Goal: Task Accomplishment & Management: Manage account settings

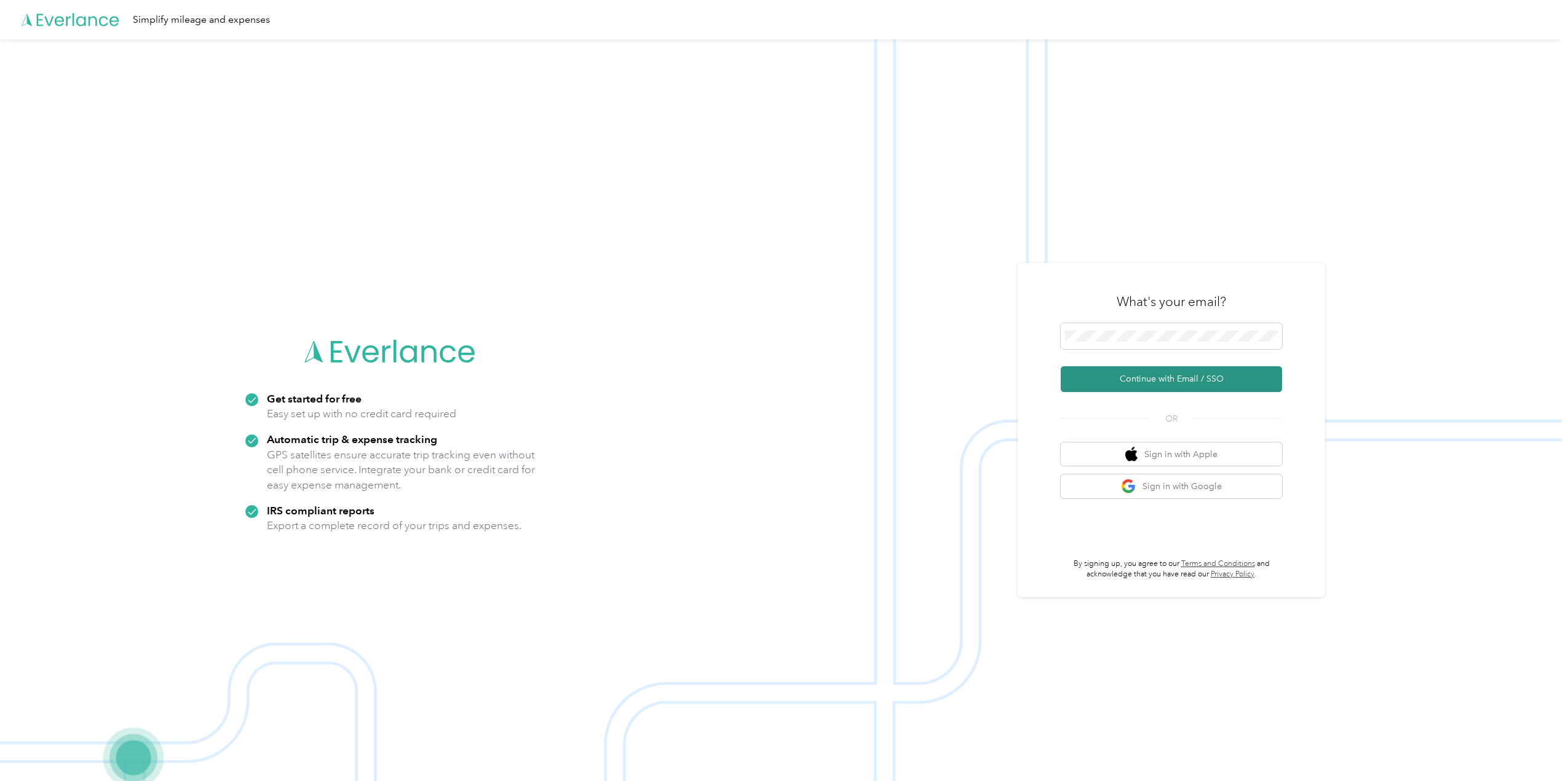
click at [1186, 378] on button "Continue with Email / SSO" at bounding box center [1171, 379] width 221 height 26
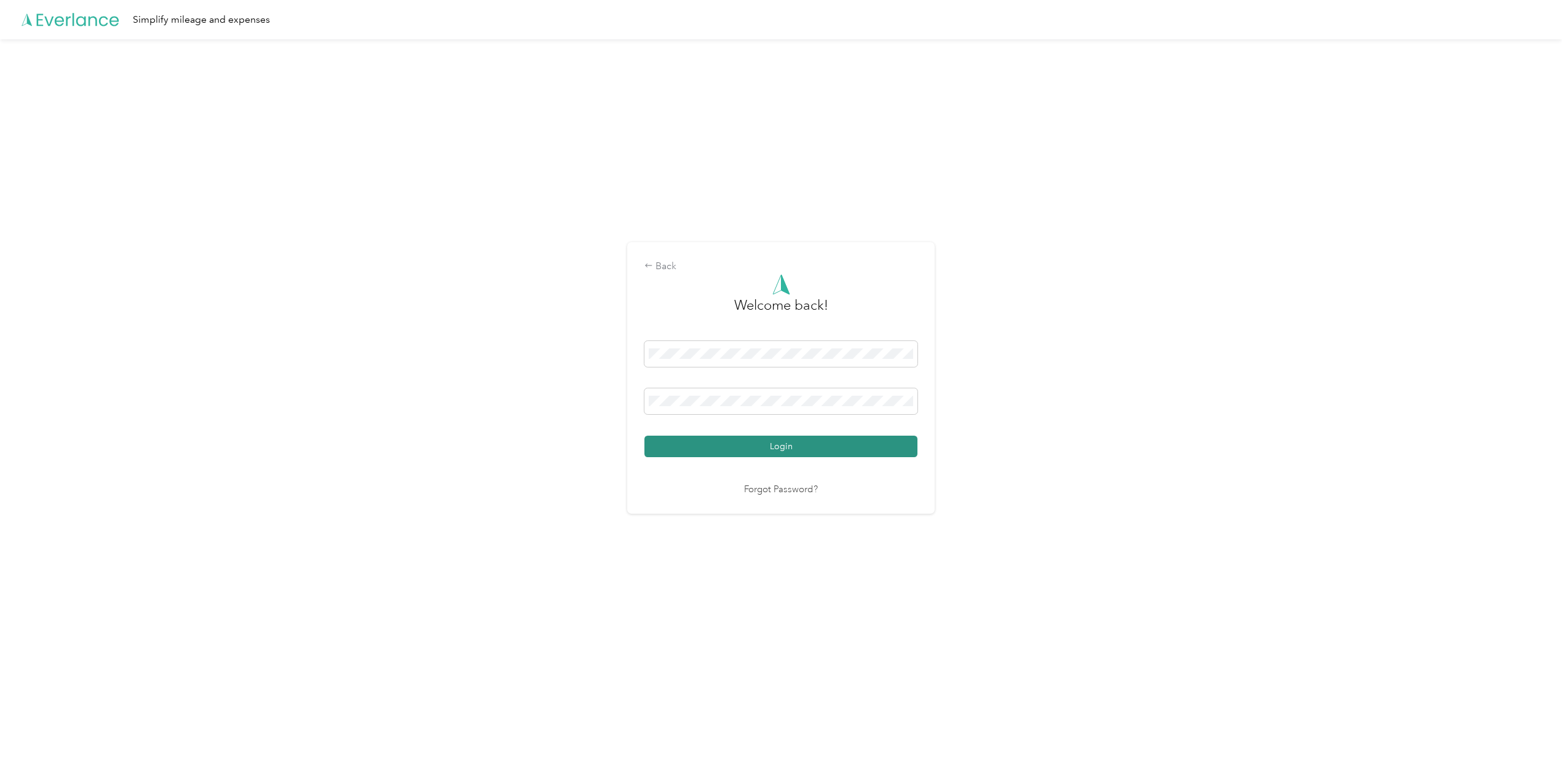
click at [763, 440] on button "Login" at bounding box center [781, 447] width 273 height 21
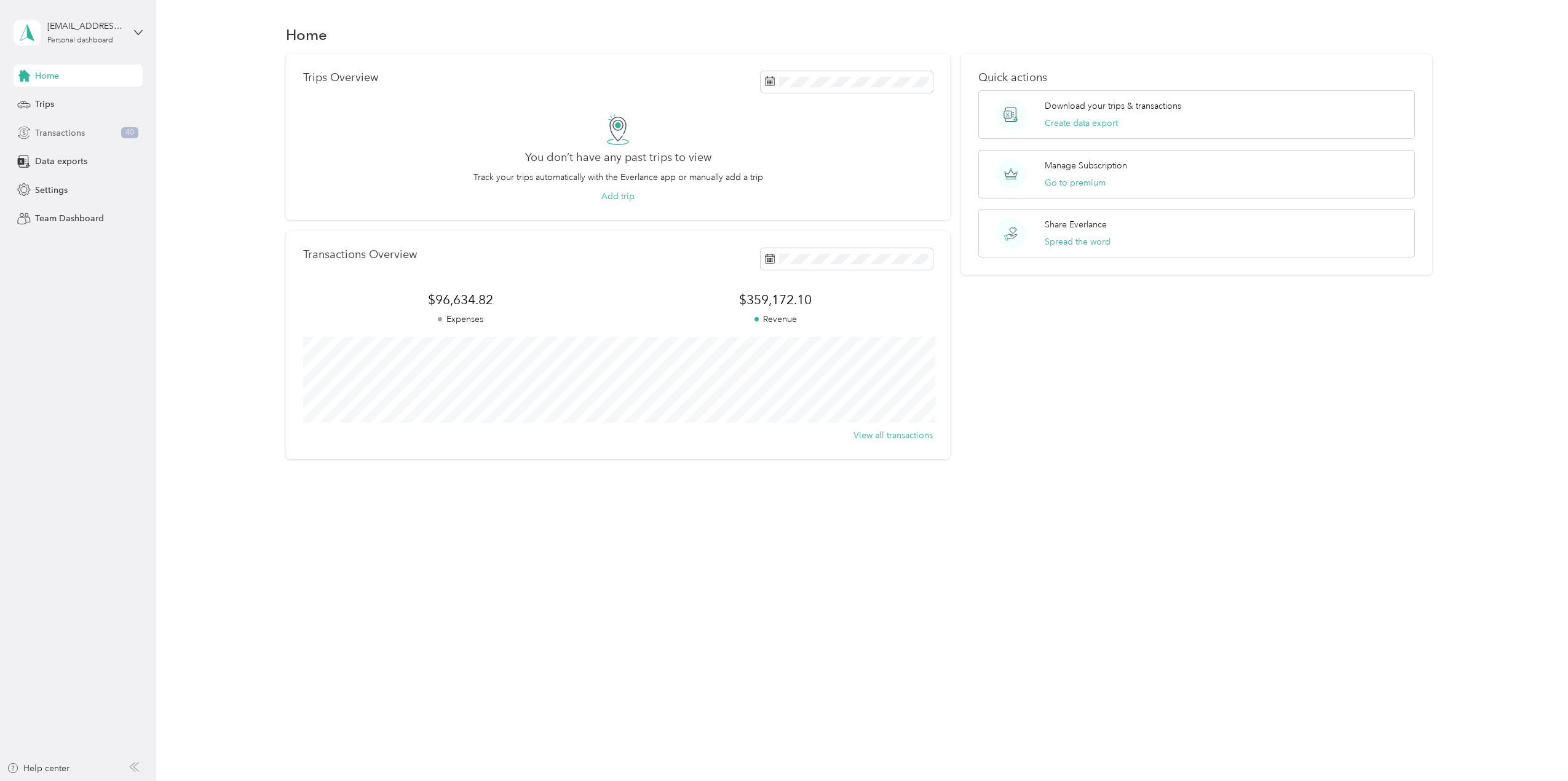
click at [69, 132] on span "Transactions" at bounding box center [60, 132] width 50 height 13
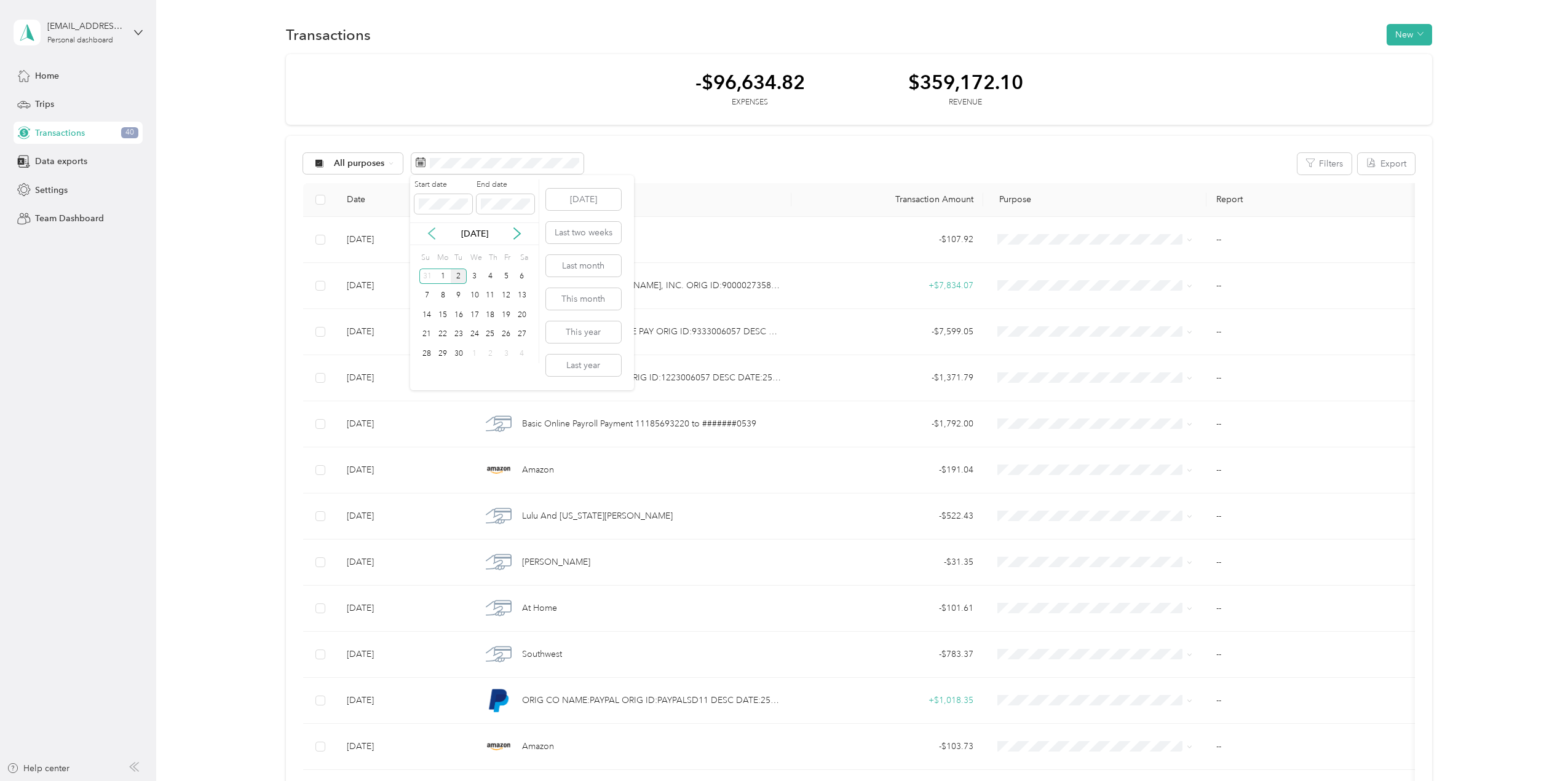
click at [427, 231] on icon at bounding box center [432, 233] width 12 height 12
click at [500, 273] on div "1" at bounding box center [506, 276] width 16 height 15
click at [429, 372] on div "31" at bounding box center [427, 373] width 16 height 15
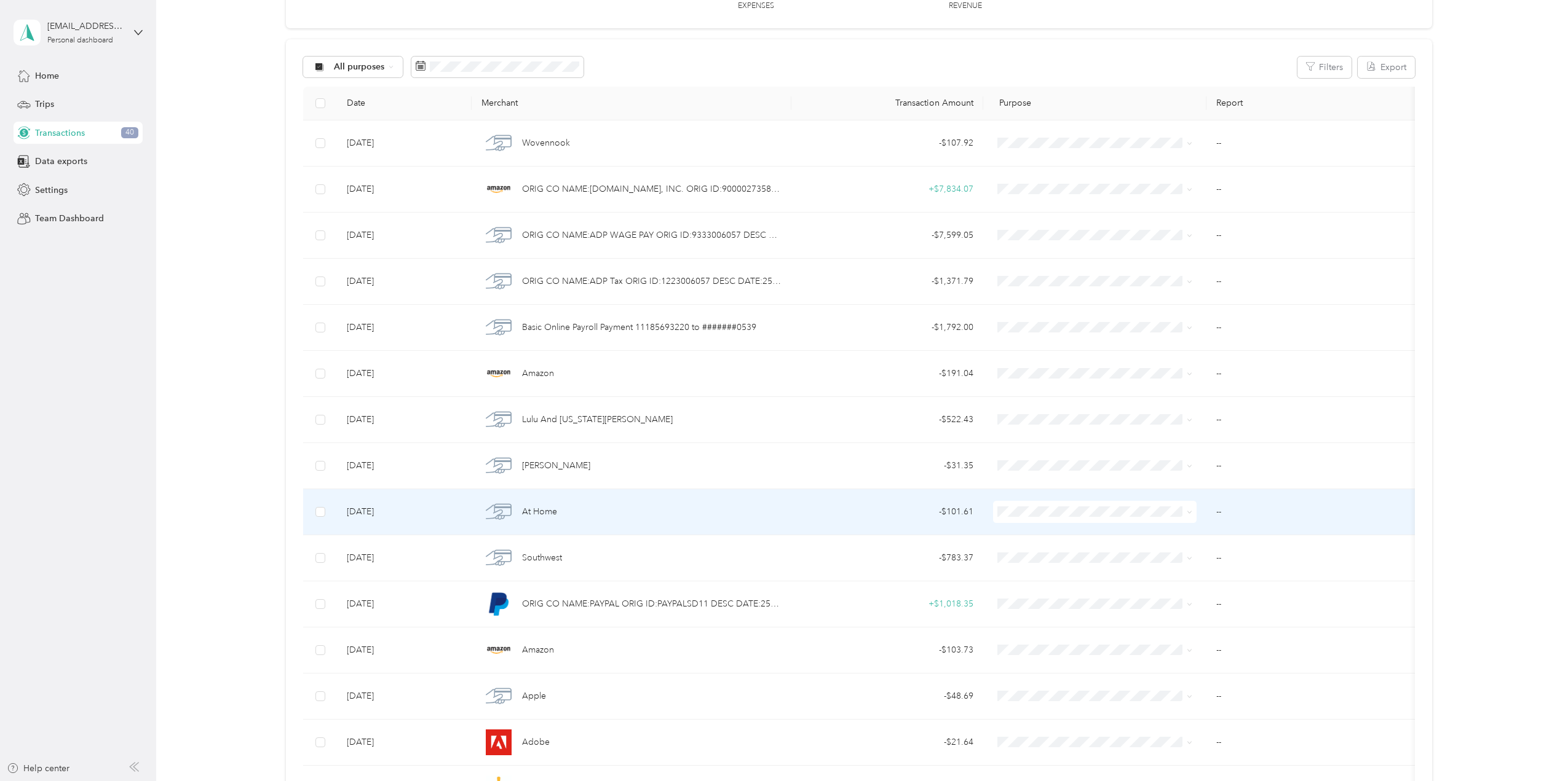
scroll to position [773, 0]
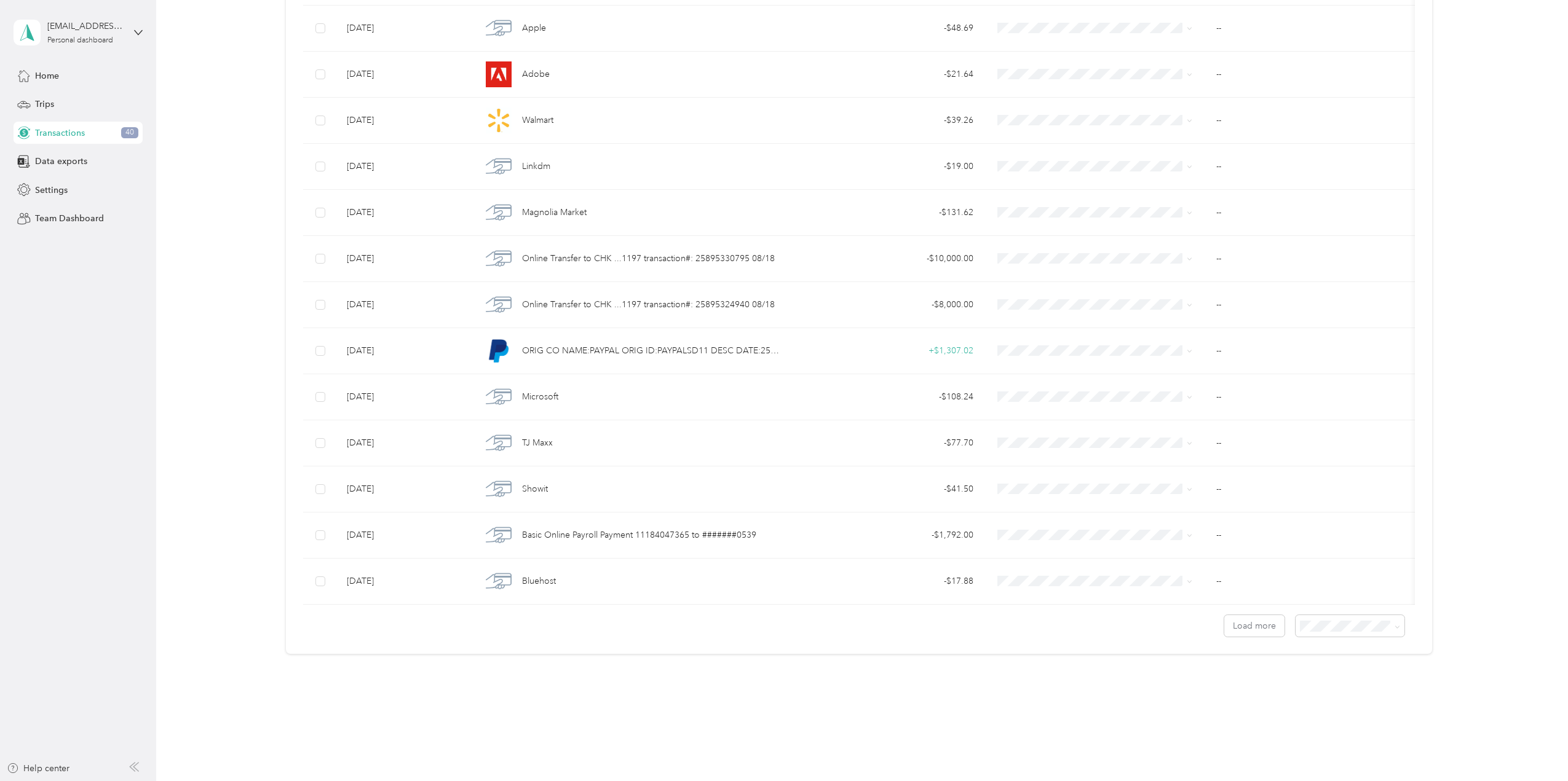
click at [1317, 692] on div "100 per load" at bounding box center [1346, 687] width 92 height 13
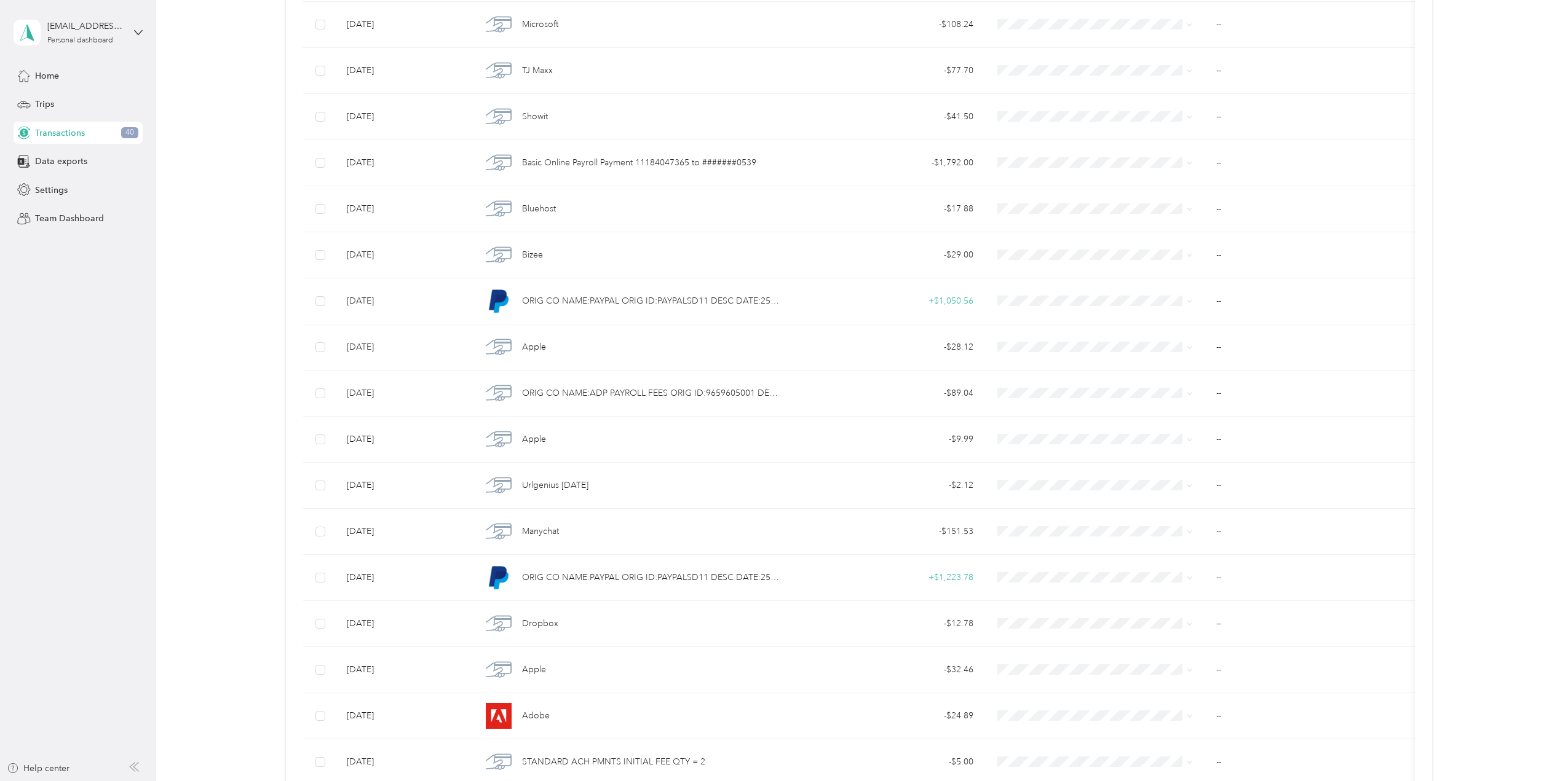
scroll to position [1465, 0]
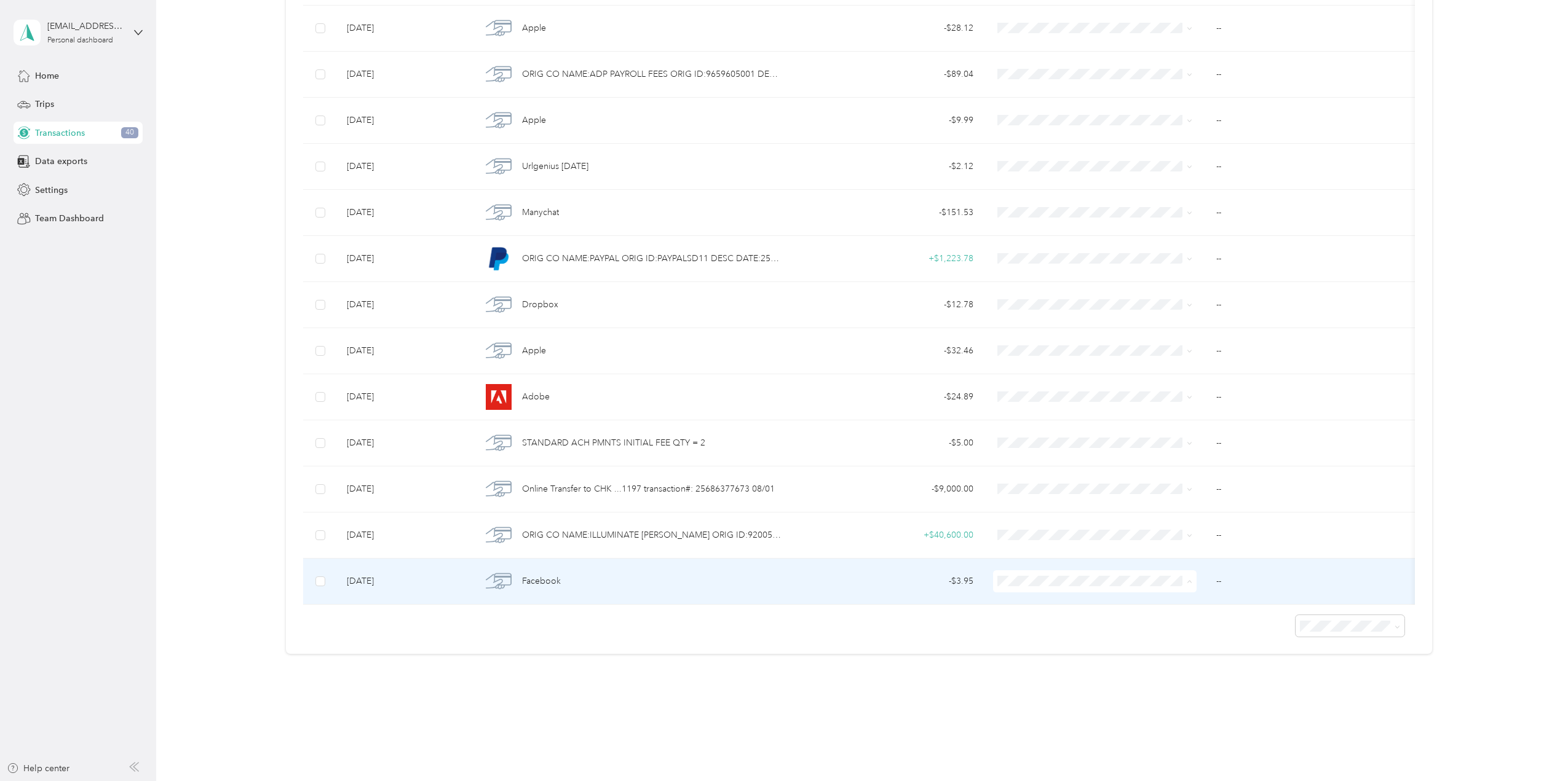
click at [1043, 592] on span "Work" at bounding box center [1105, 595] width 165 height 13
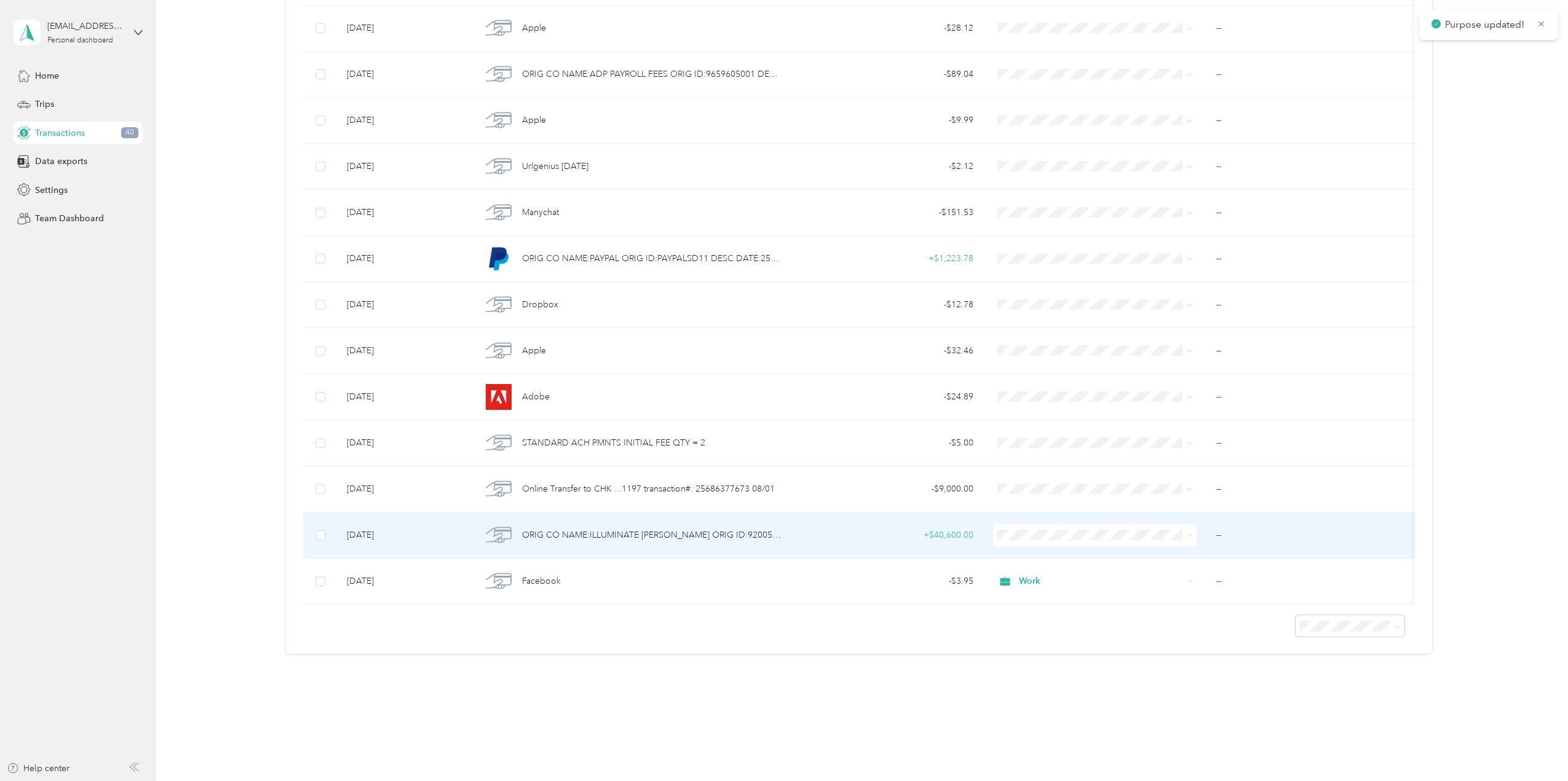
click at [1033, 551] on li "Work" at bounding box center [1095, 546] width 204 height 21
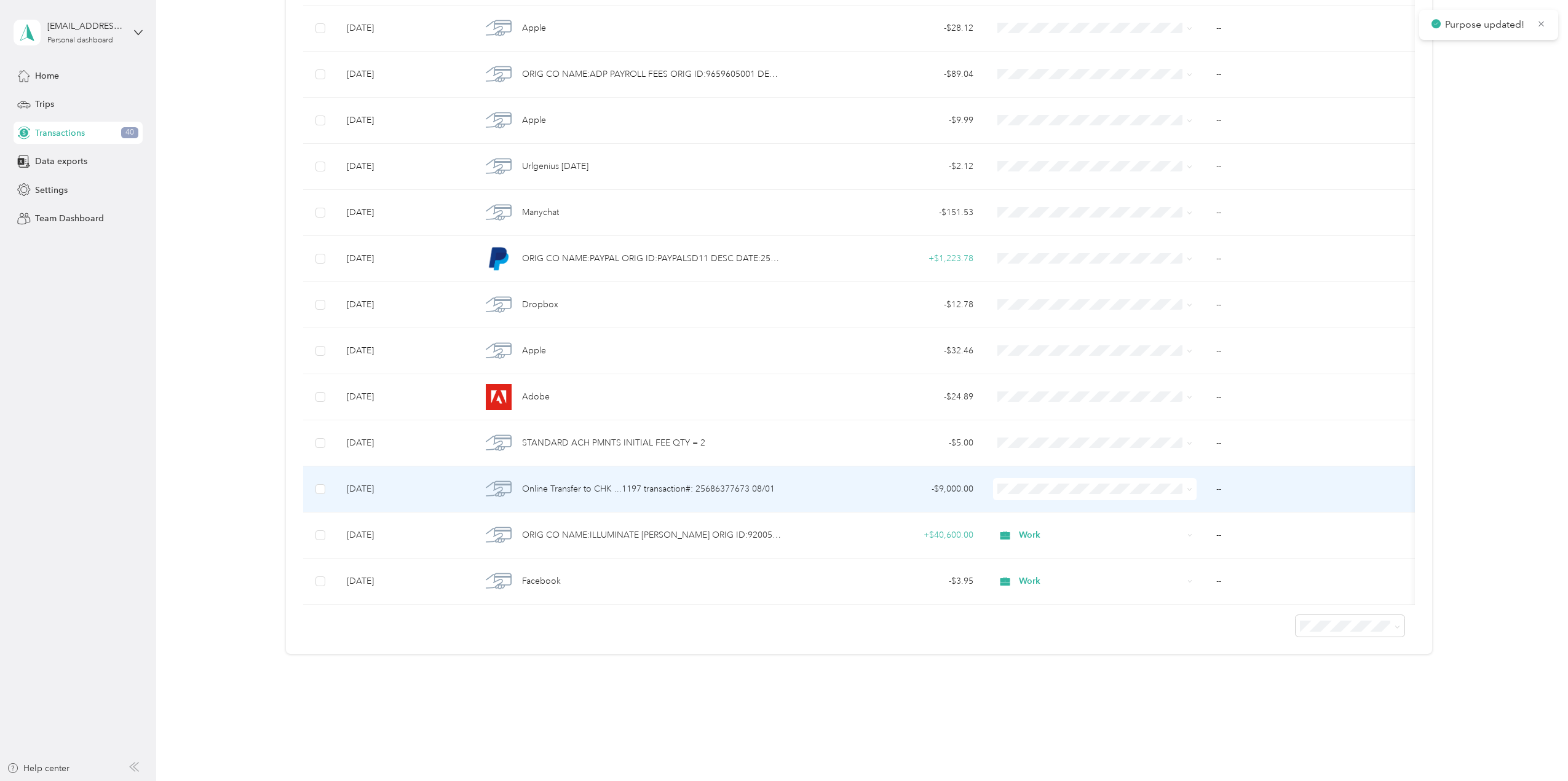
click at [1244, 471] on td "--" at bounding box center [1313, 489] width 214 height 46
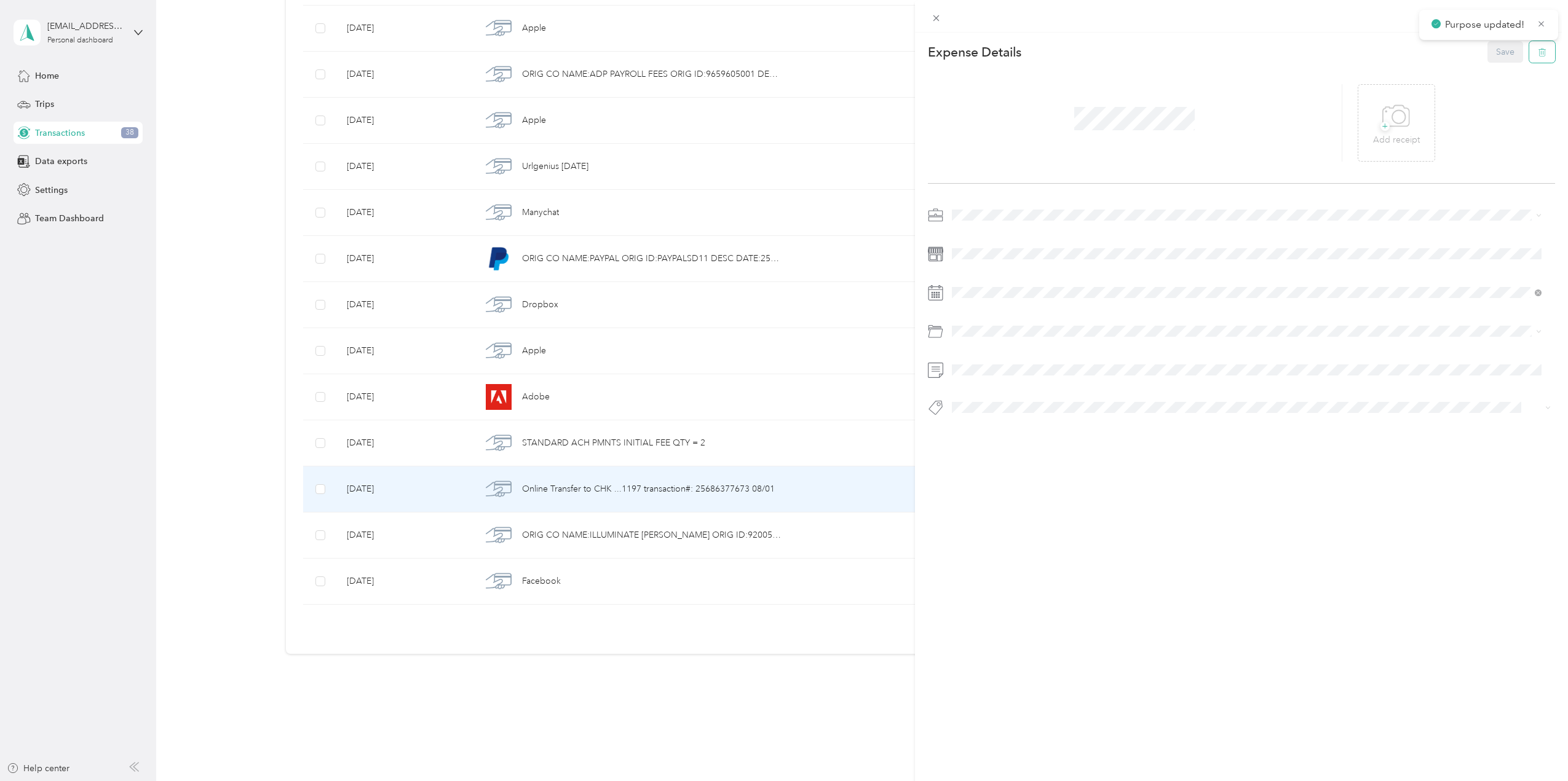
click at [1541, 54] on icon "button" at bounding box center [1541, 52] width 0 height 3
click at [1497, 63] on button "Yes" at bounding box center [1496, 61] width 24 height 20
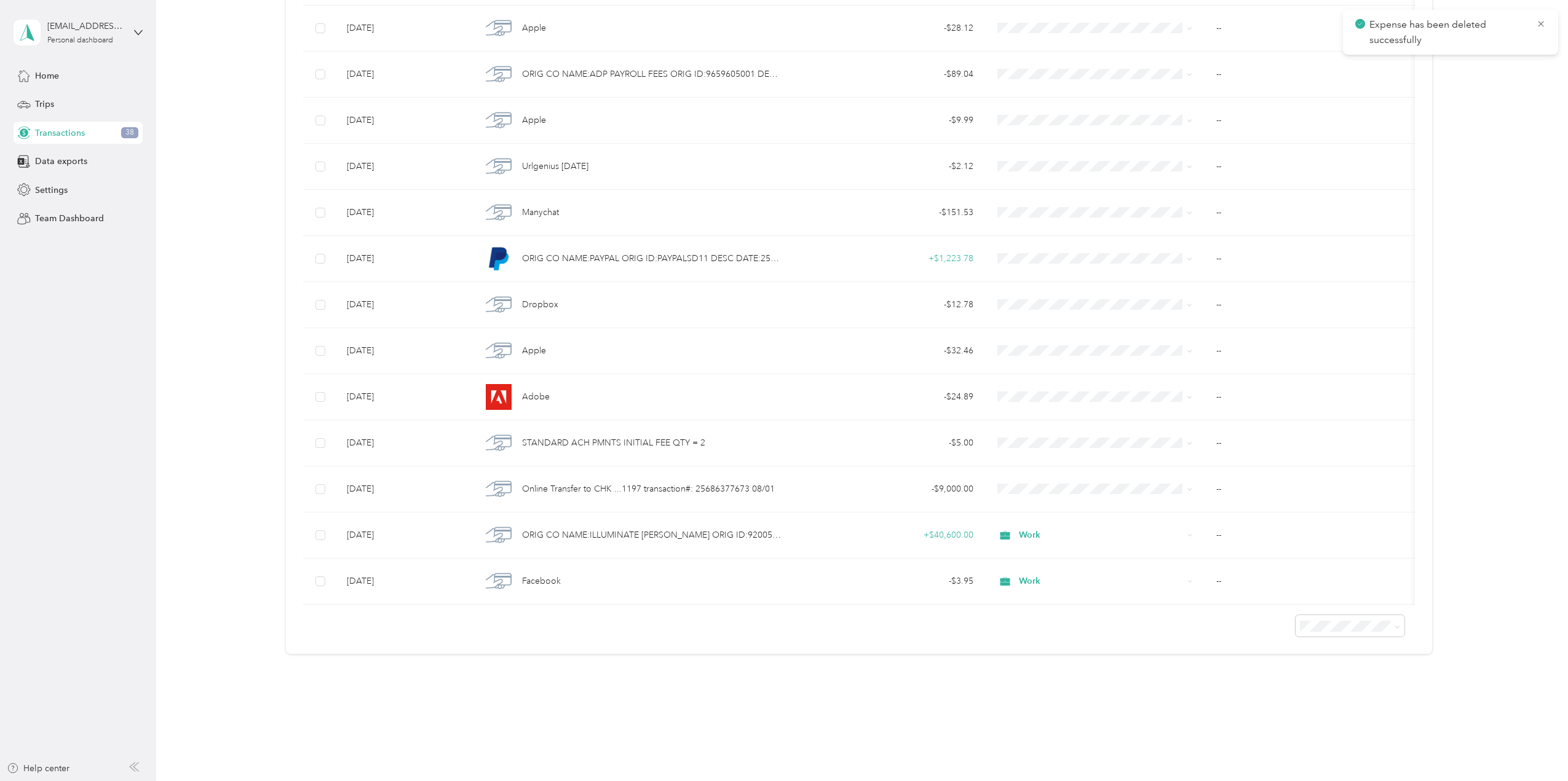
scroll to position [1419, 0]
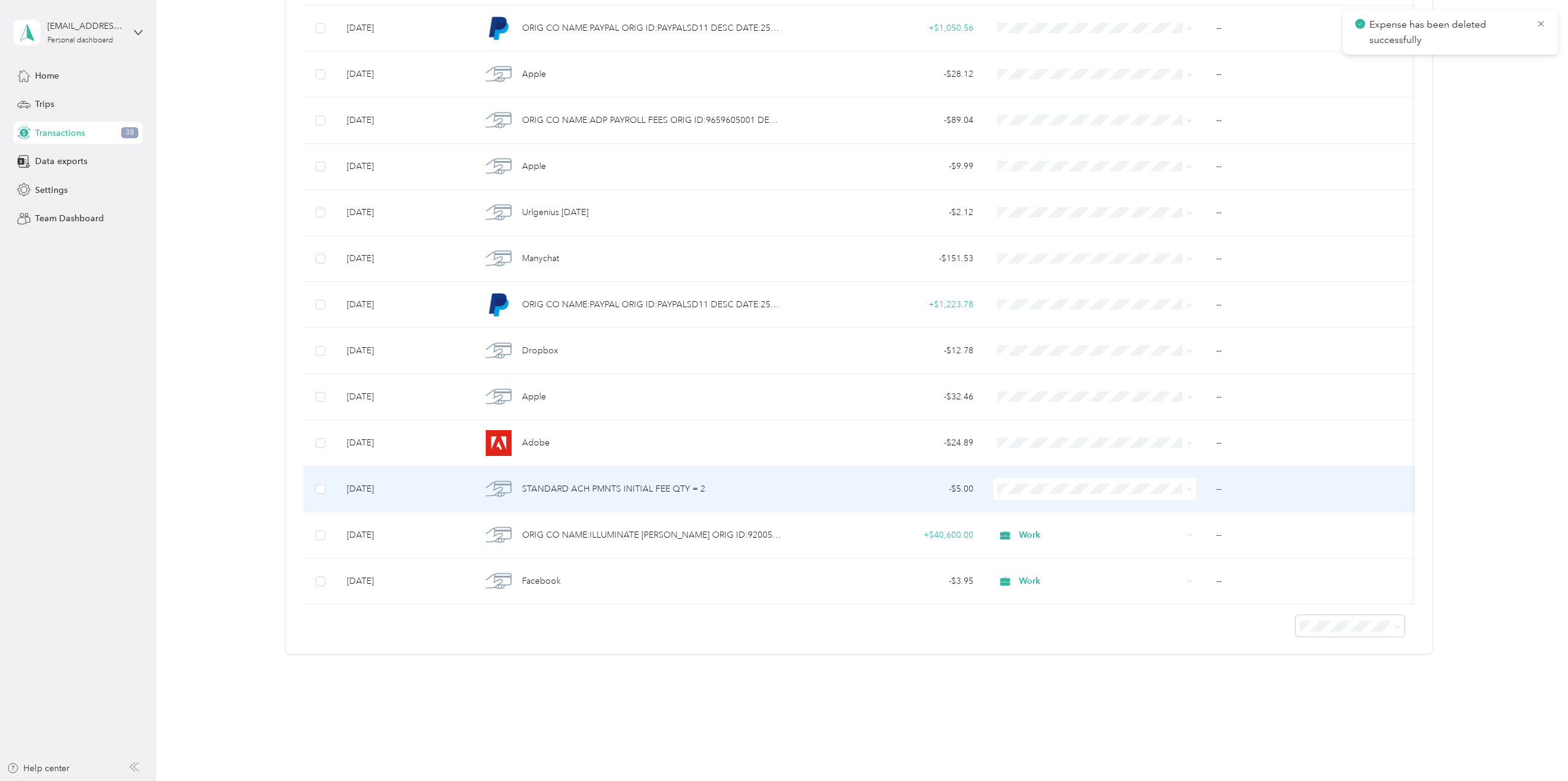
click at [1014, 502] on icon at bounding box center [1008, 503] width 15 height 10
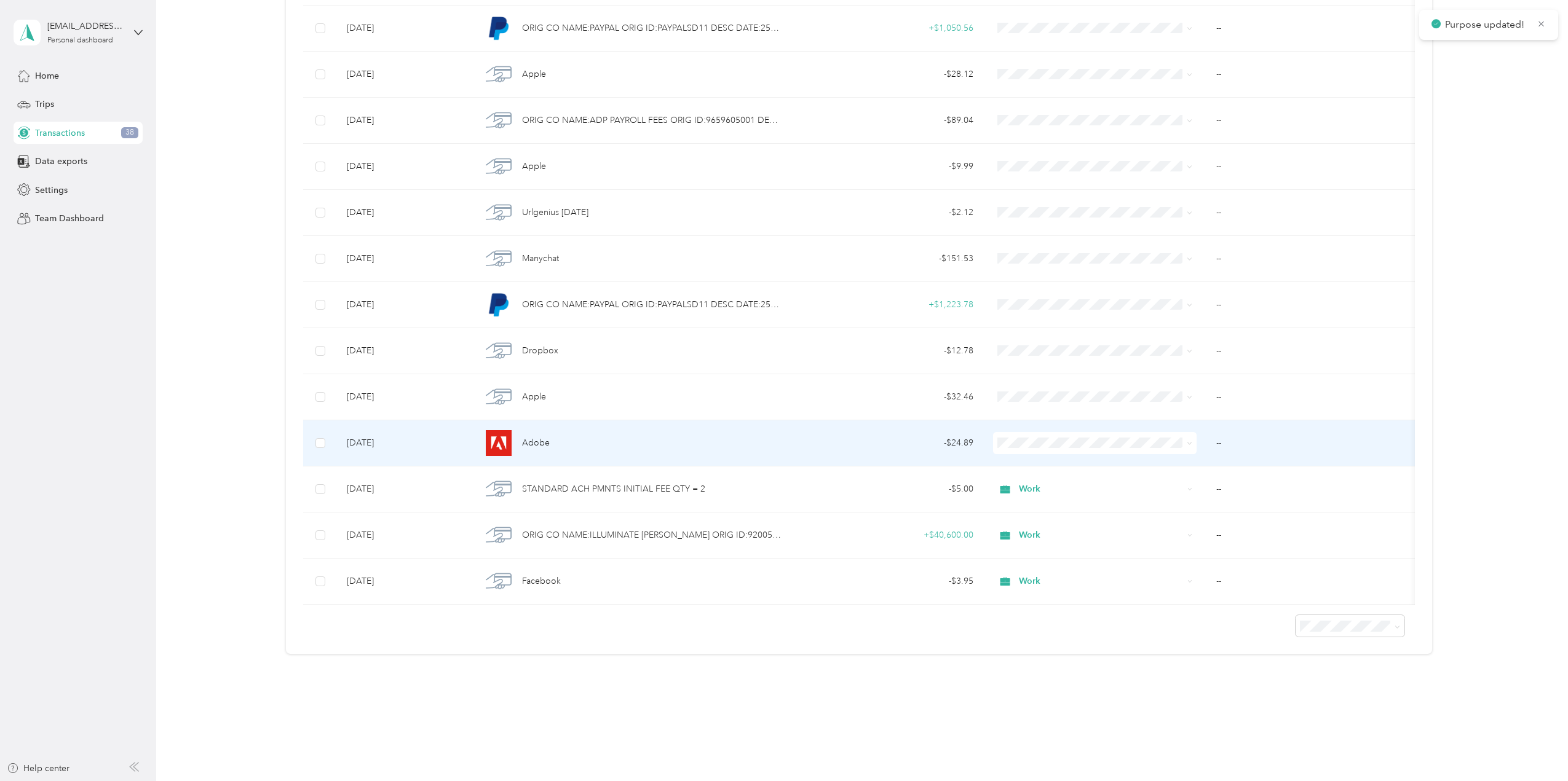
click at [1023, 457] on span "Work" at bounding box center [1105, 456] width 165 height 13
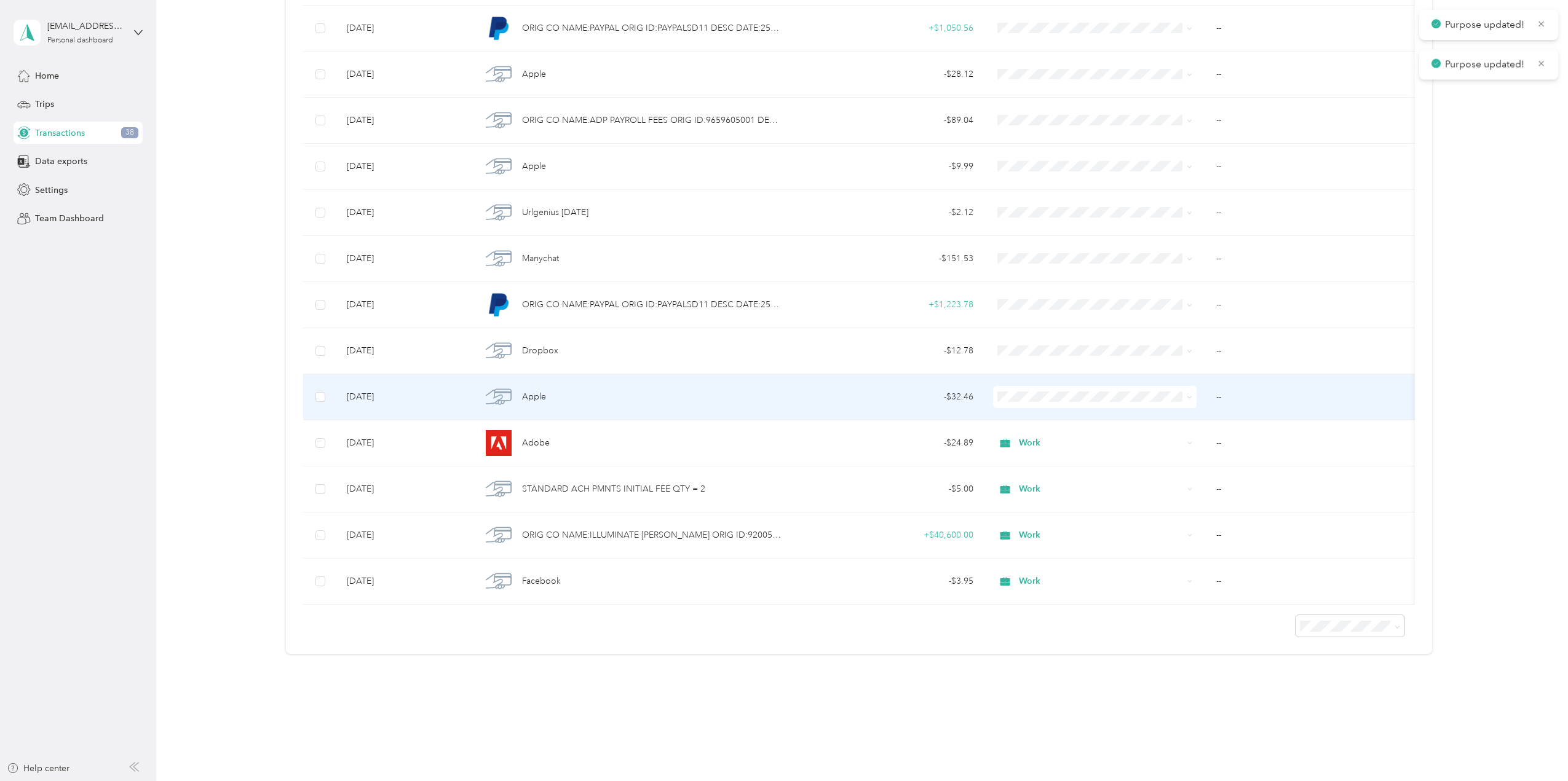
click at [1035, 407] on span "Work" at bounding box center [1105, 409] width 165 height 13
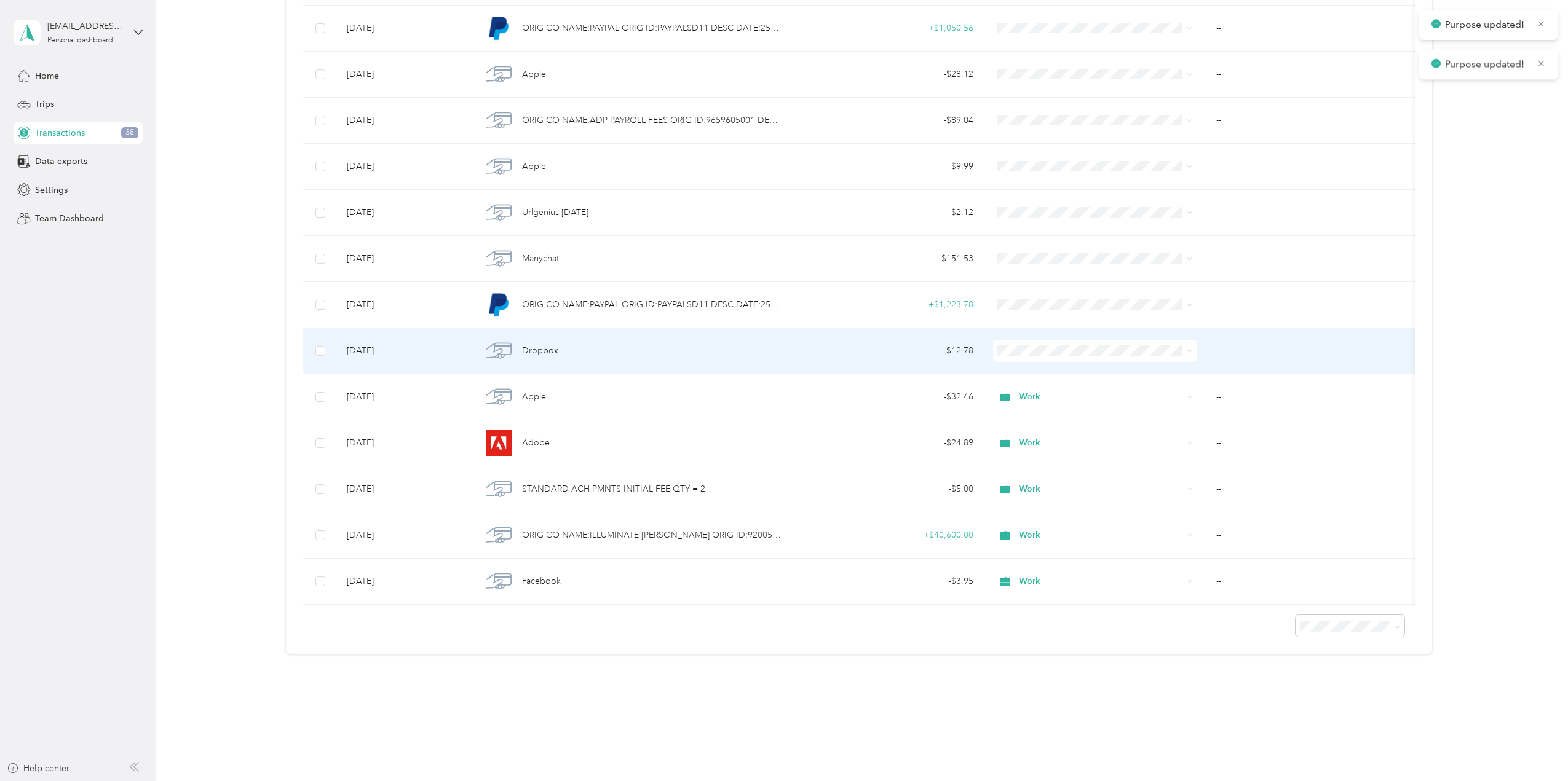
click at [1028, 361] on span "Work" at bounding box center [1105, 362] width 165 height 13
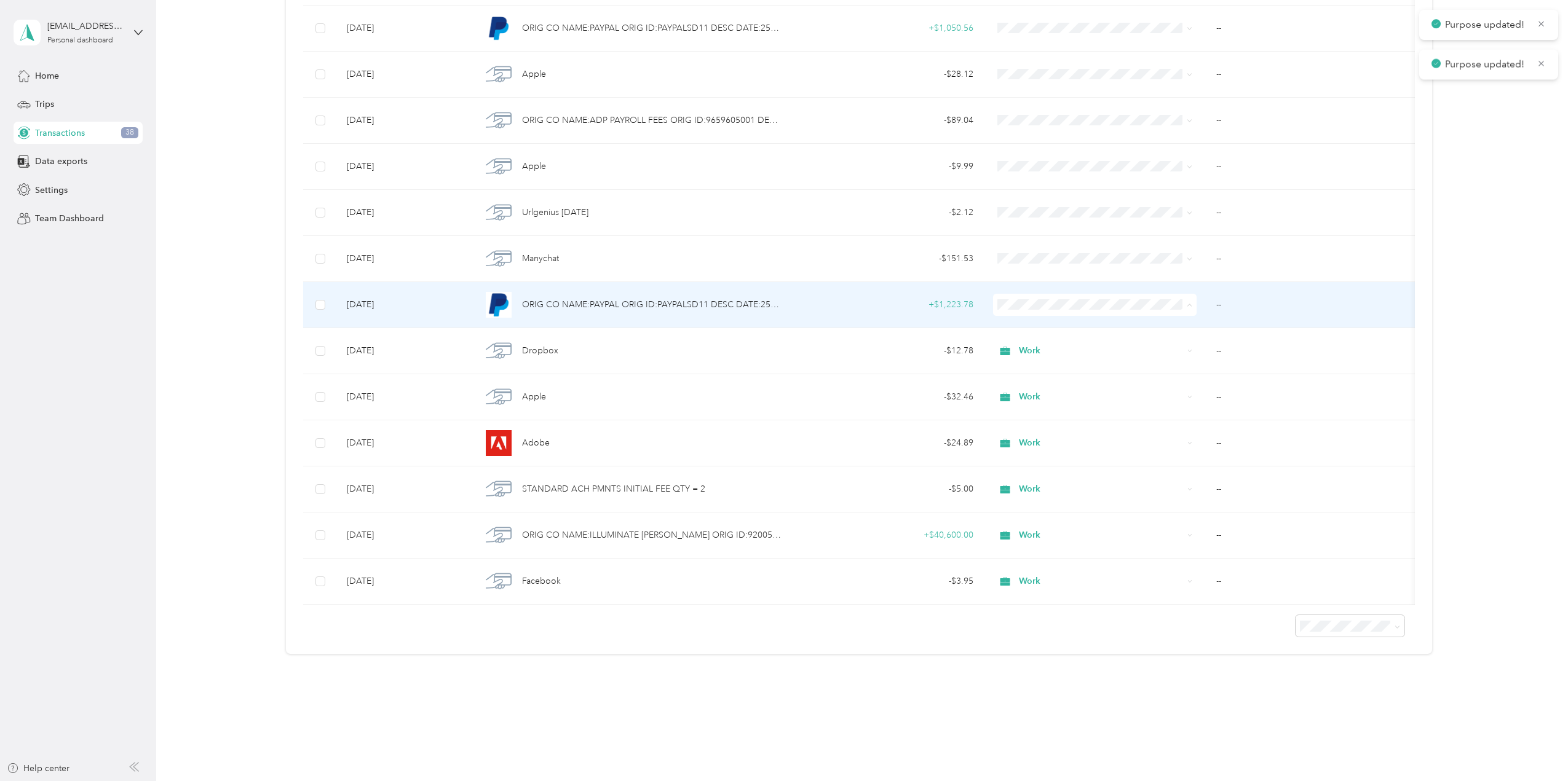
click at [1034, 322] on li "Work" at bounding box center [1095, 319] width 204 height 21
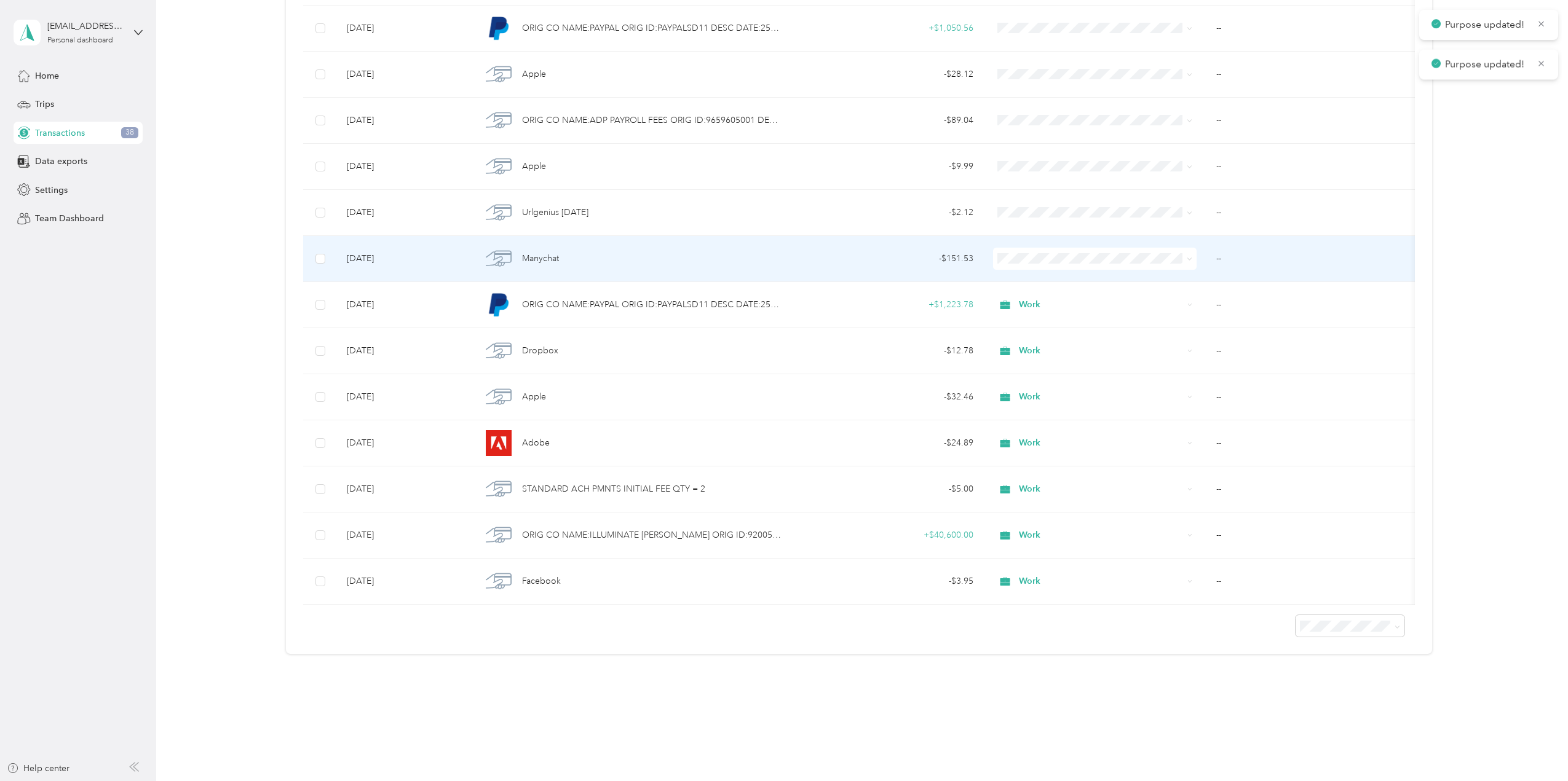
click at [1024, 269] on span "Work" at bounding box center [1105, 272] width 165 height 13
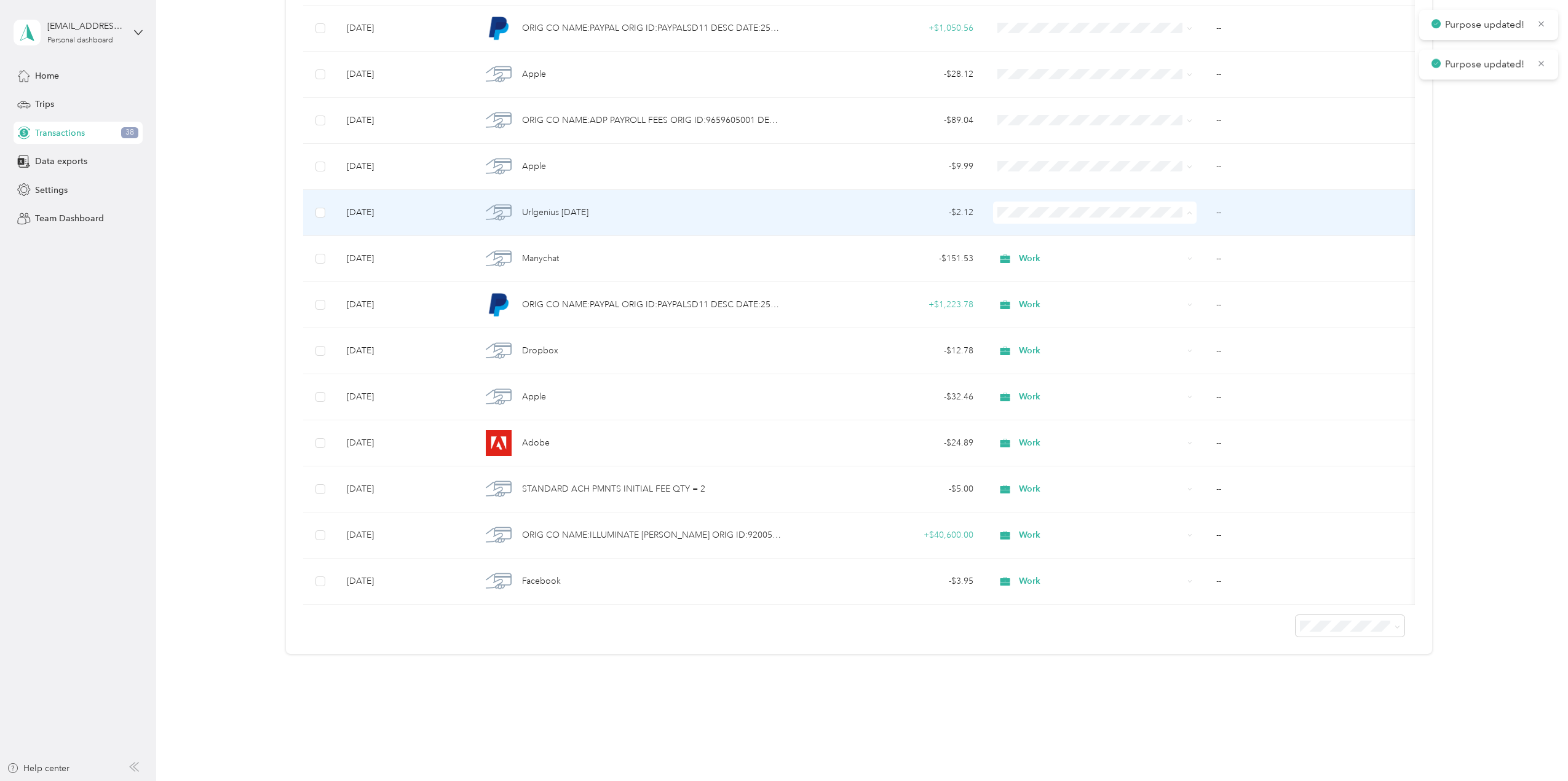
click at [1037, 232] on li "Work" at bounding box center [1095, 226] width 204 height 21
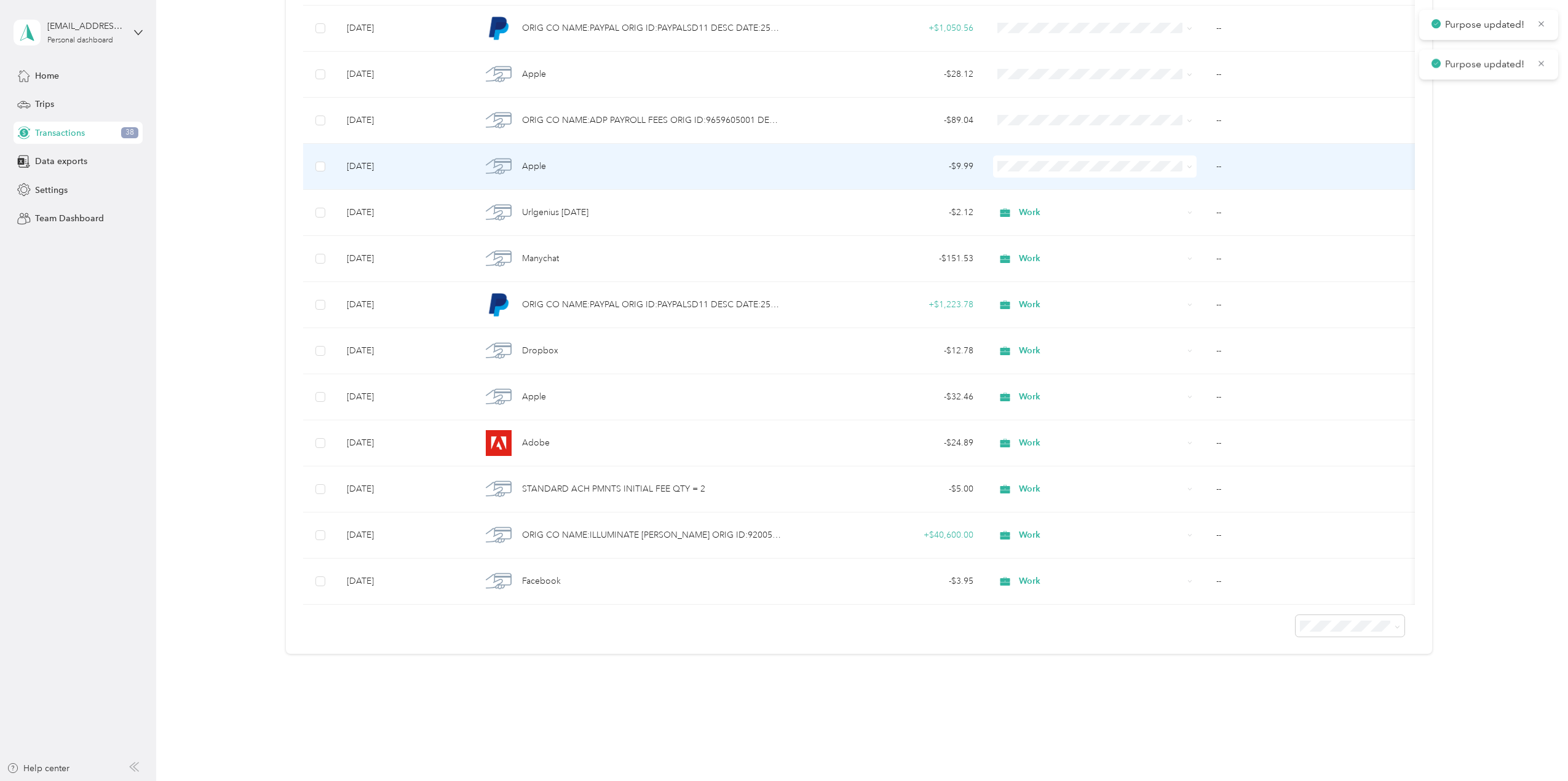
click at [1034, 178] on span "Work" at bounding box center [1105, 179] width 165 height 13
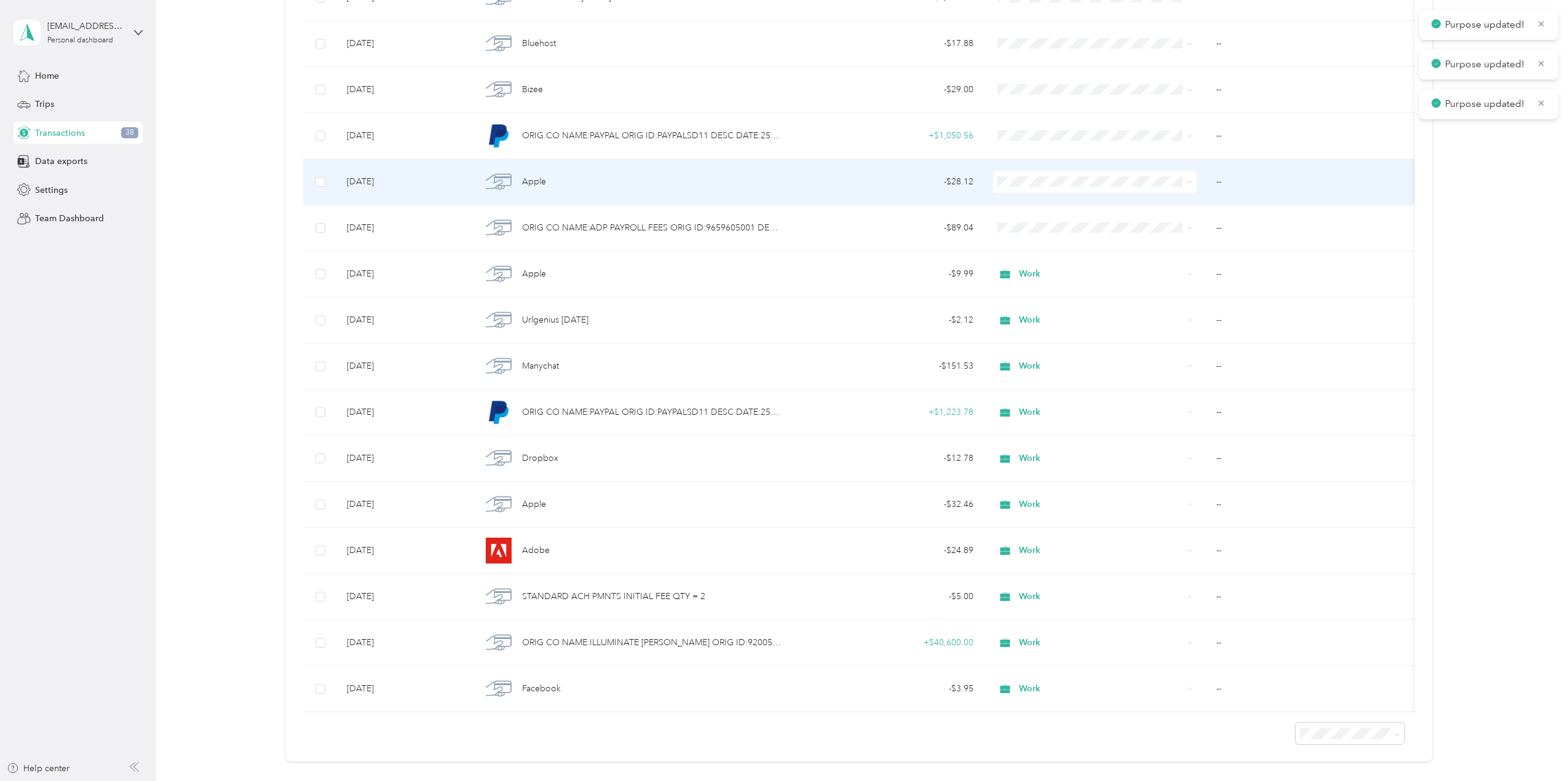
scroll to position [1296, 0]
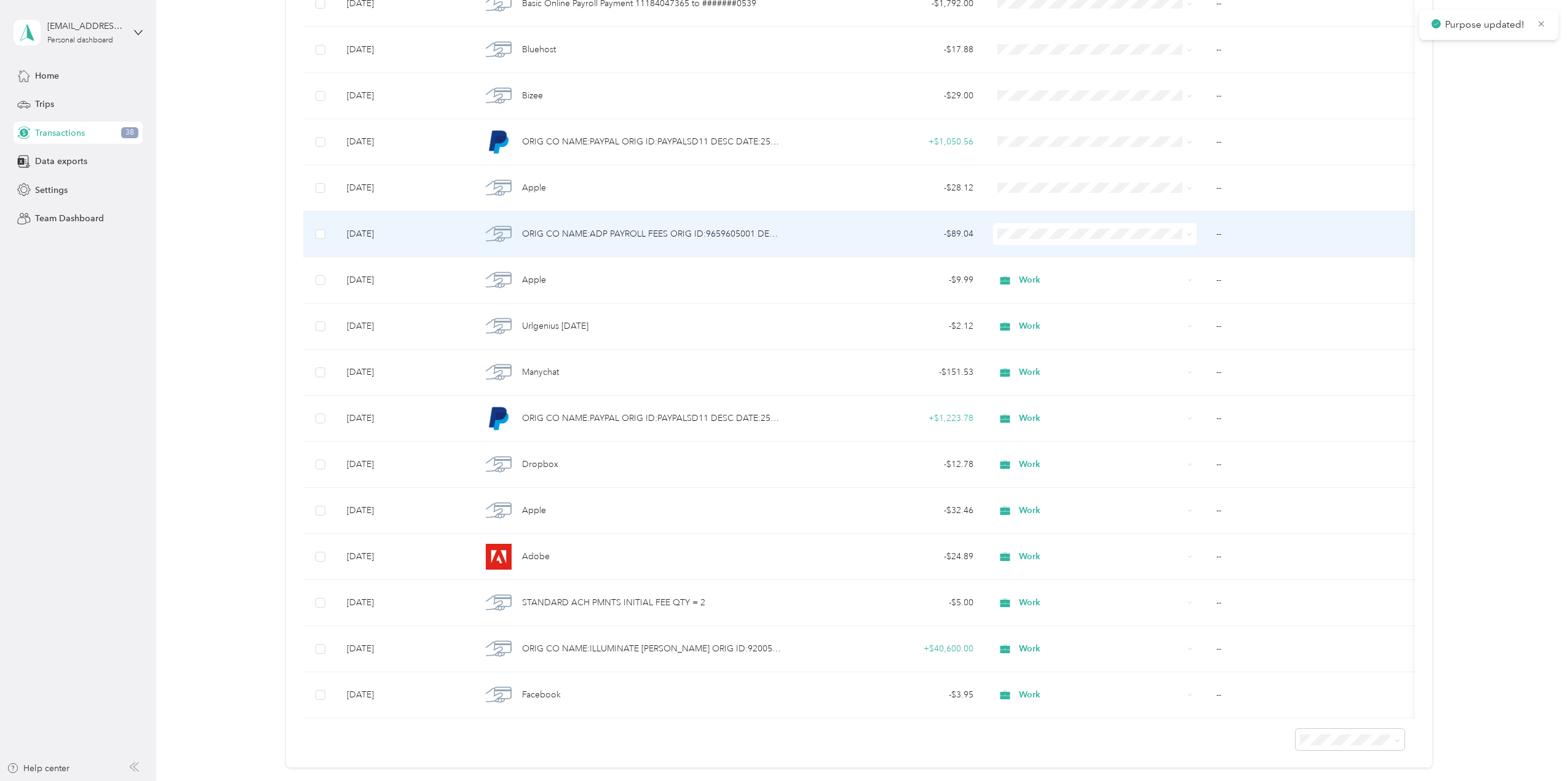
click at [1033, 252] on span "Work" at bounding box center [1105, 257] width 165 height 13
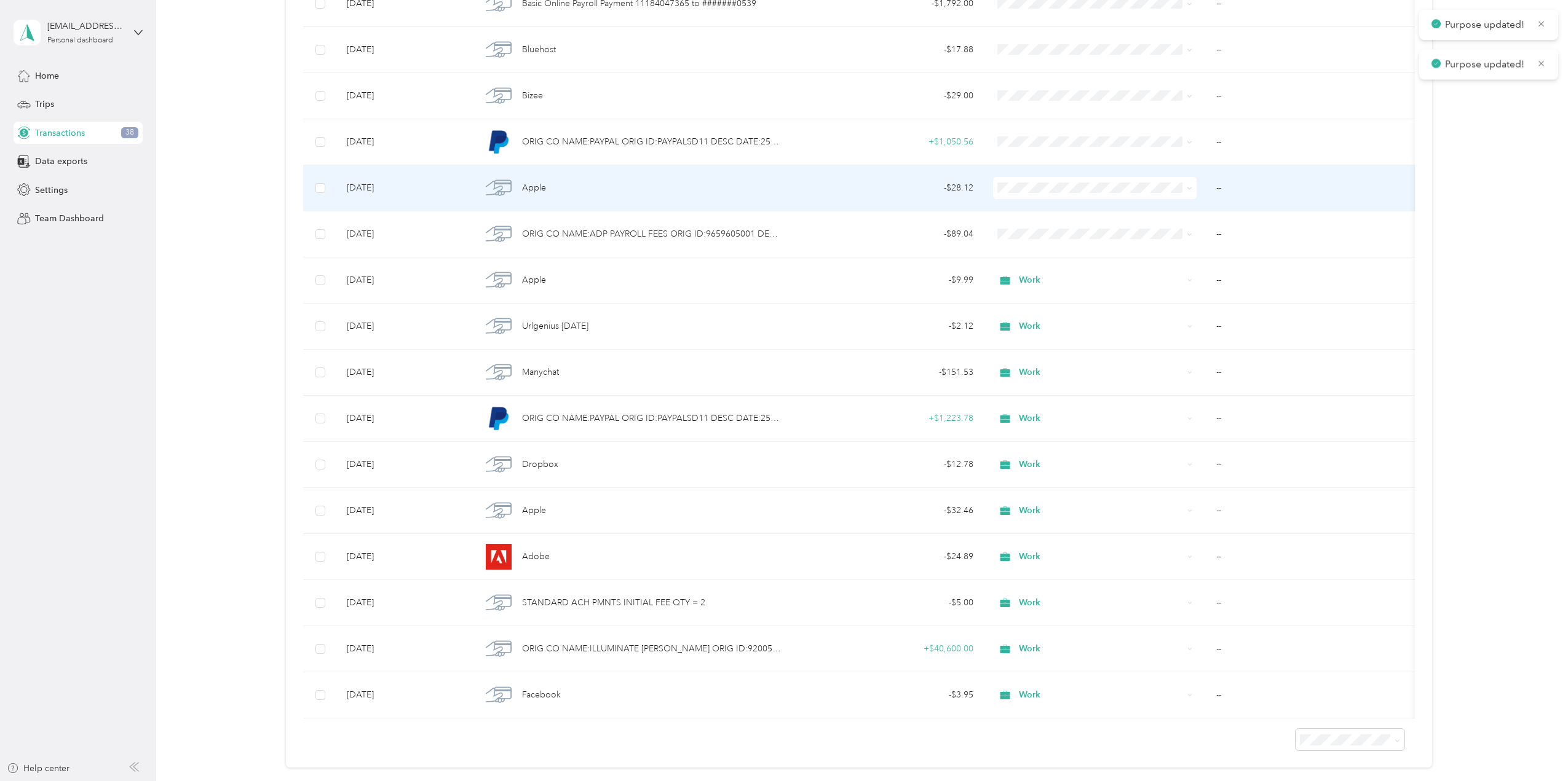
click at [1046, 178] on span at bounding box center [1095, 188] width 204 height 22
click at [1042, 210] on span "Work" at bounding box center [1105, 210] width 165 height 13
click at [1044, 165] on td at bounding box center [1095, 188] width 224 height 46
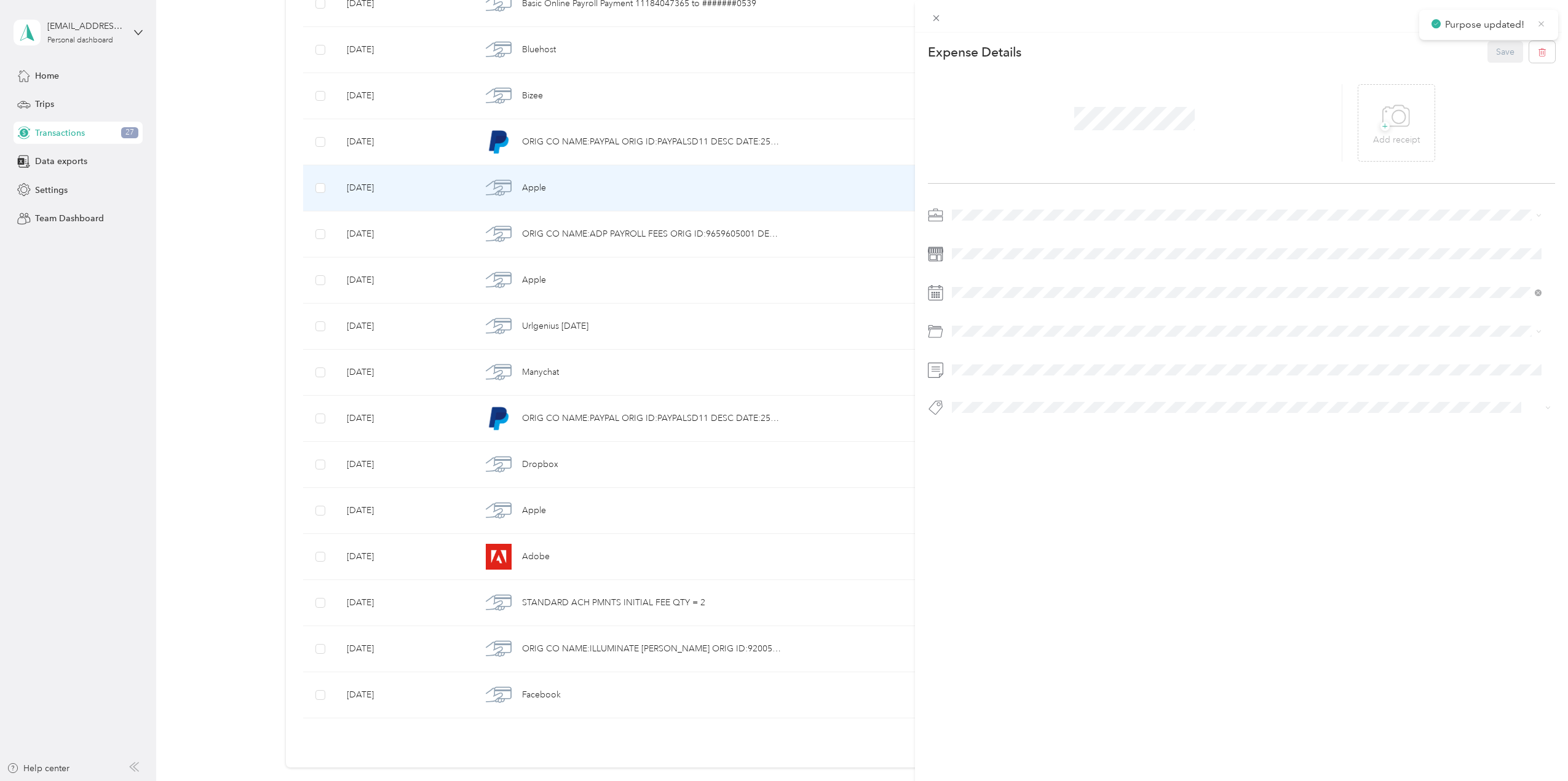
click at [1542, 24] on icon at bounding box center [1541, 23] width 9 height 11
click at [946, 17] on div at bounding box center [1241, 16] width 653 height 33
click at [936, 20] on icon at bounding box center [936, 18] width 11 height 11
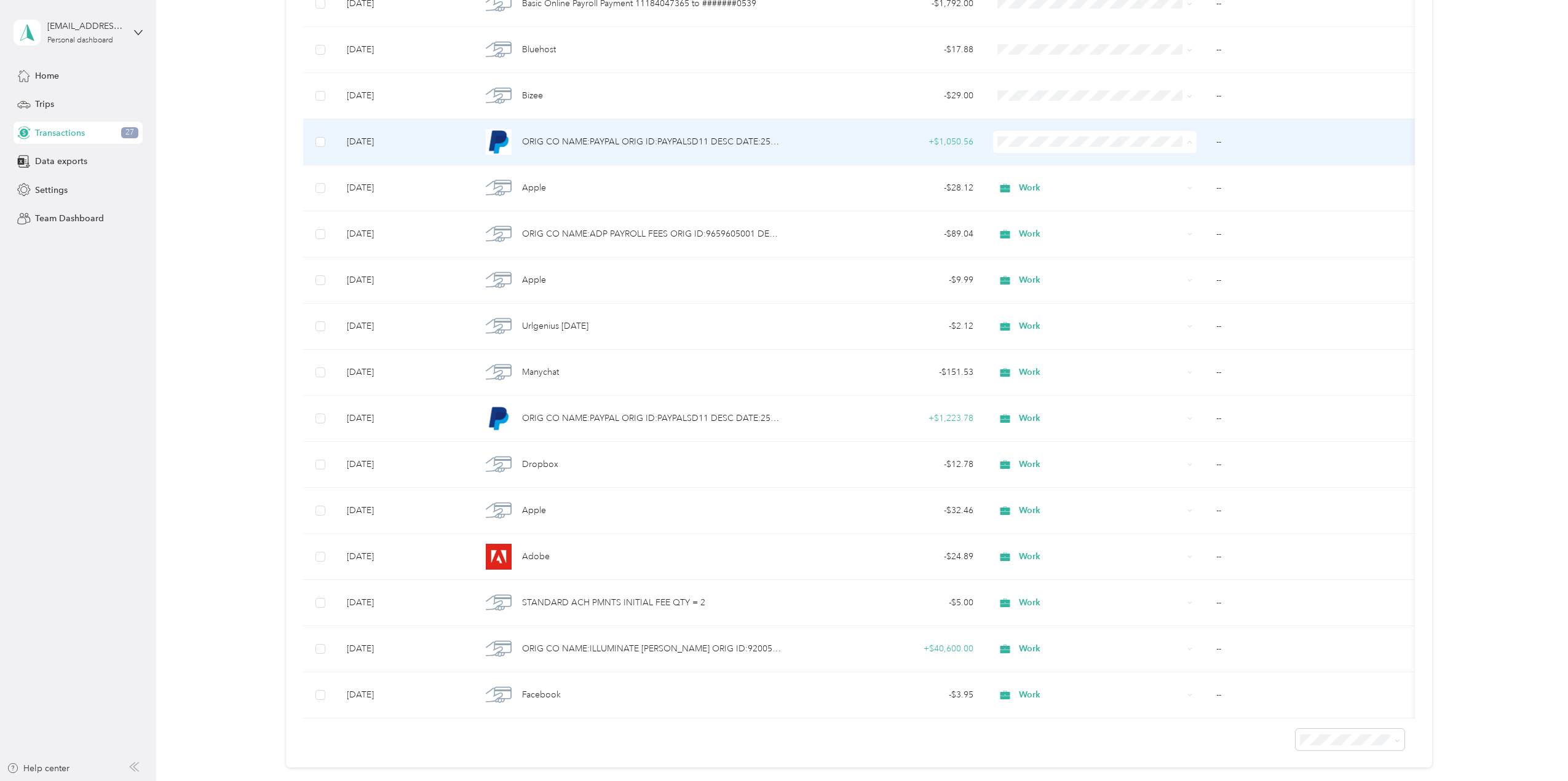
click at [1026, 159] on span "Work" at bounding box center [1105, 165] width 165 height 13
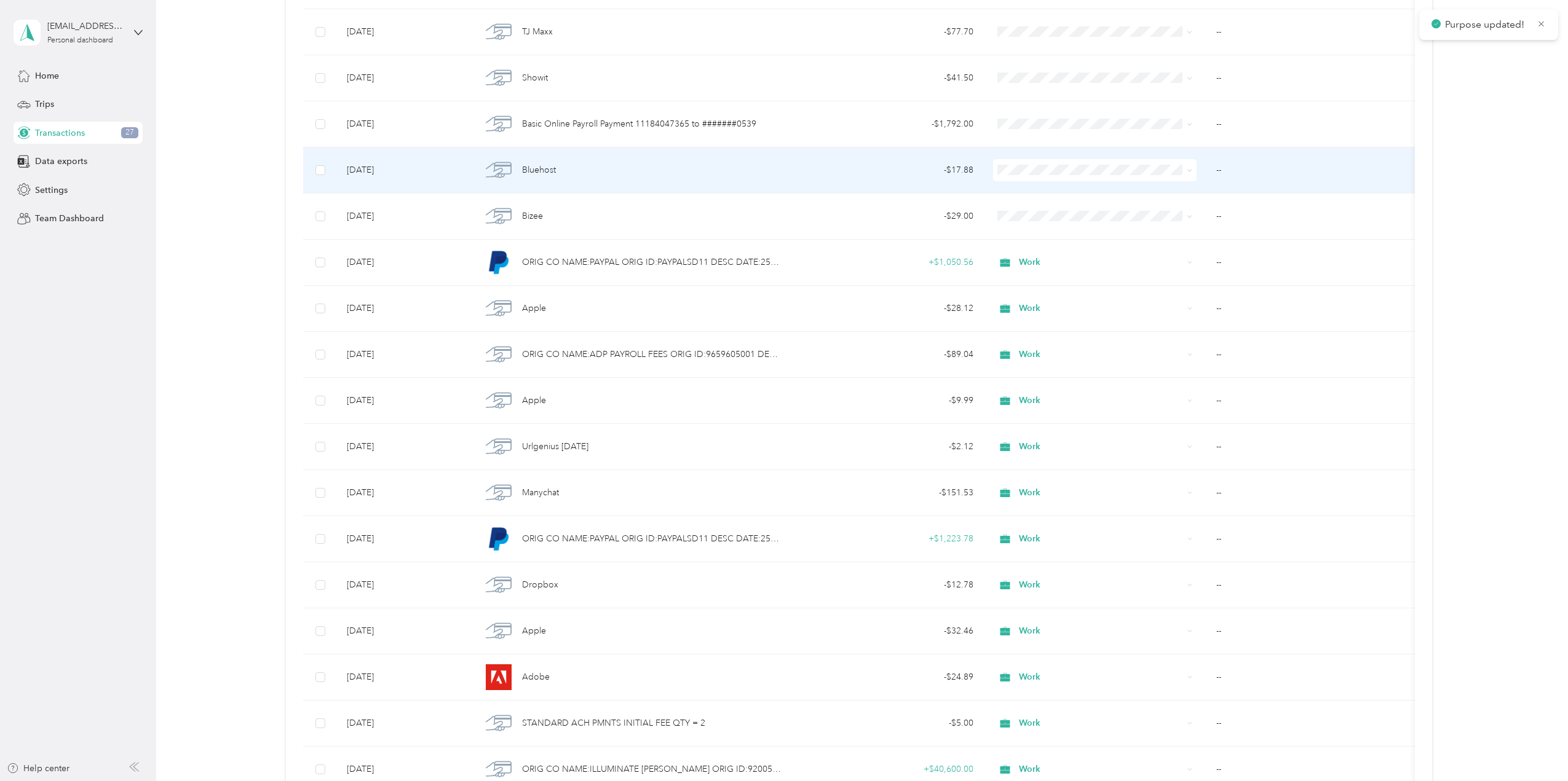
scroll to position [1173, 0]
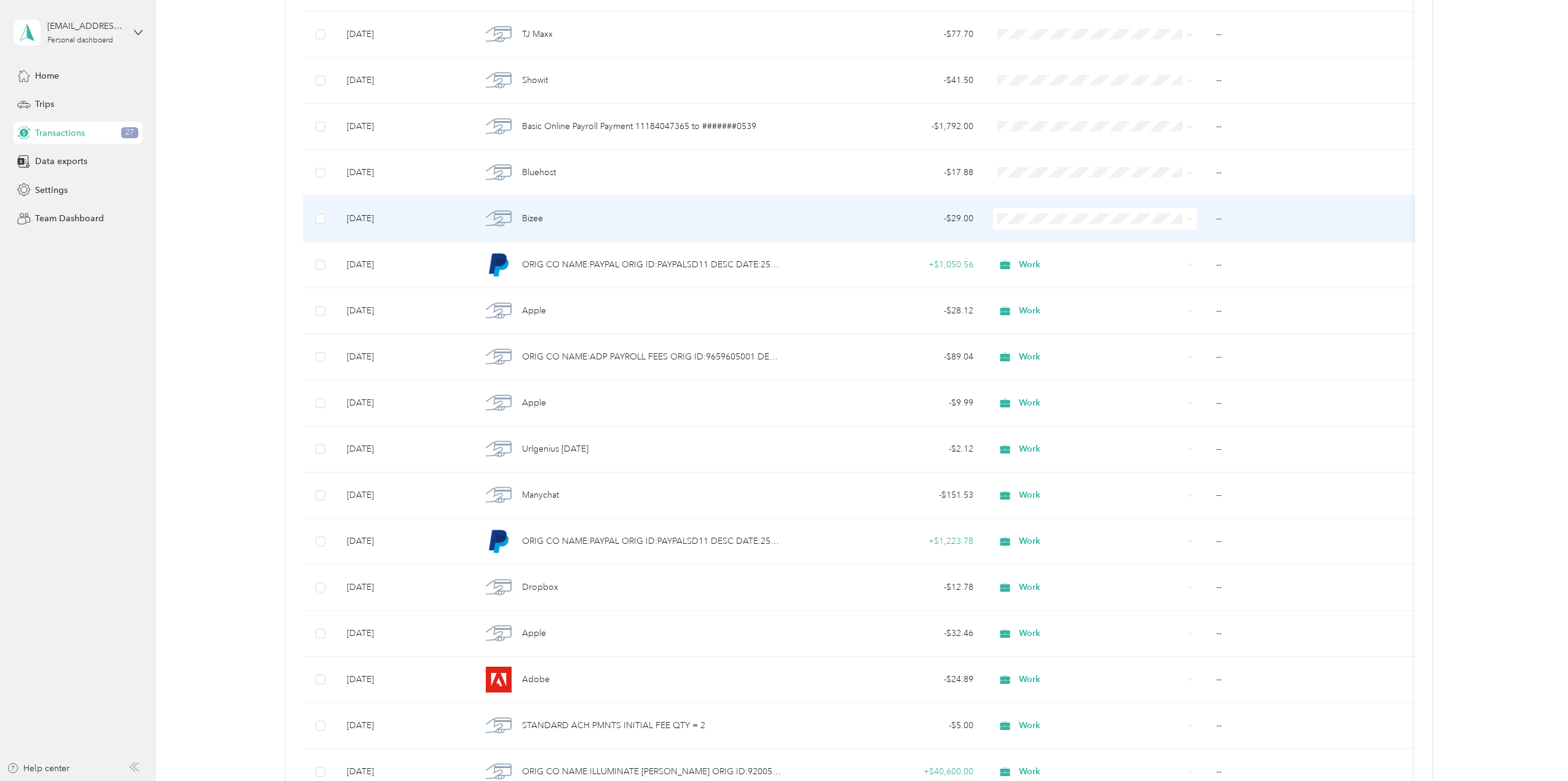
click at [1024, 241] on span "Work" at bounding box center [1105, 237] width 165 height 13
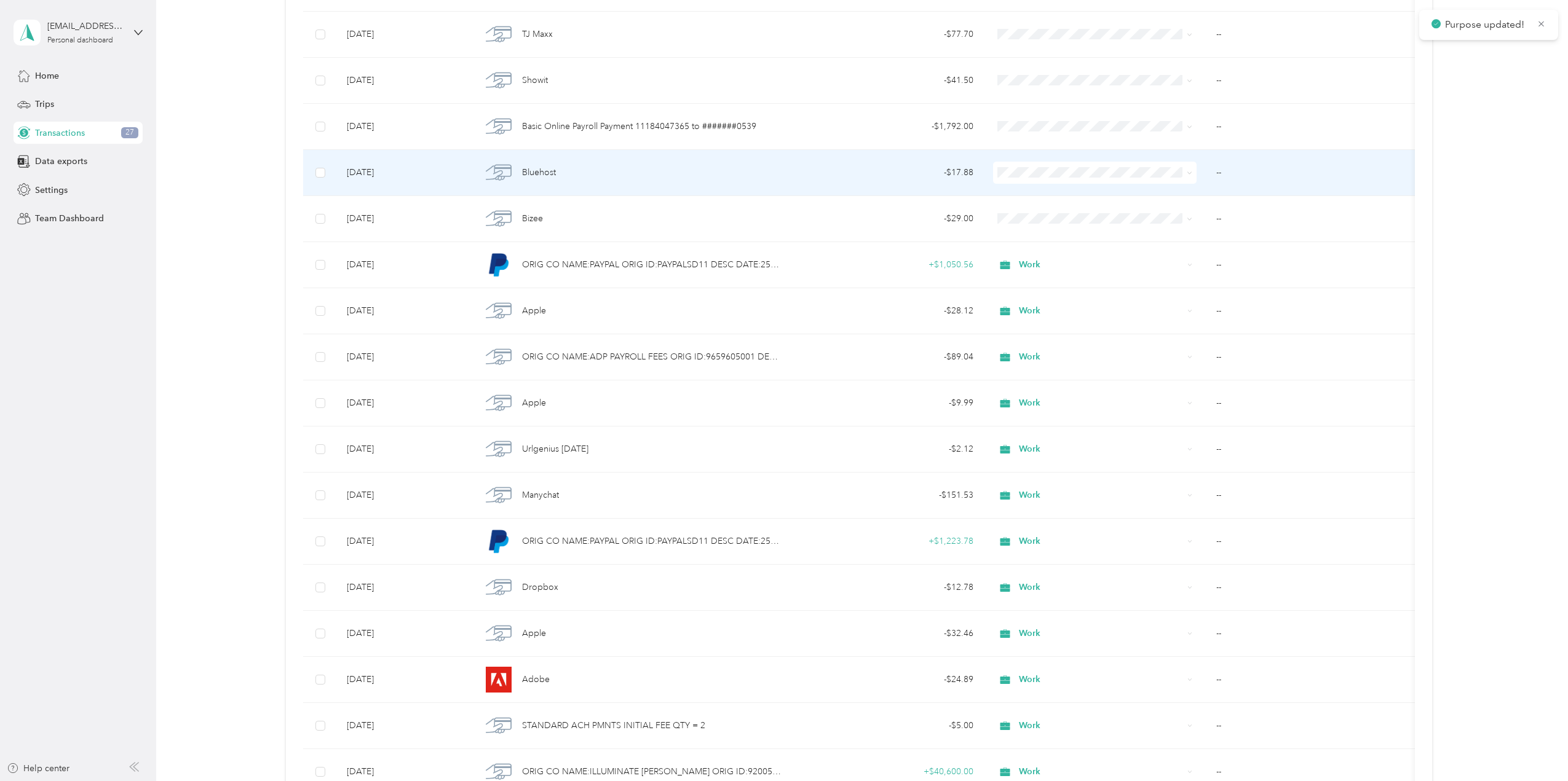
click at [1020, 178] on span at bounding box center [1095, 173] width 204 height 22
click at [1030, 194] on span "Work" at bounding box center [1105, 195] width 165 height 13
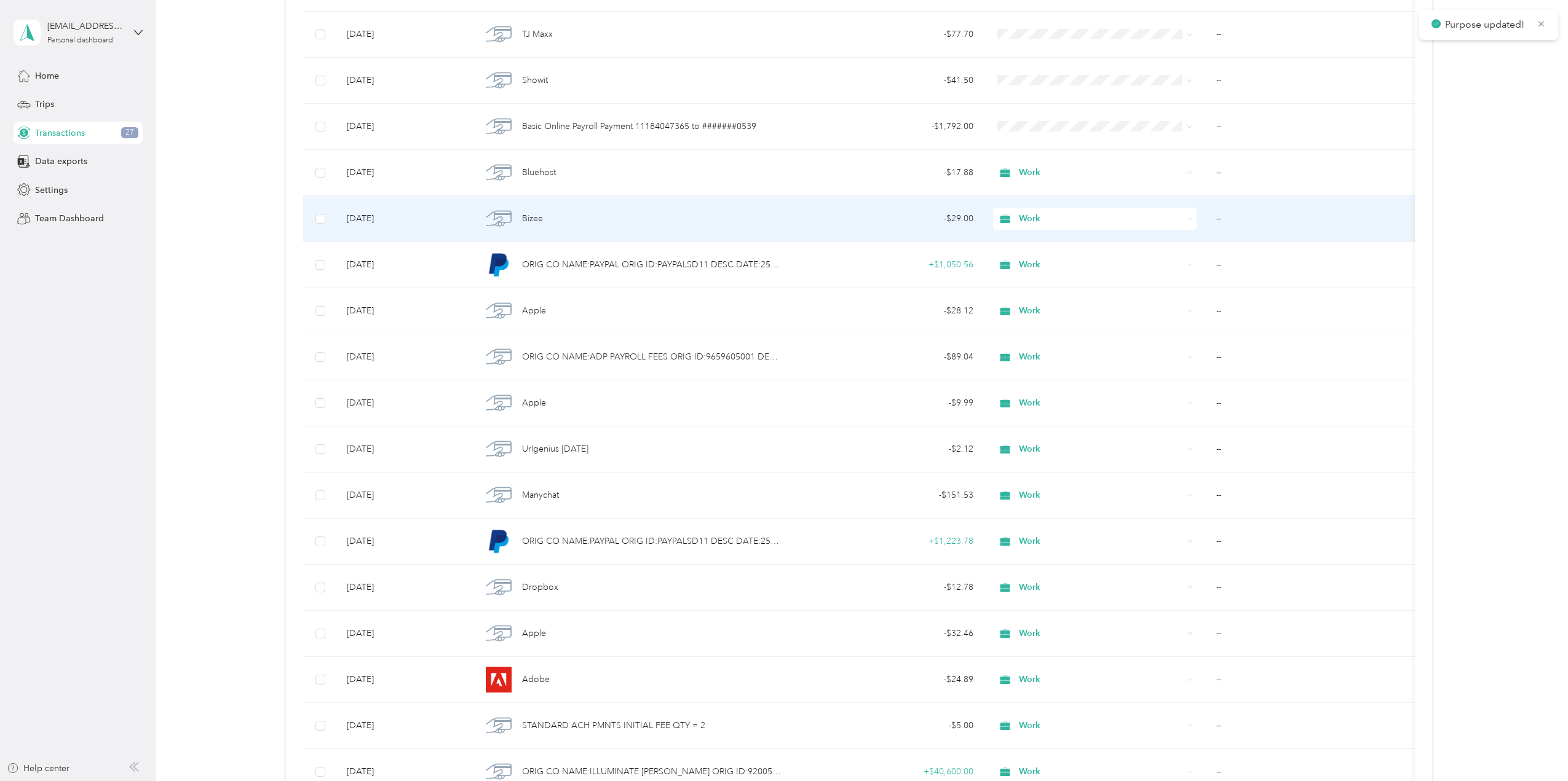
scroll to position [1112, 0]
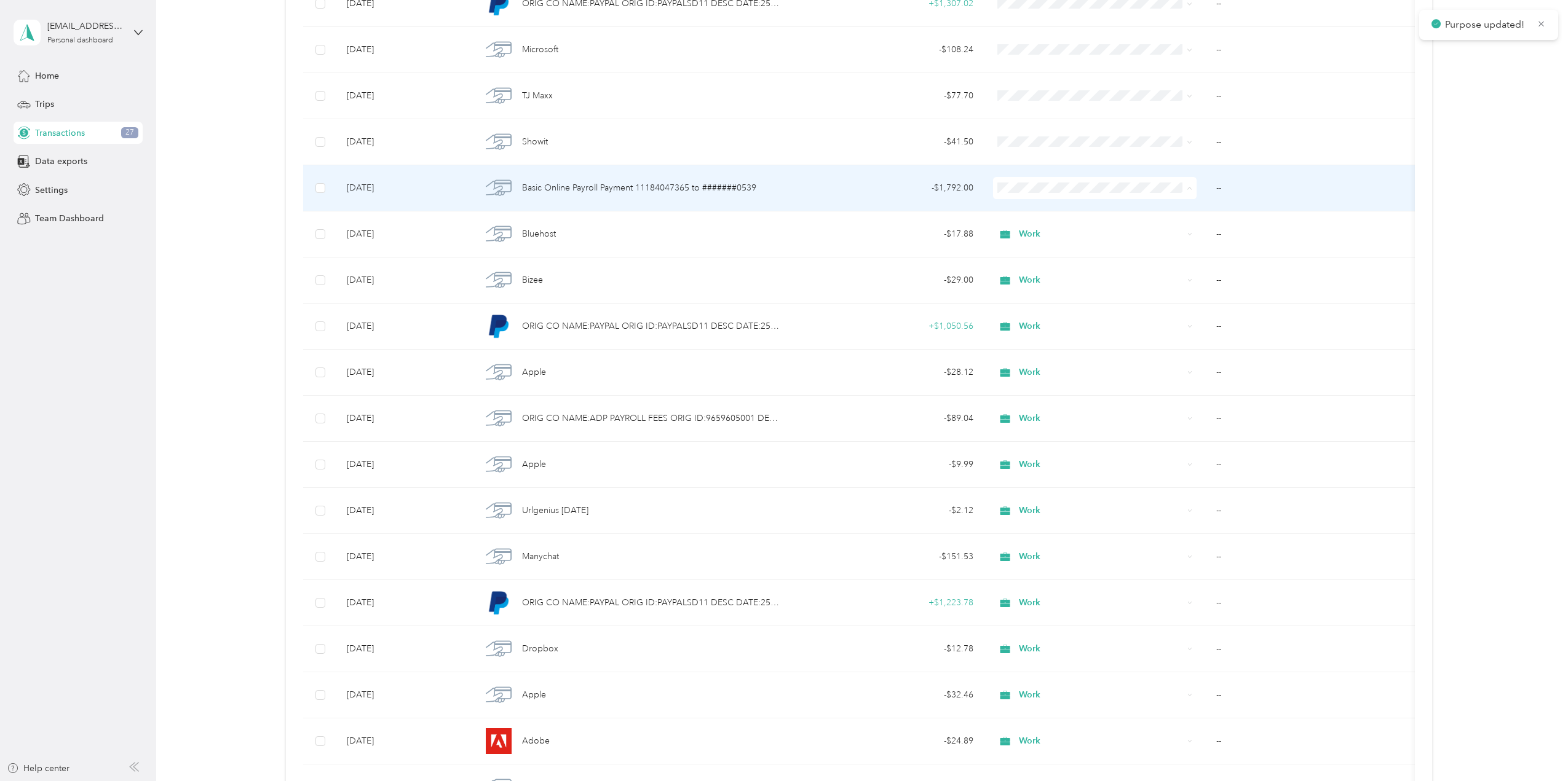
click at [1023, 204] on span "Work" at bounding box center [1105, 210] width 165 height 13
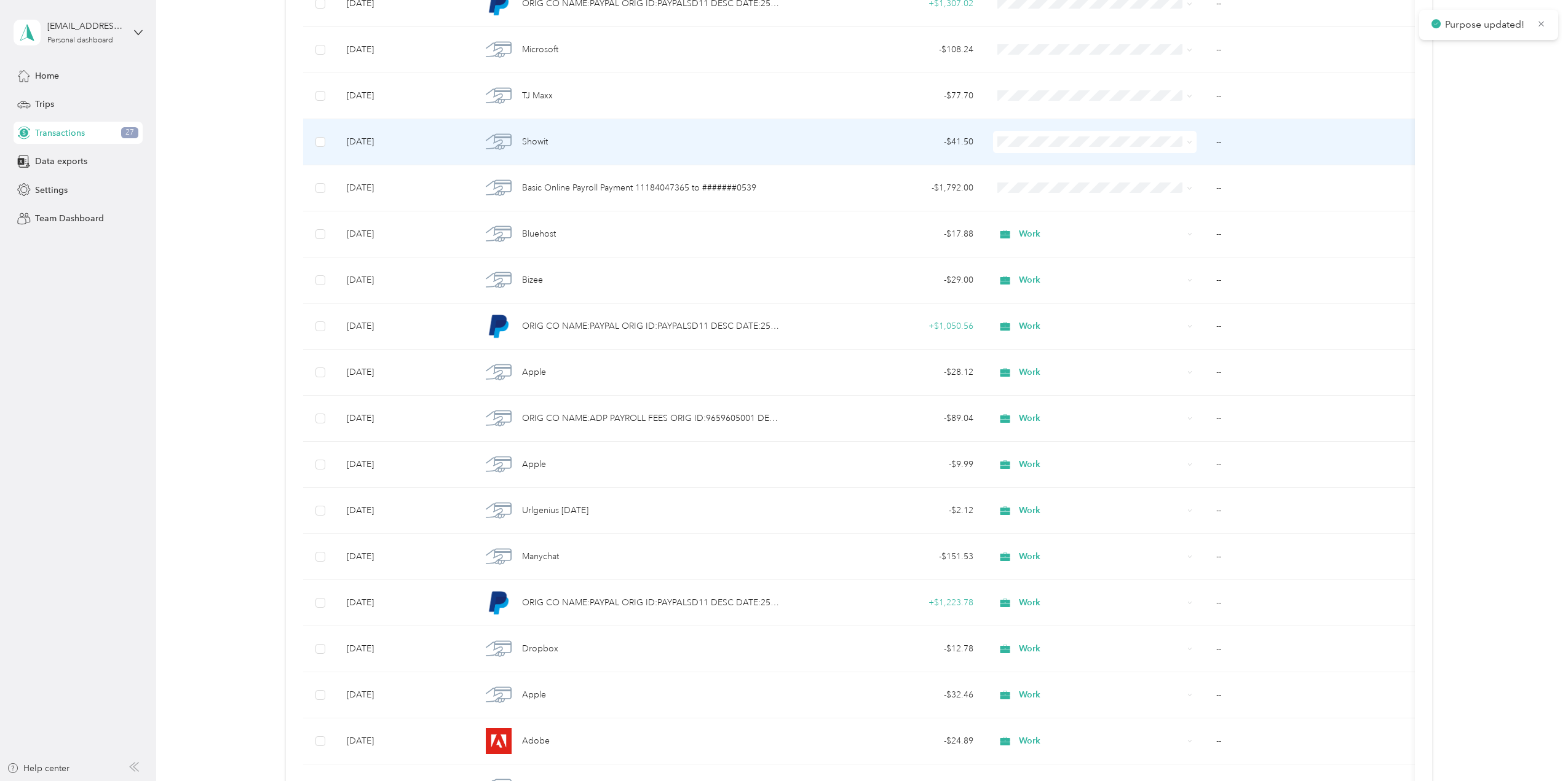
click at [1022, 151] on span at bounding box center [1095, 142] width 204 height 22
click at [1033, 152] on span at bounding box center [1095, 142] width 204 height 22
click at [1041, 163] on span "Work" at bounding box center [1105, 165] width 165 height 13
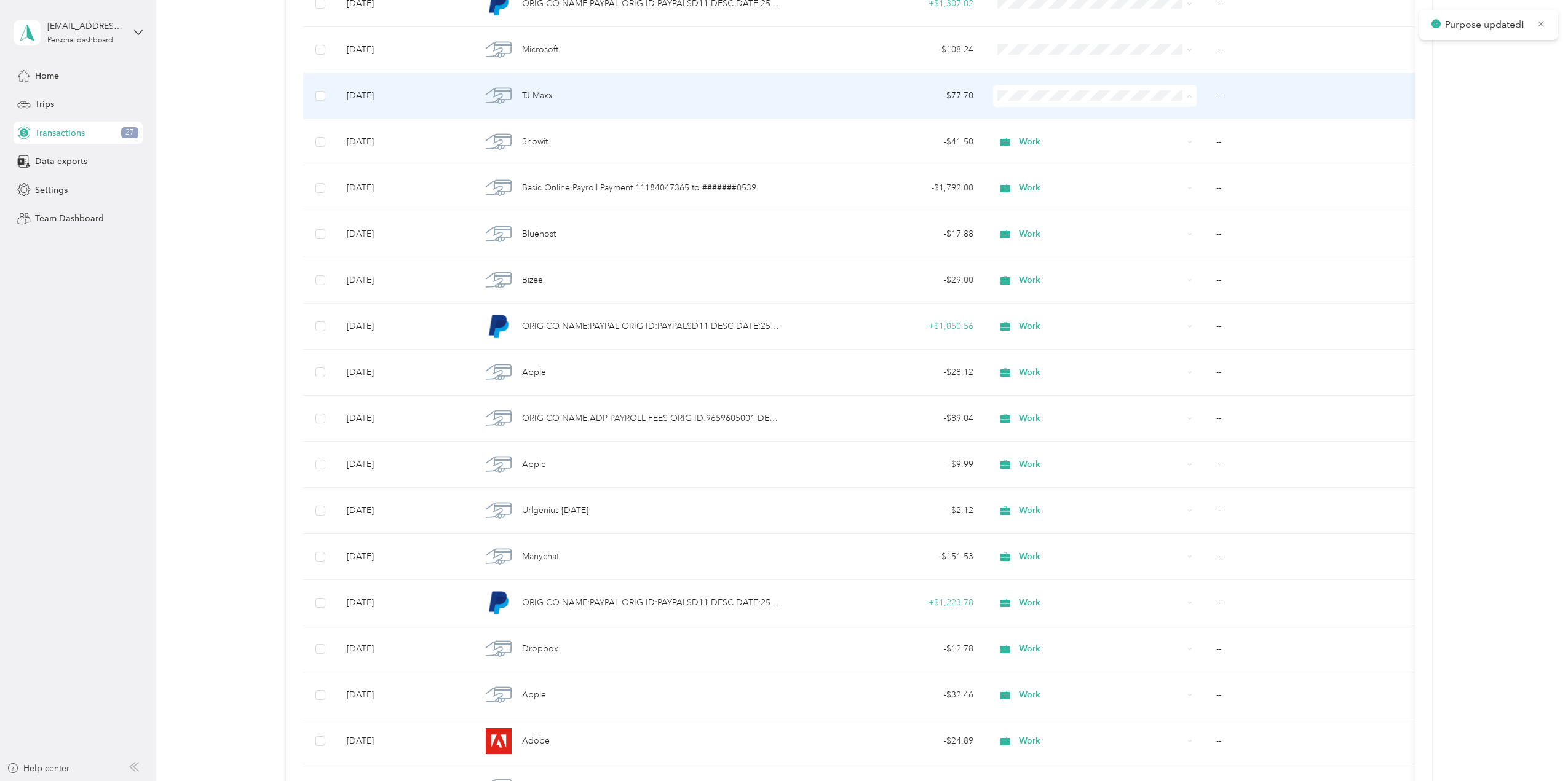
click at [1049, 123] on li "Work" at bounding box center [1095, 119] width 204 height 21
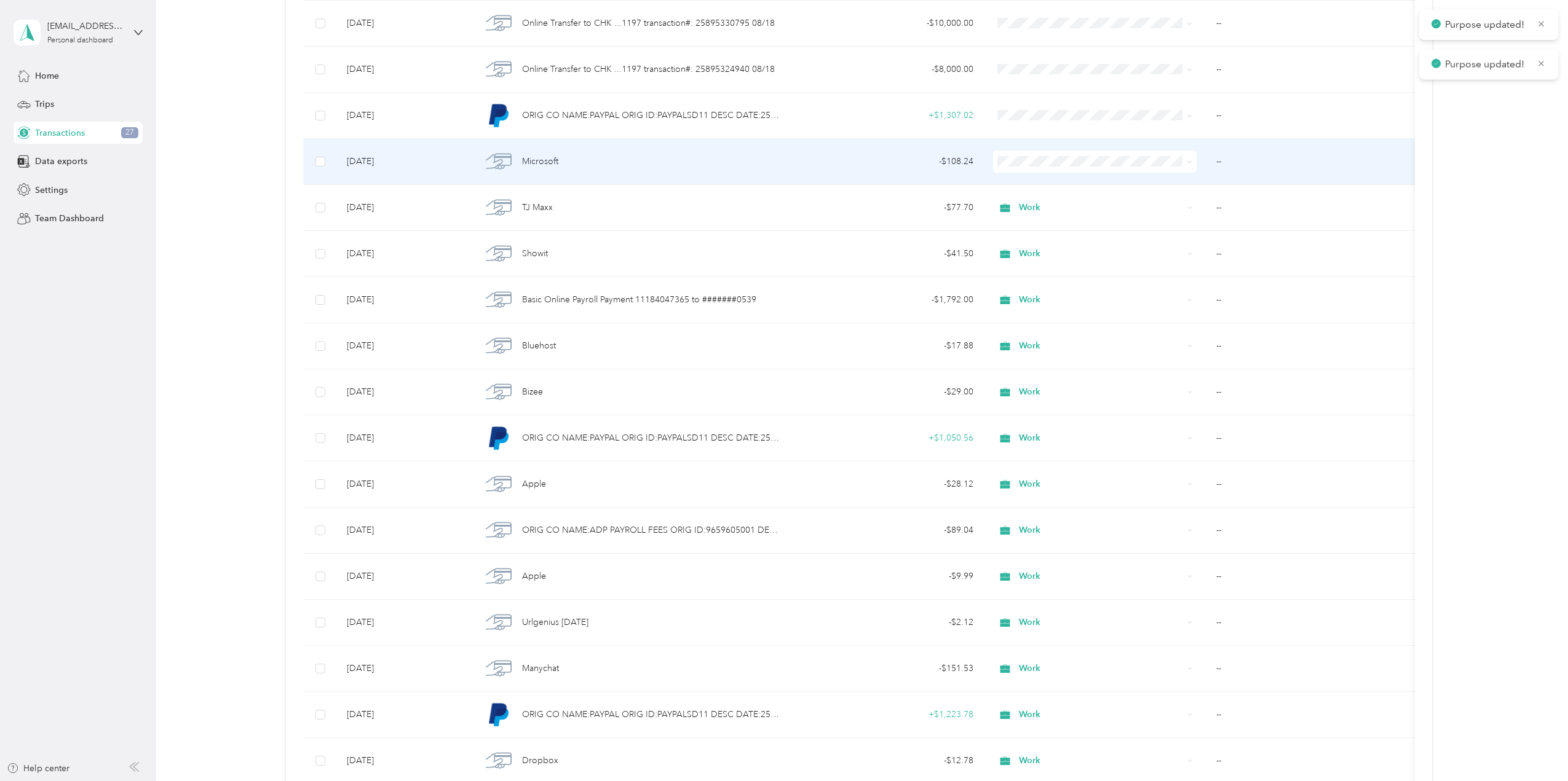
scroll to position [989, 0]
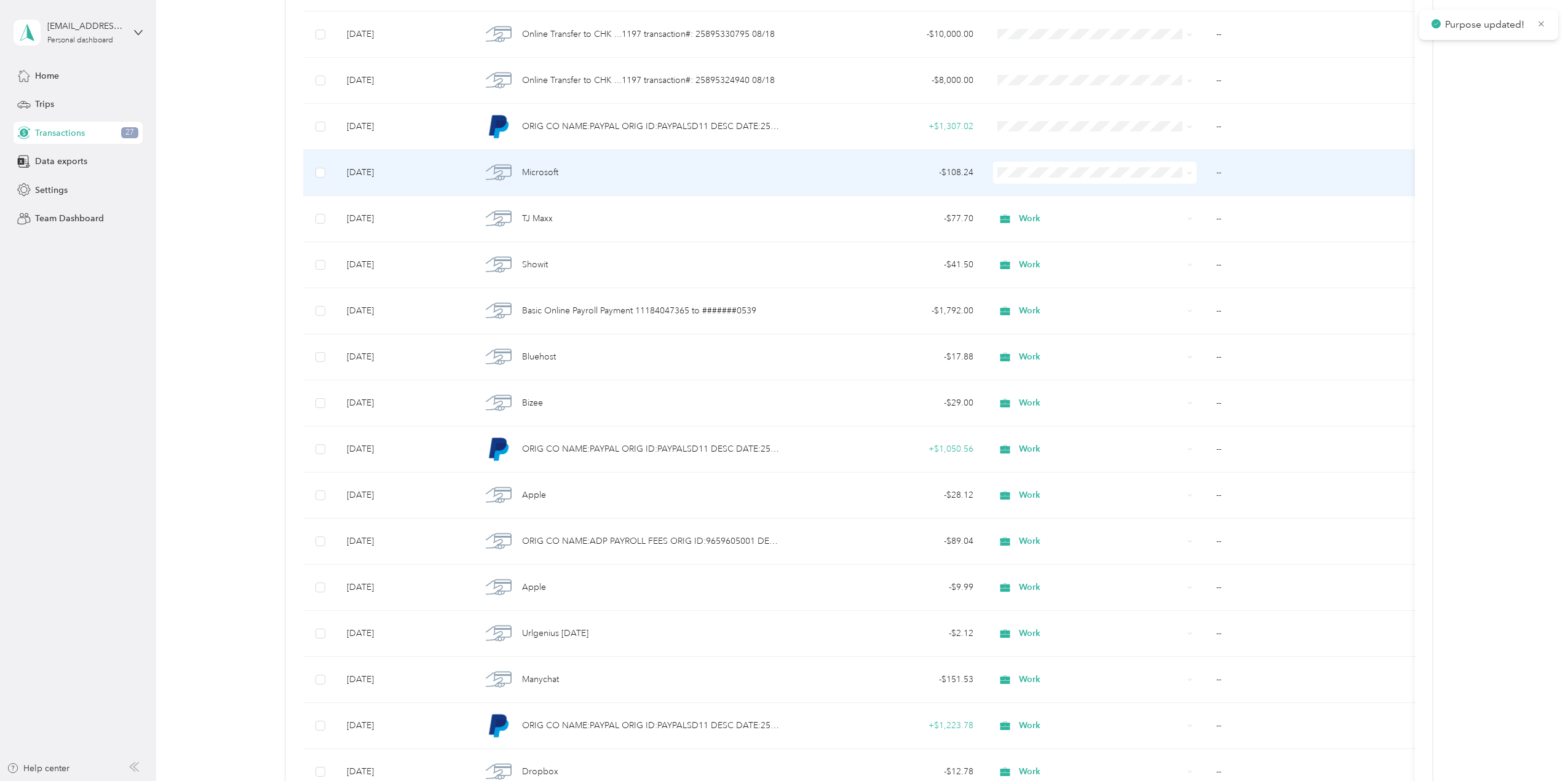
click at [1024, 188] on li "Work" at bounding box center [1095, 193] width 204 height 21
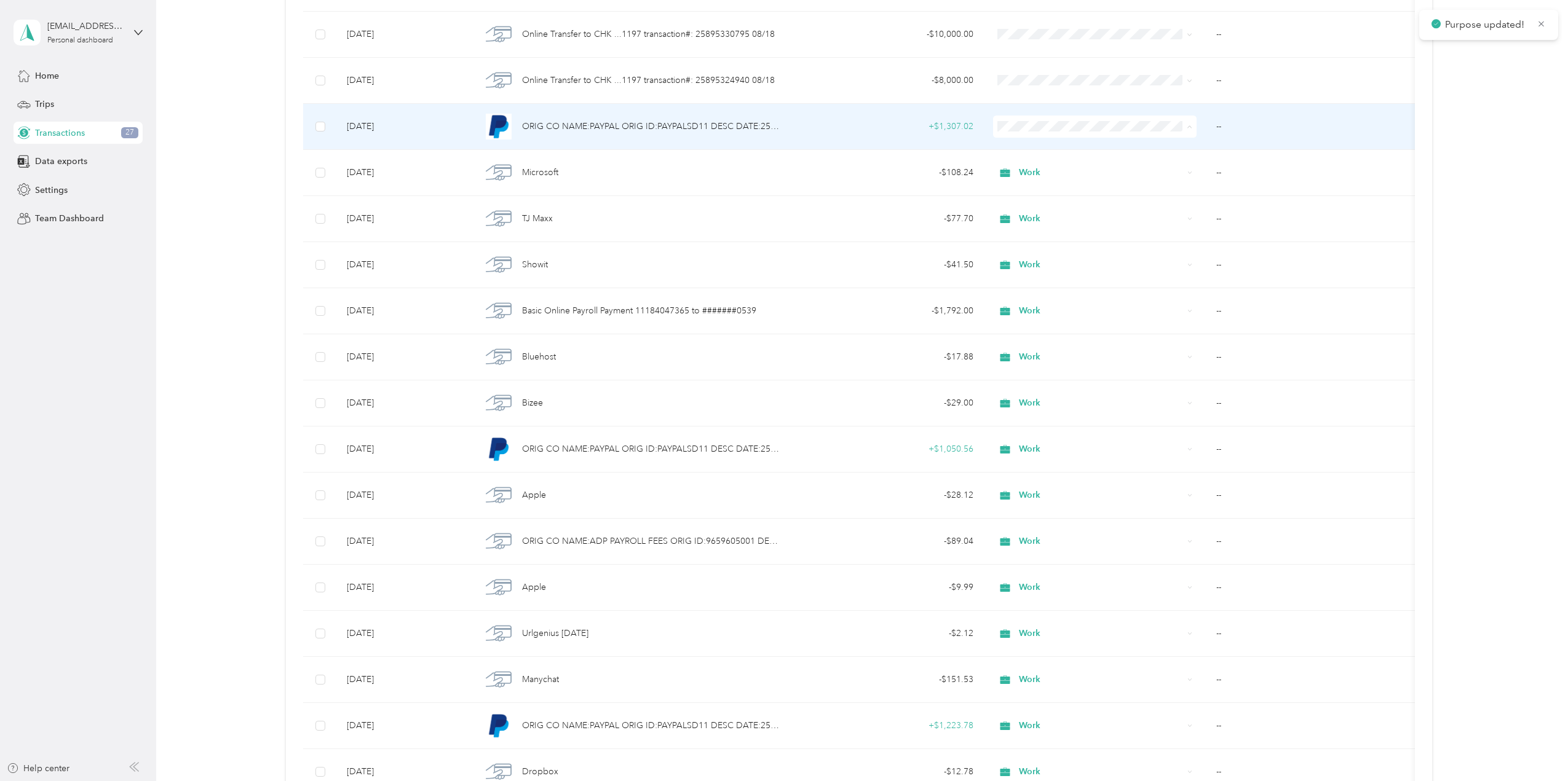
click at [1033, 151] on li "Work" at bounding box center [1095, 150] width 204 height 21
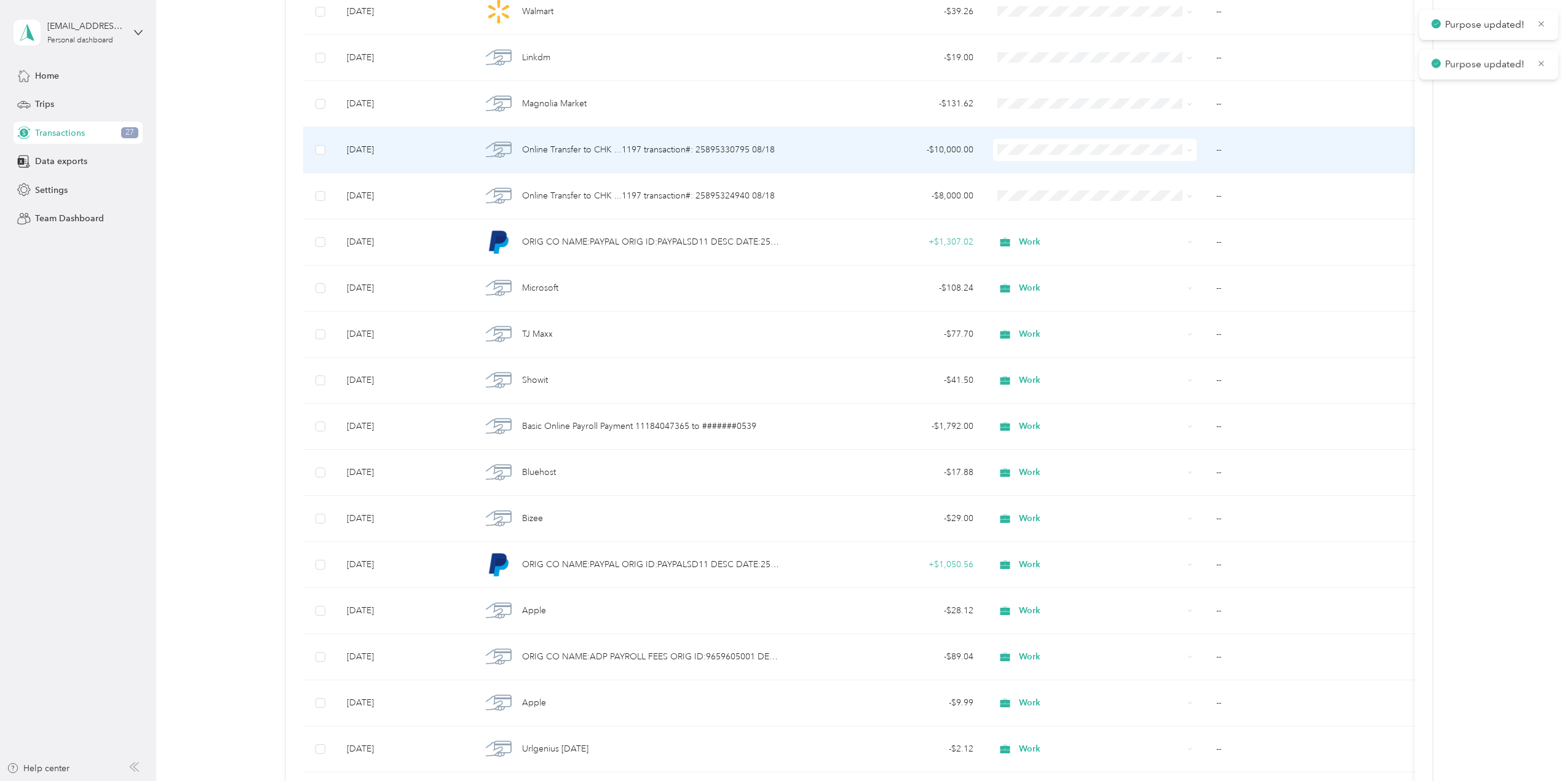
scroll to position [866, 0]
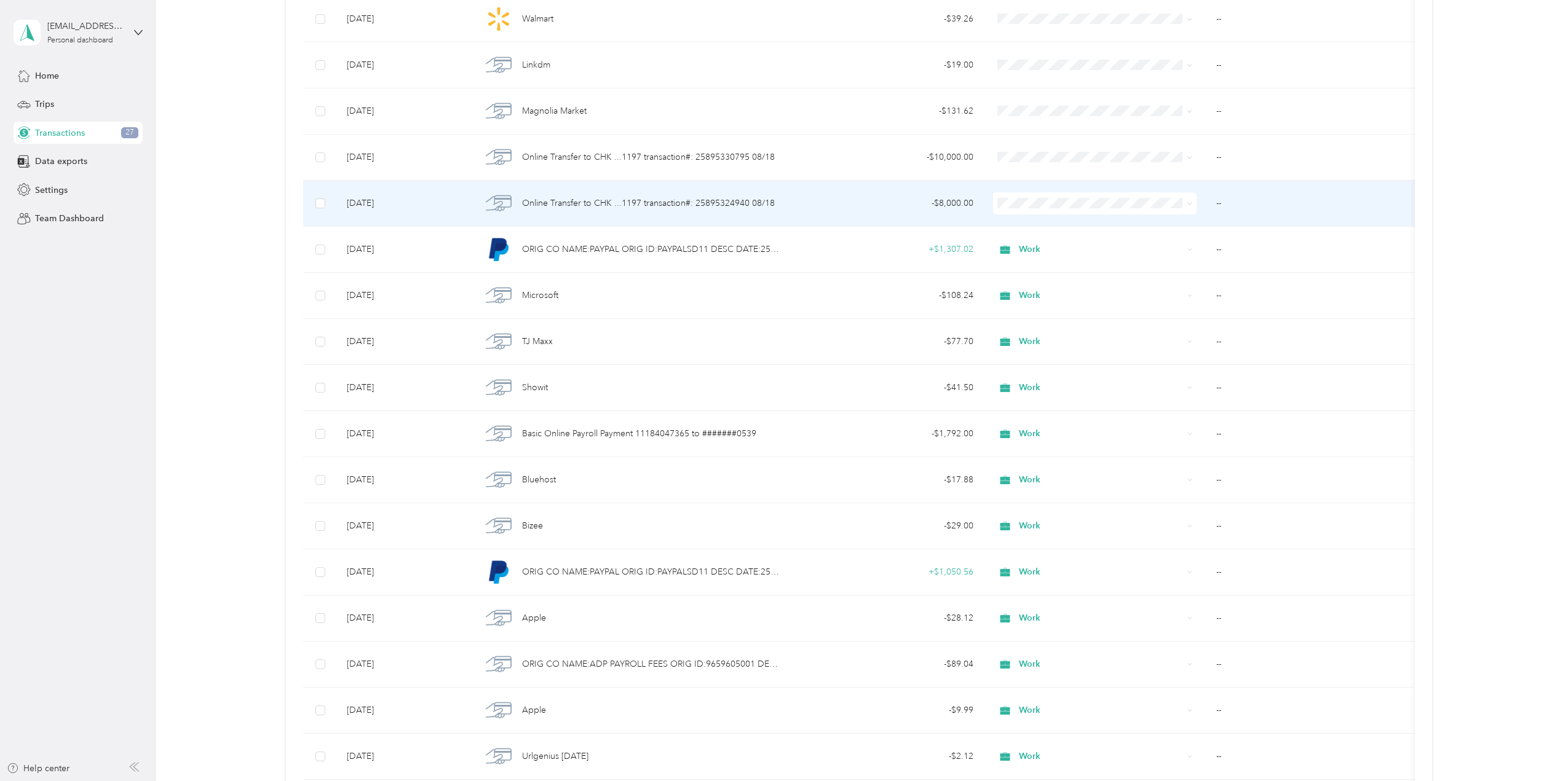
click at [888, 207] on div "- $8,000.00" at bounding box center [887, 204] width 172 height 14
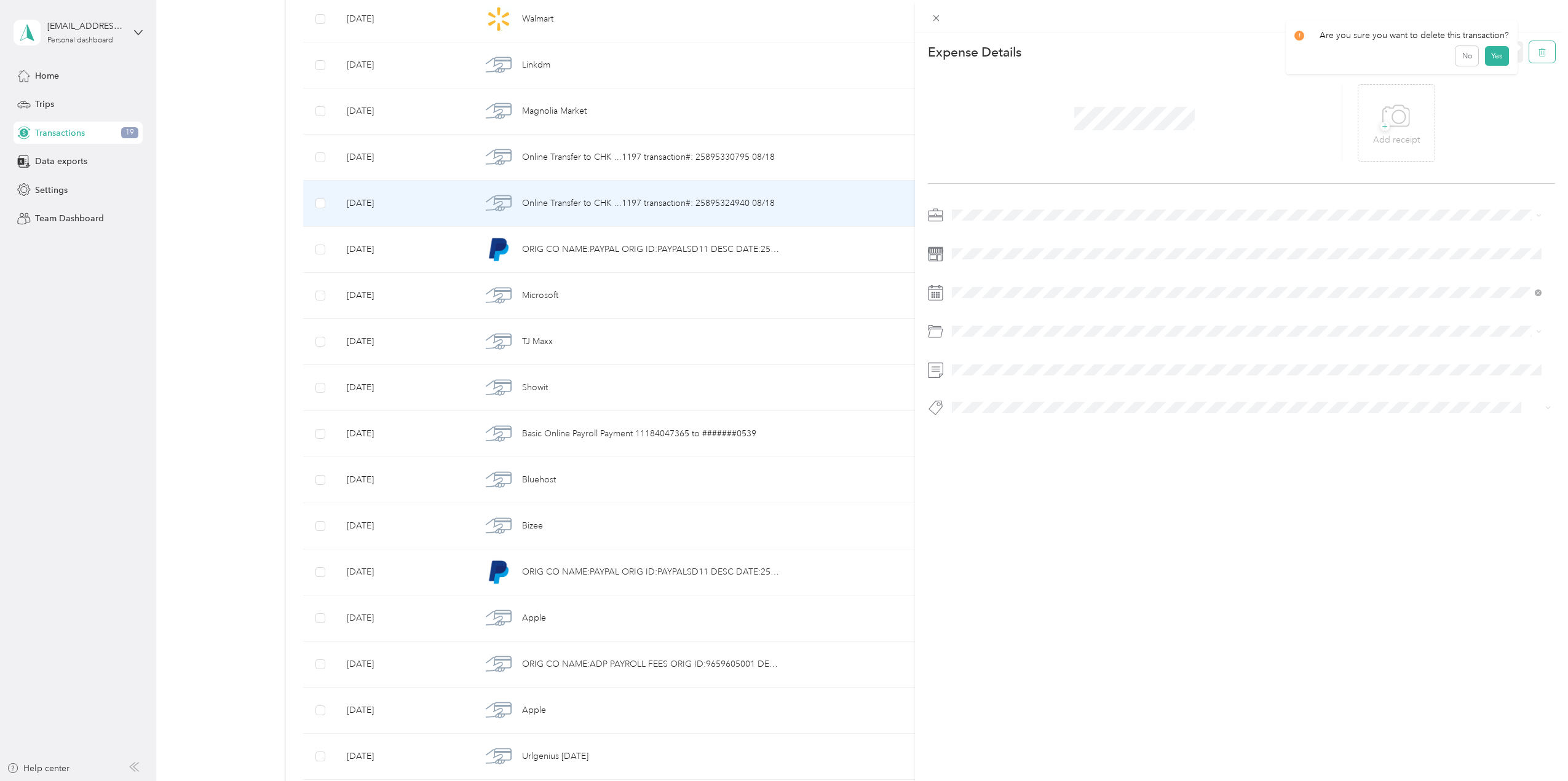
click at [1529, 51] on button "button" at bounding box center [1542, 51] width 26 height 21
click at [1489, 64] on button "Yes" at bounding box center [1496, 61] width 24 height 20
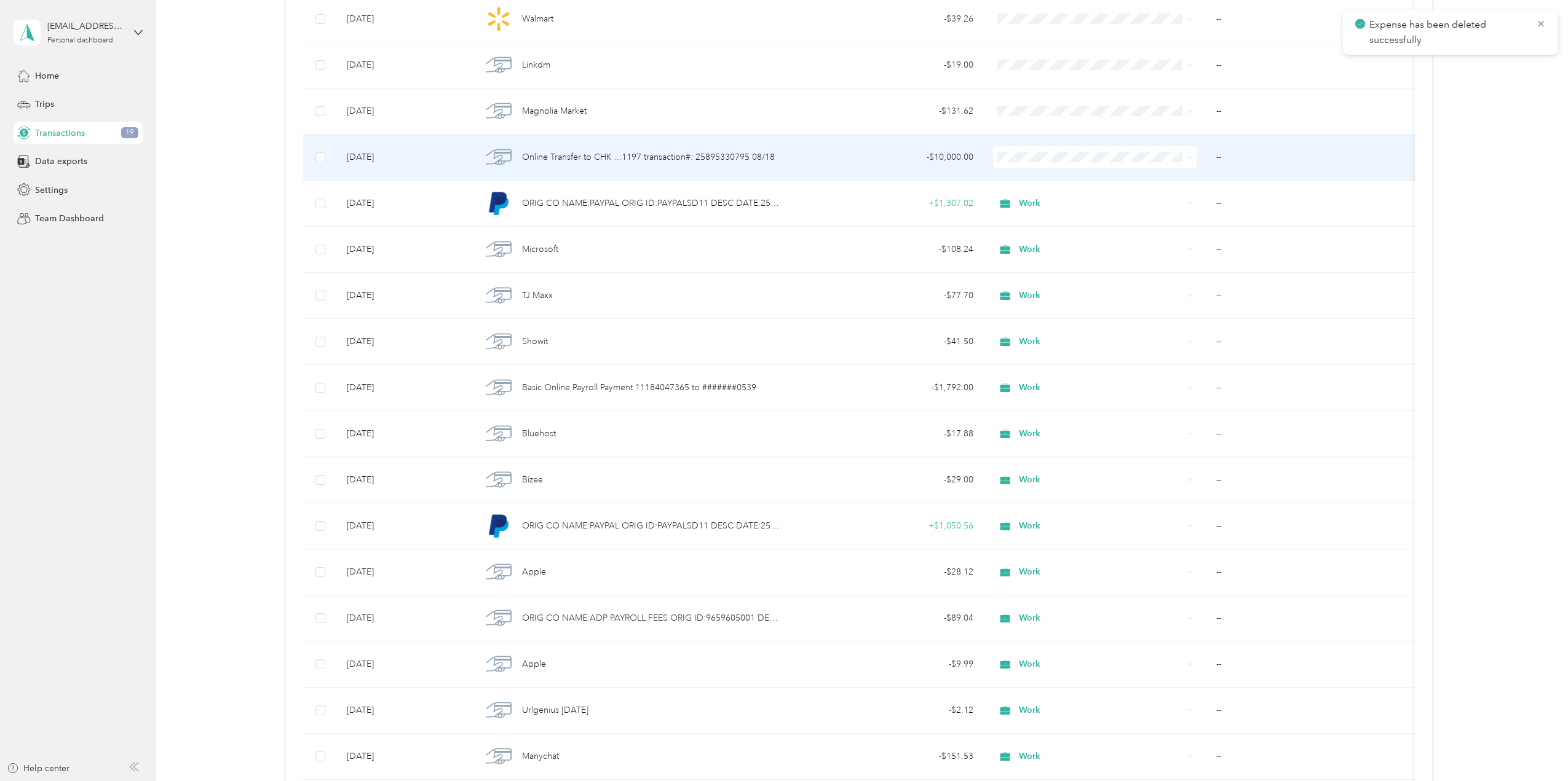
click at [878, 155] on div "- $10,000.00" at bounding box center [887, 157] width 172 height 14
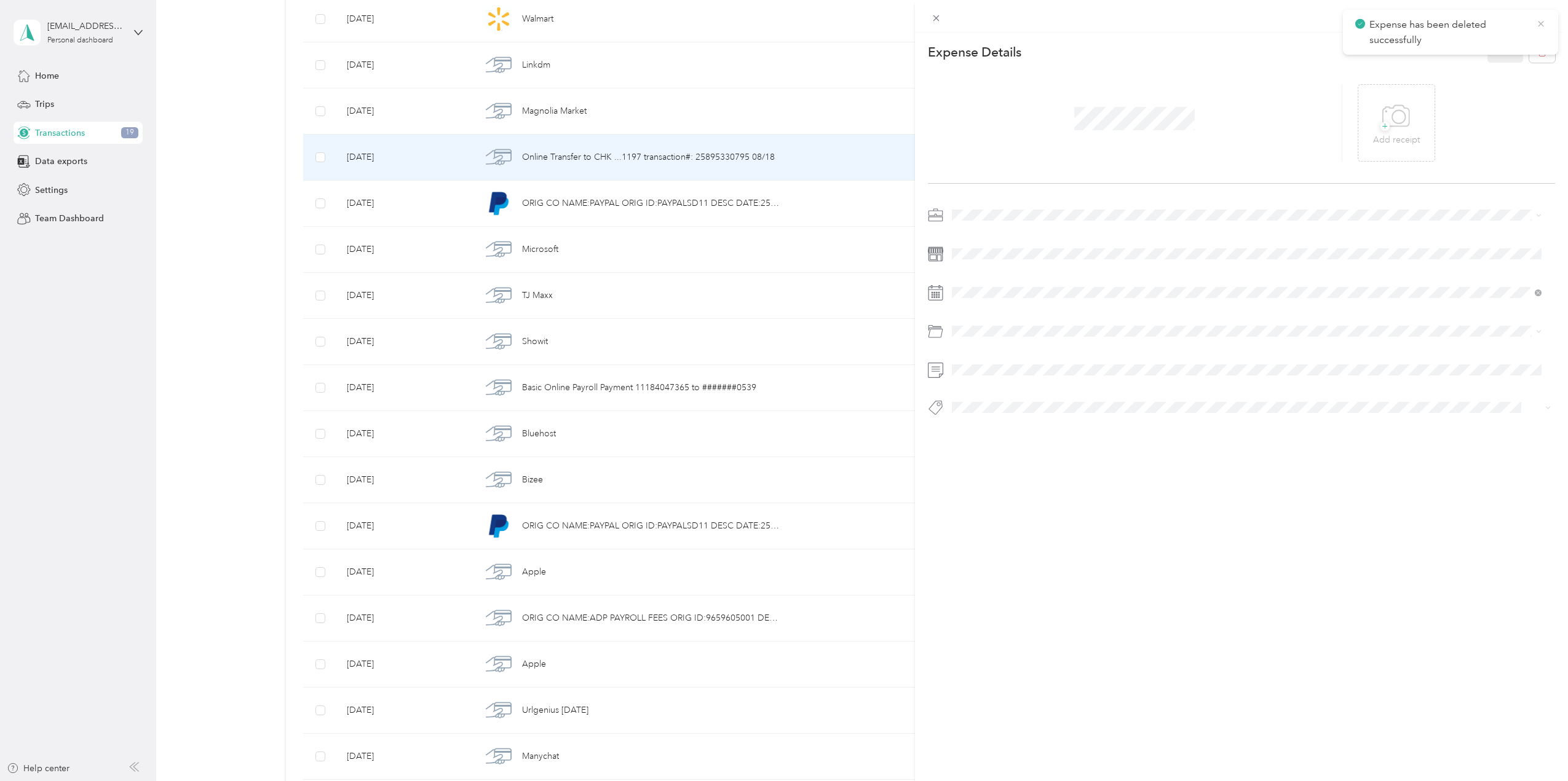
click at [1542, 22] on icon at bounding box center [1540, 23] width 5 height 5
click at [1538, 48] on icon "button" at bounding box center [1542, 52] width 8 height 8
click at [1492, 61] on button "Yes" at bounding box center [1496, 61] width 24 height 20
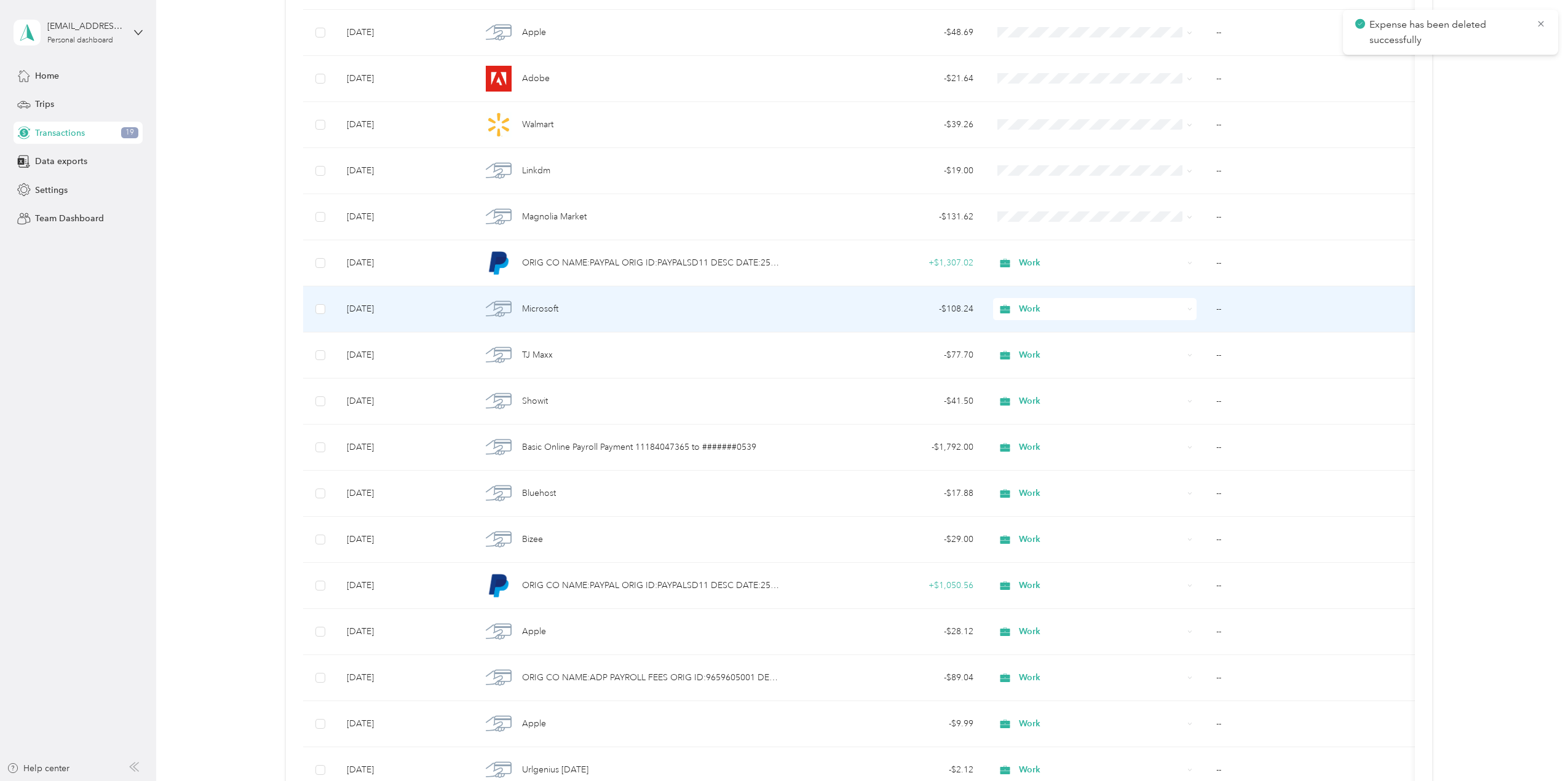
scroll to position [743, 0]
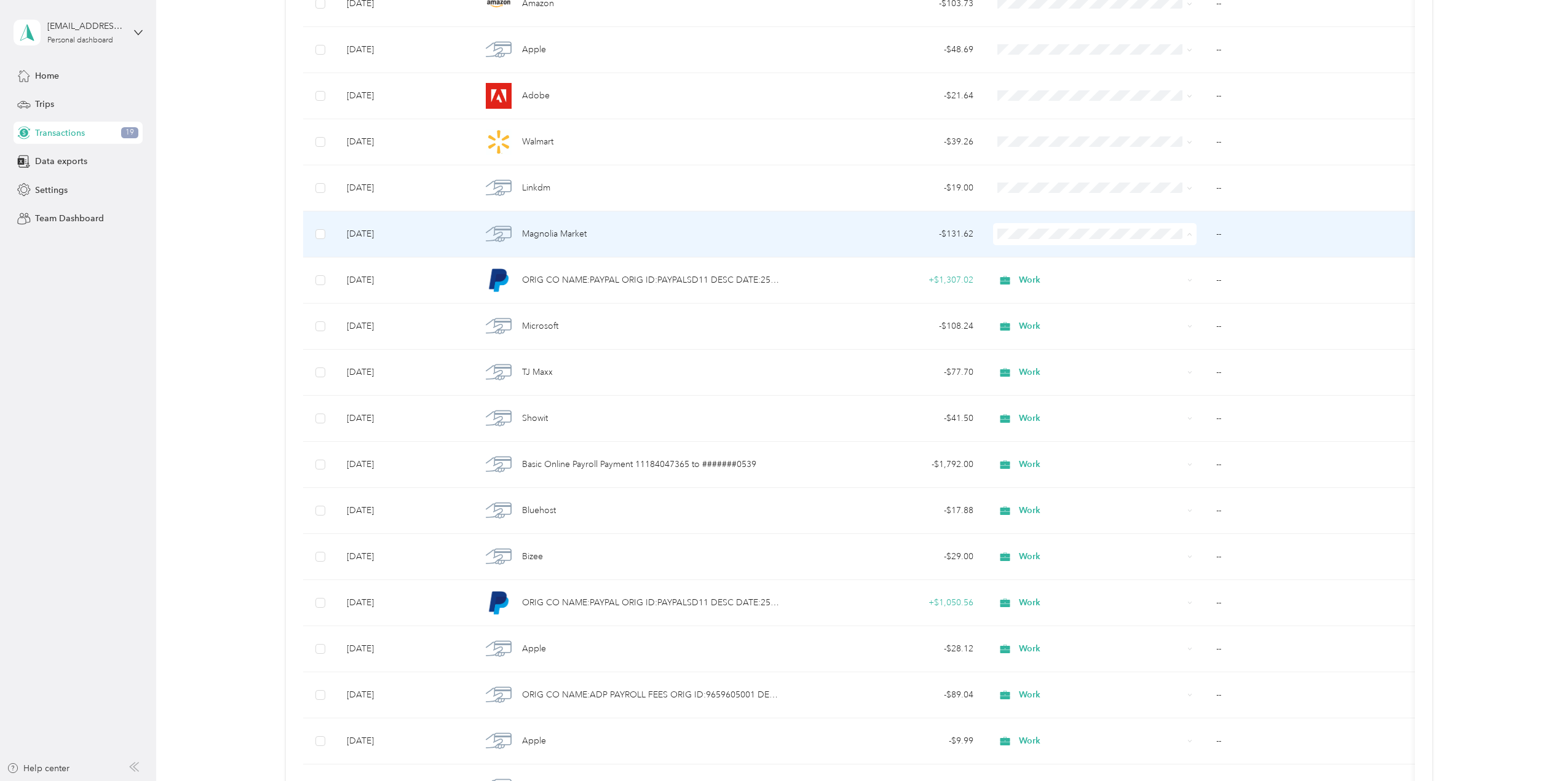
click at [1074, 254] on span "Work" at bounding box center [1105, 257] width 165 height 13
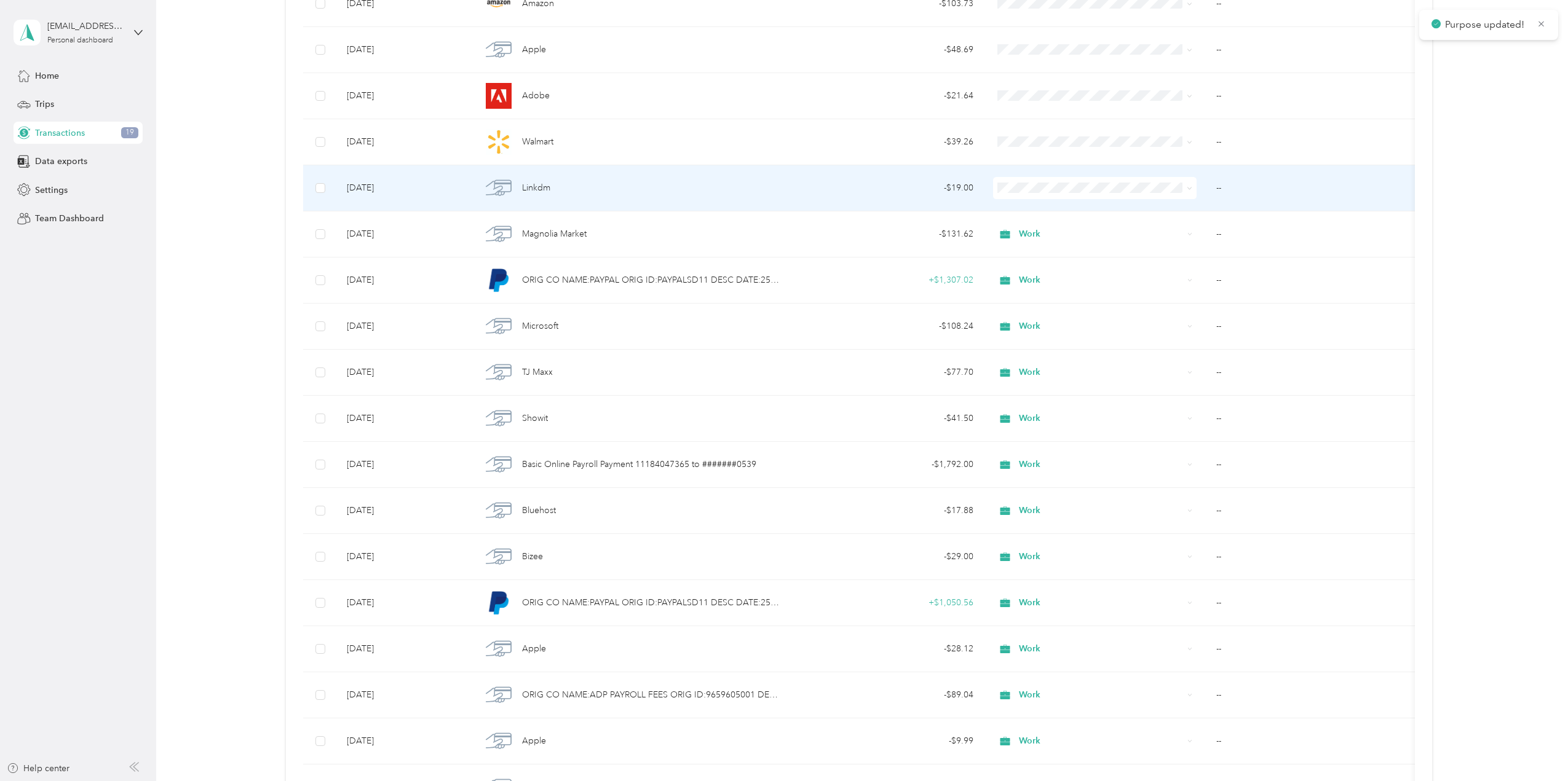
click at [1049, 211] on span "Work" at bounding box center [1105, 207] width 165 height 13
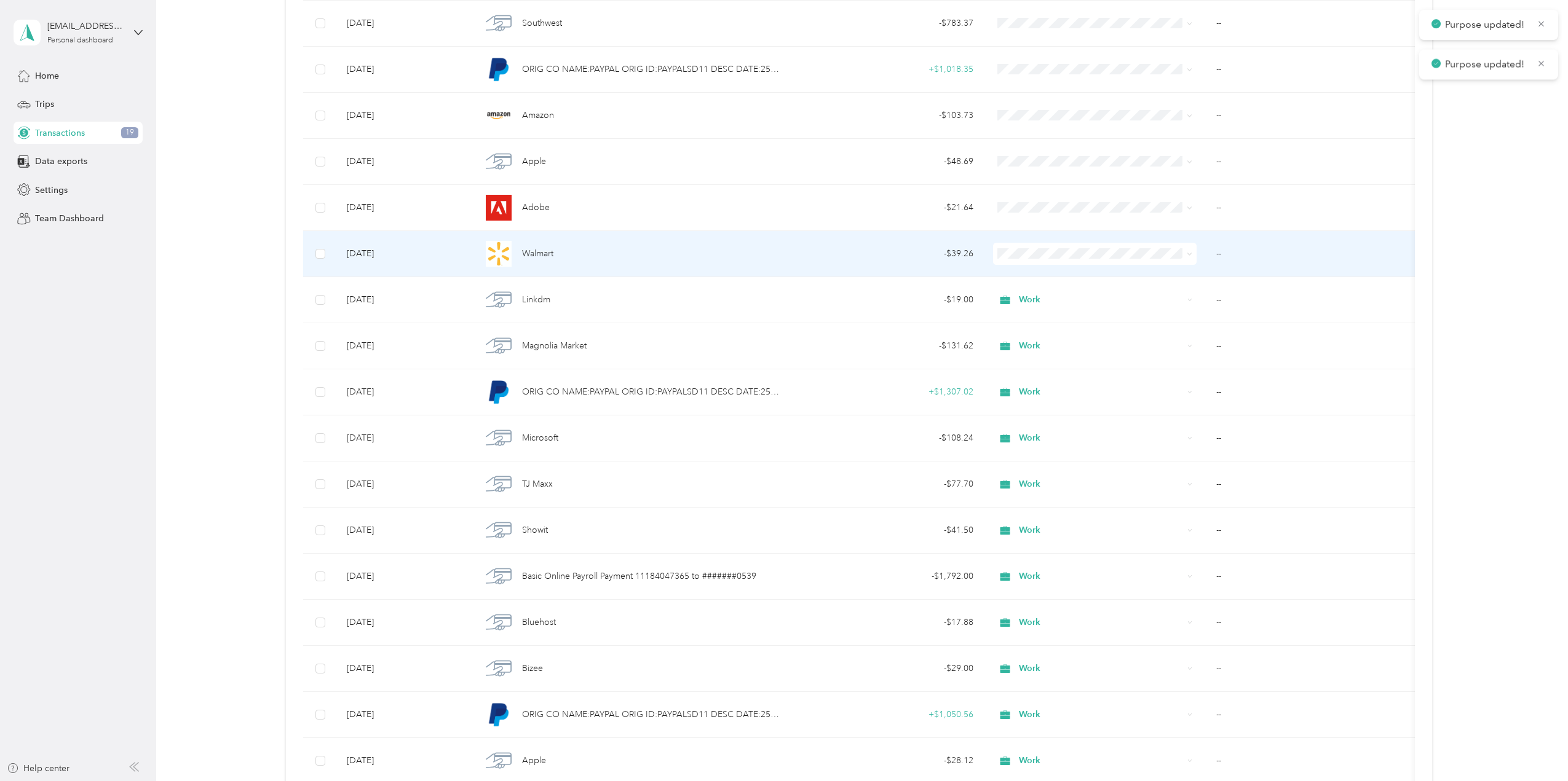
scroll to position [620, 0]
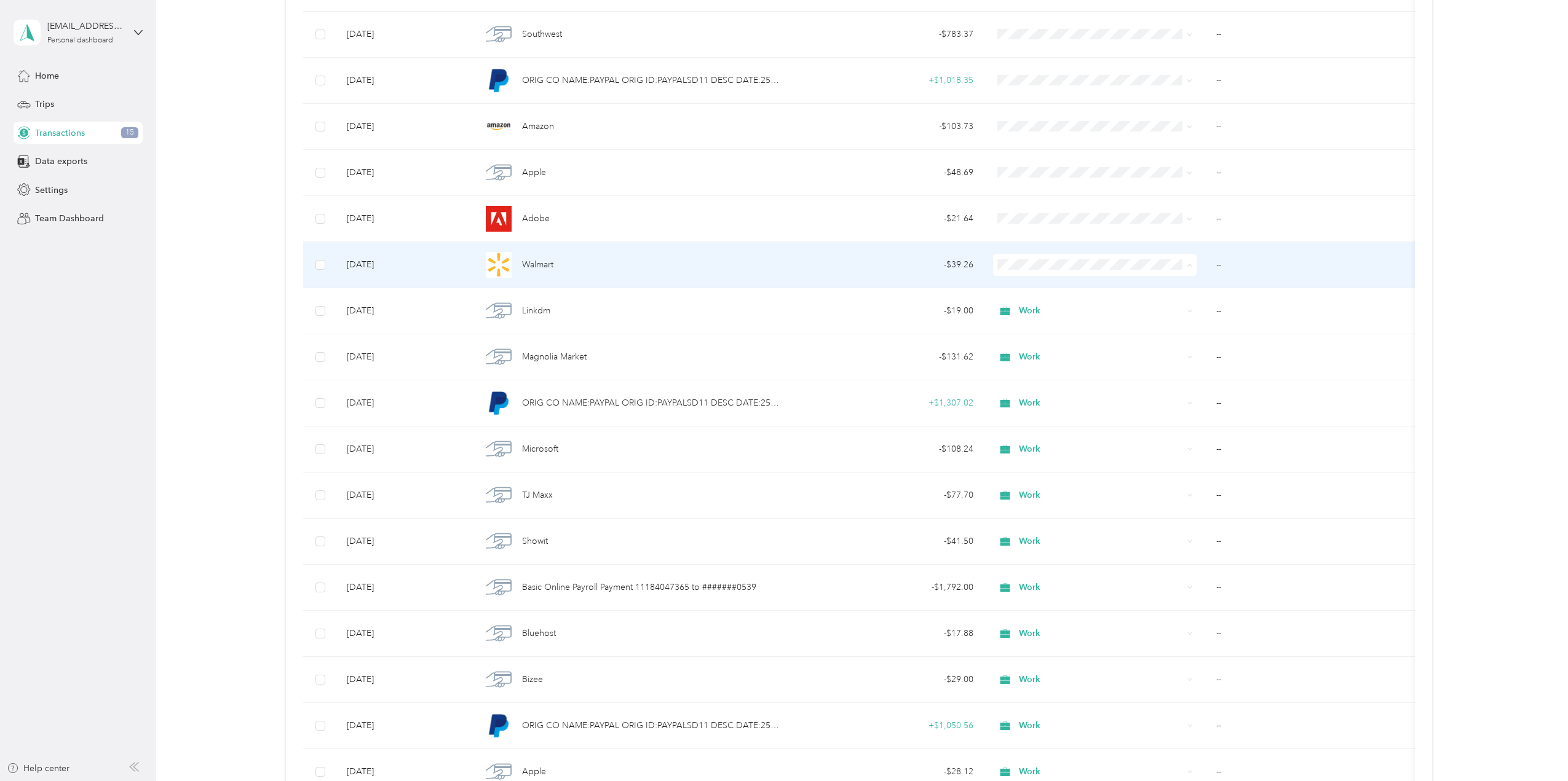
click at [1049, 286] on span "Work" at bounding box center [1105, 288] width 165 height 13
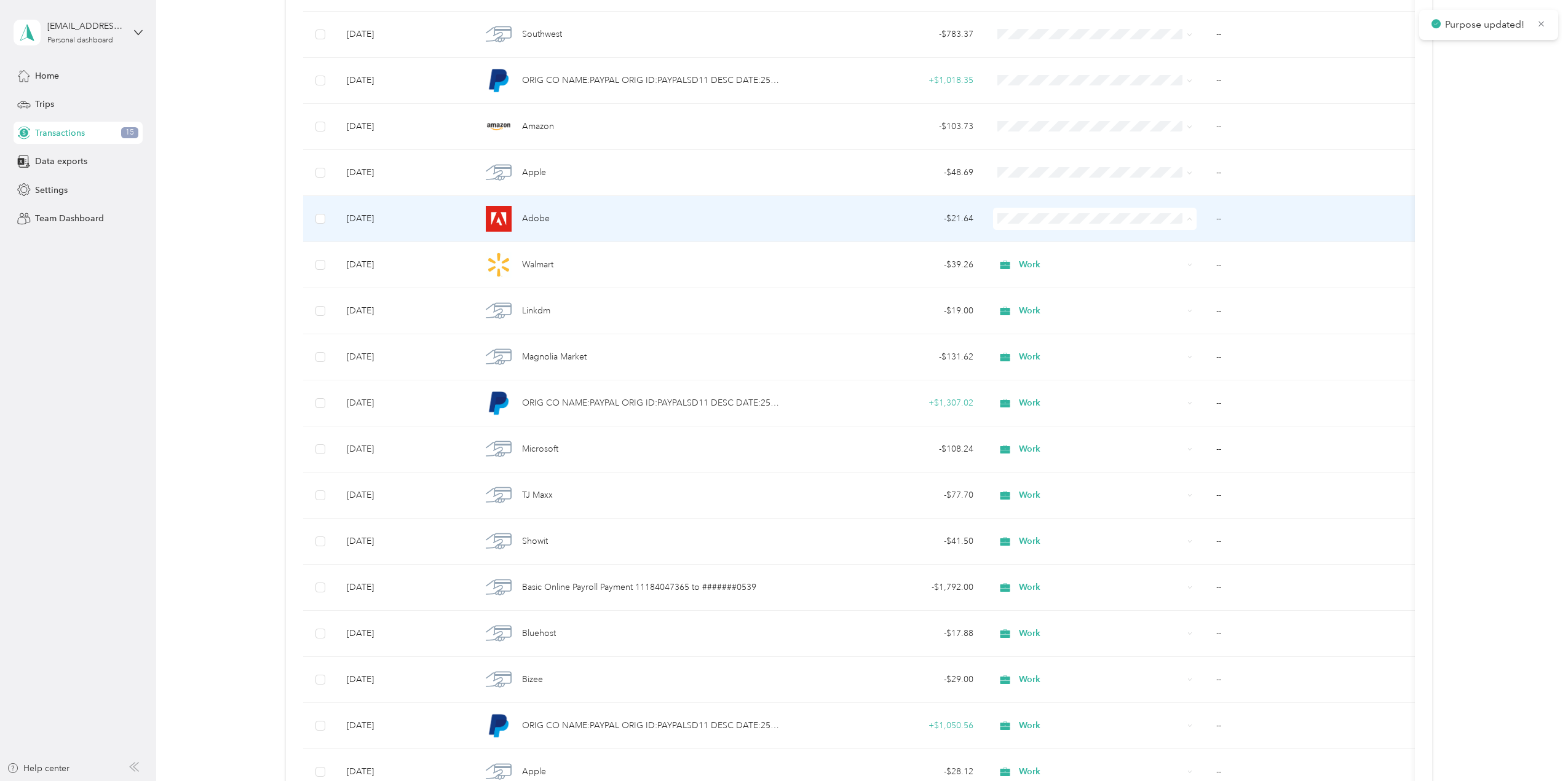
click at [1049, 235] on span "Work" at bounding box center [1105, 241] width 165 height 13
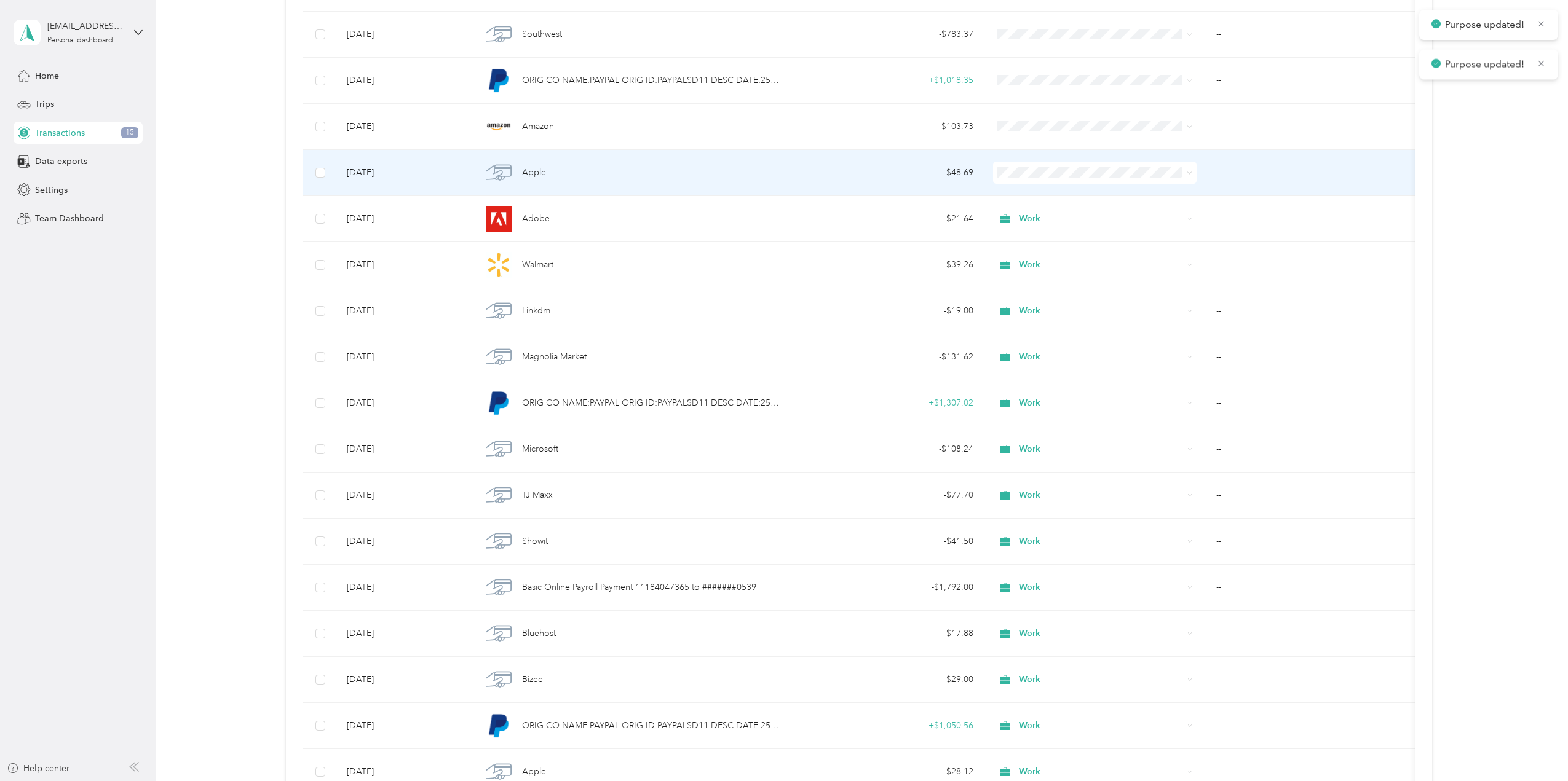
click at [1035, 198] on span "Work" at bounding box center [1105, 193] width 165 height 13
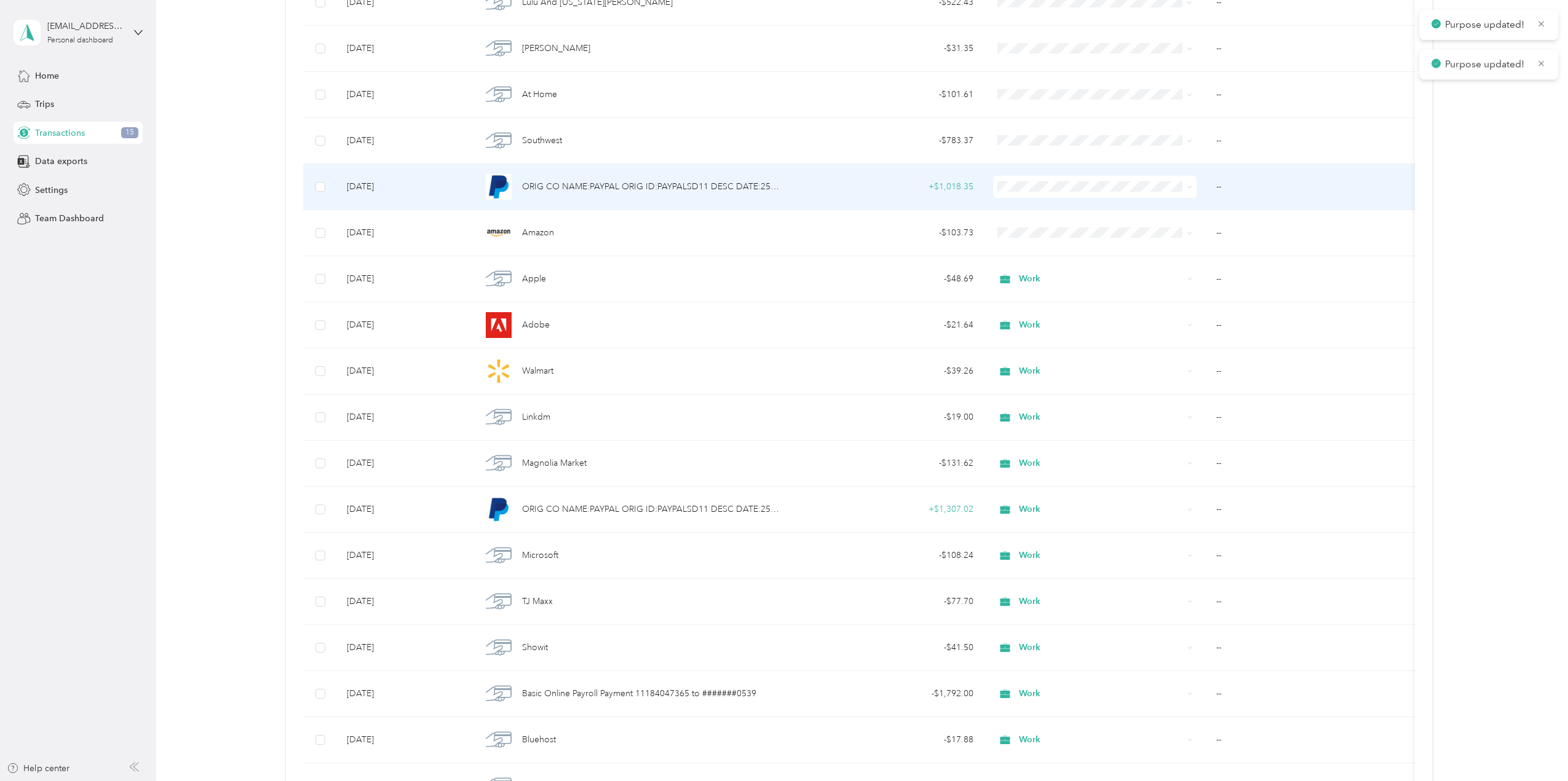
scroll to position [497, 0]
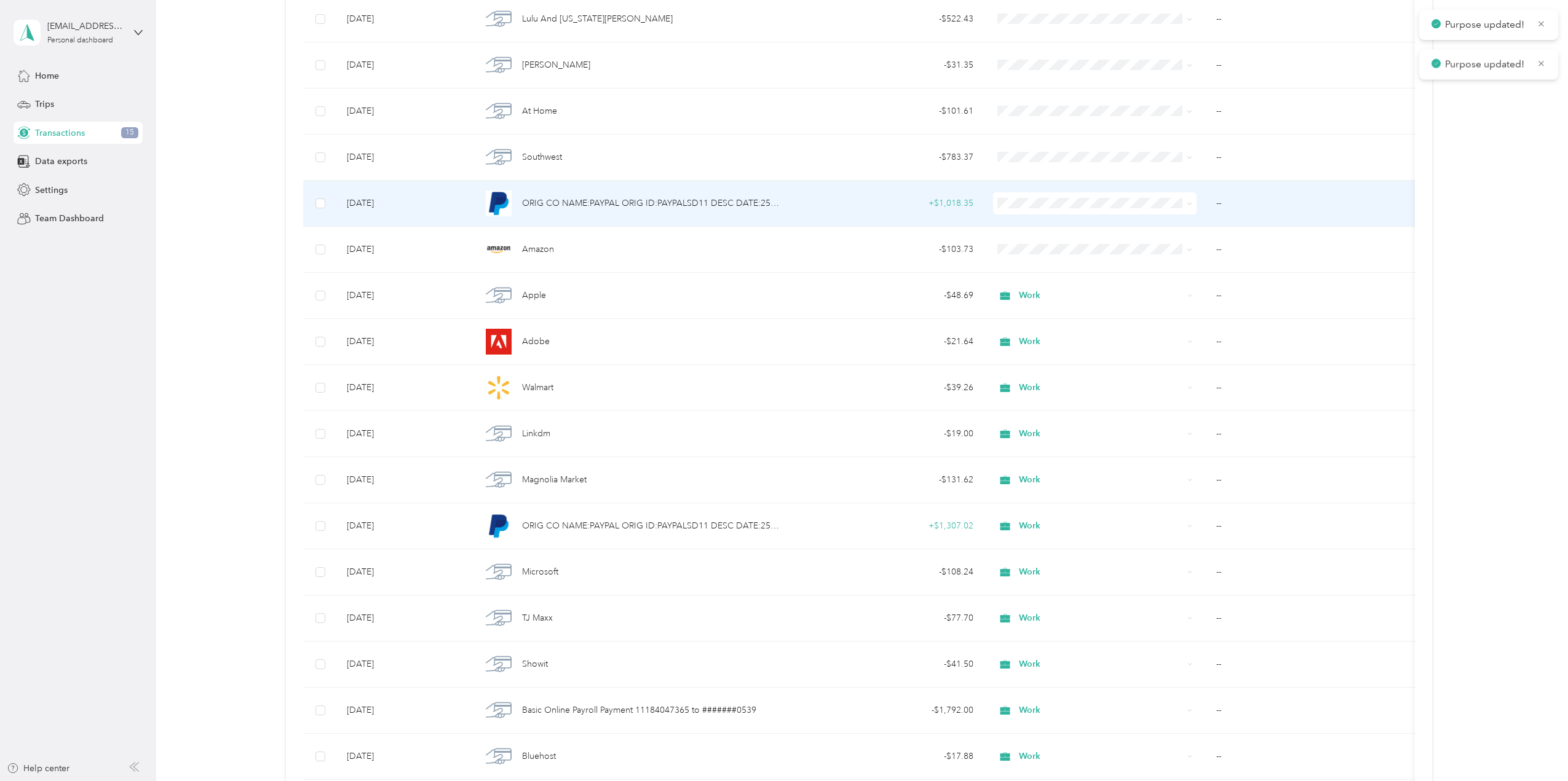
click at [1030, 220] on td at bounding box center [1095, 204] width 224 height 46
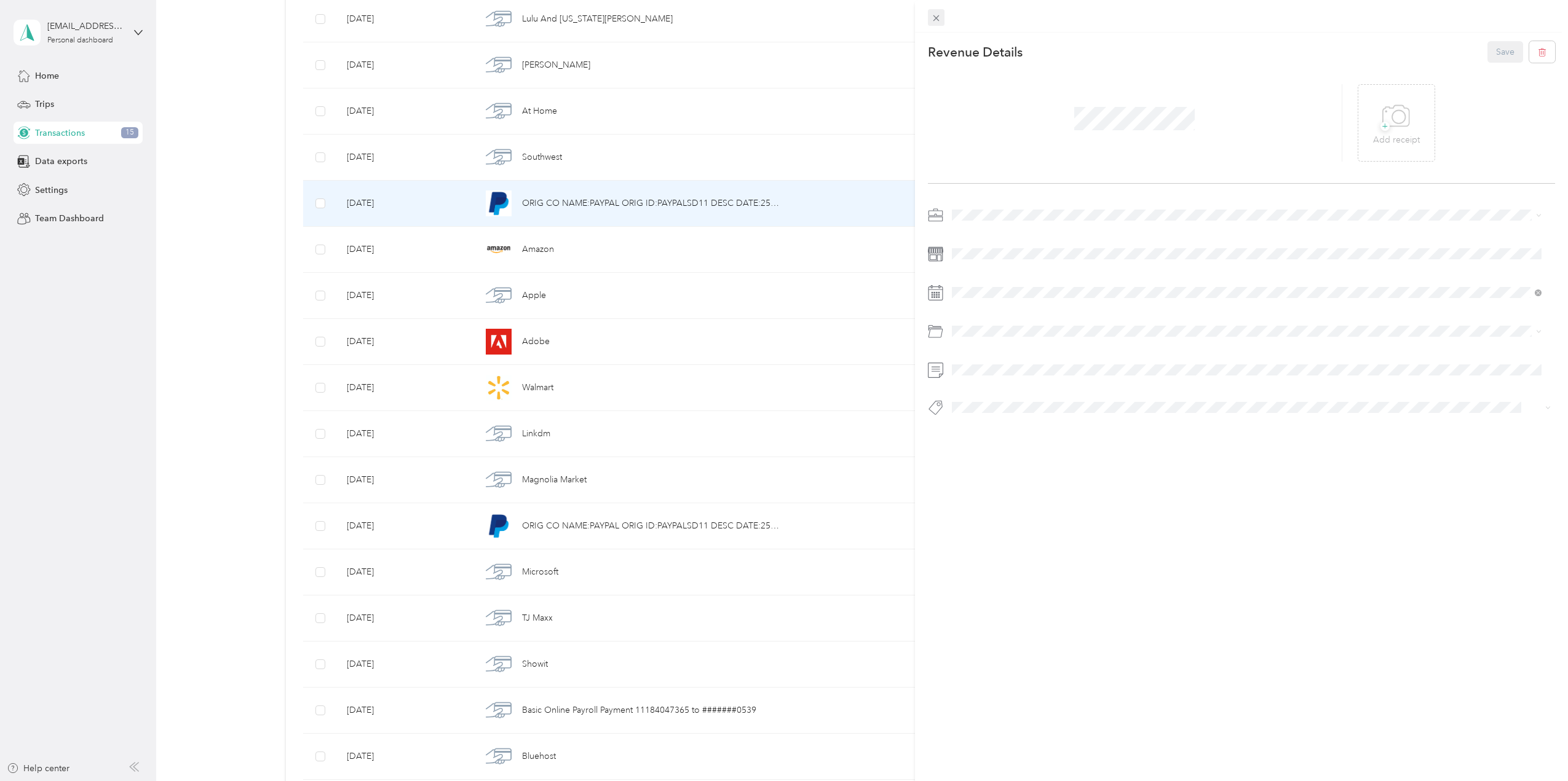
click at [935, 20] on icon at bounding box center [936, 18] width 11 height 11
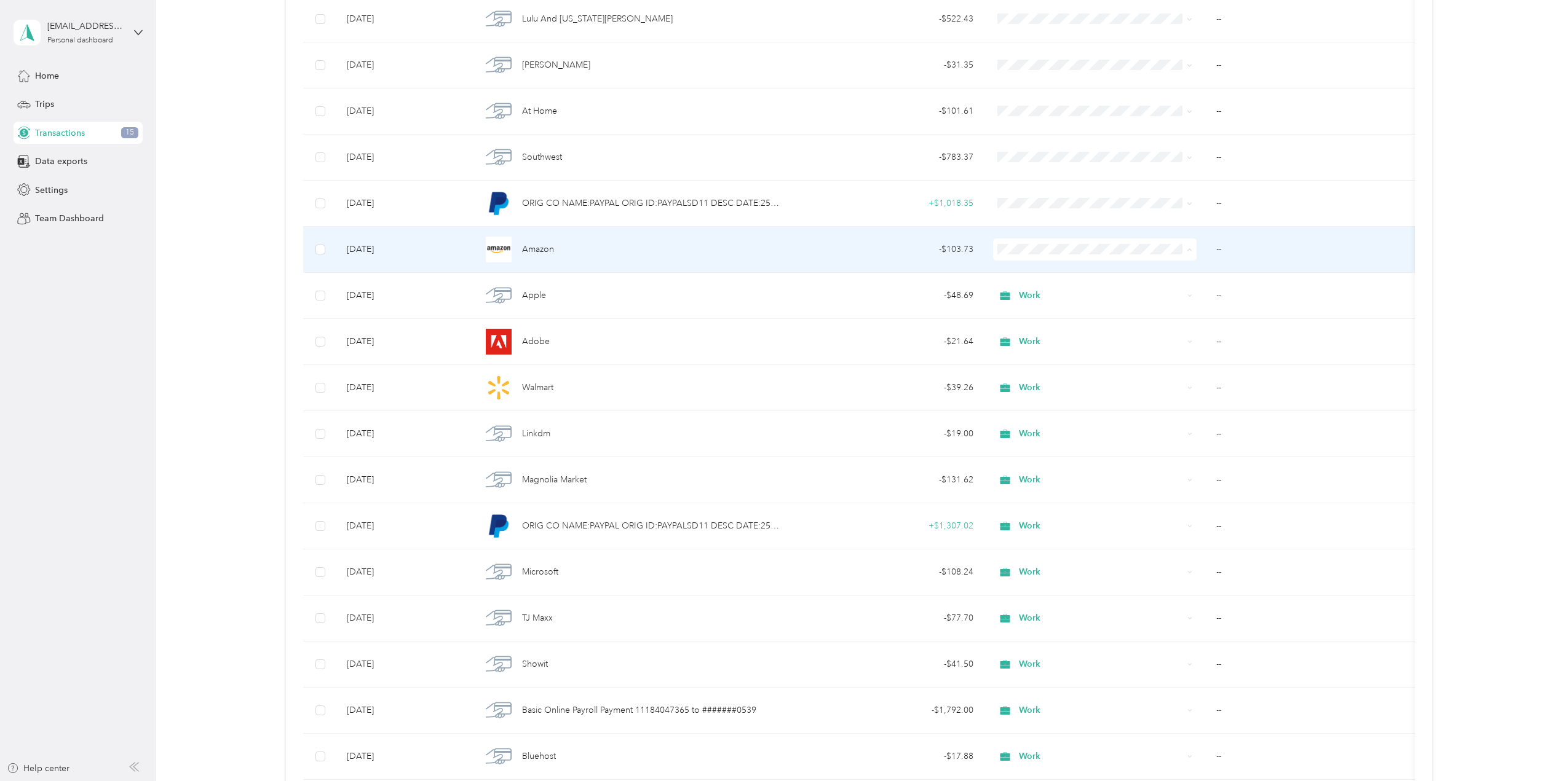
click at [1024, 269] on span "Work" at bounding box center [1105, 272] width 165 height 13
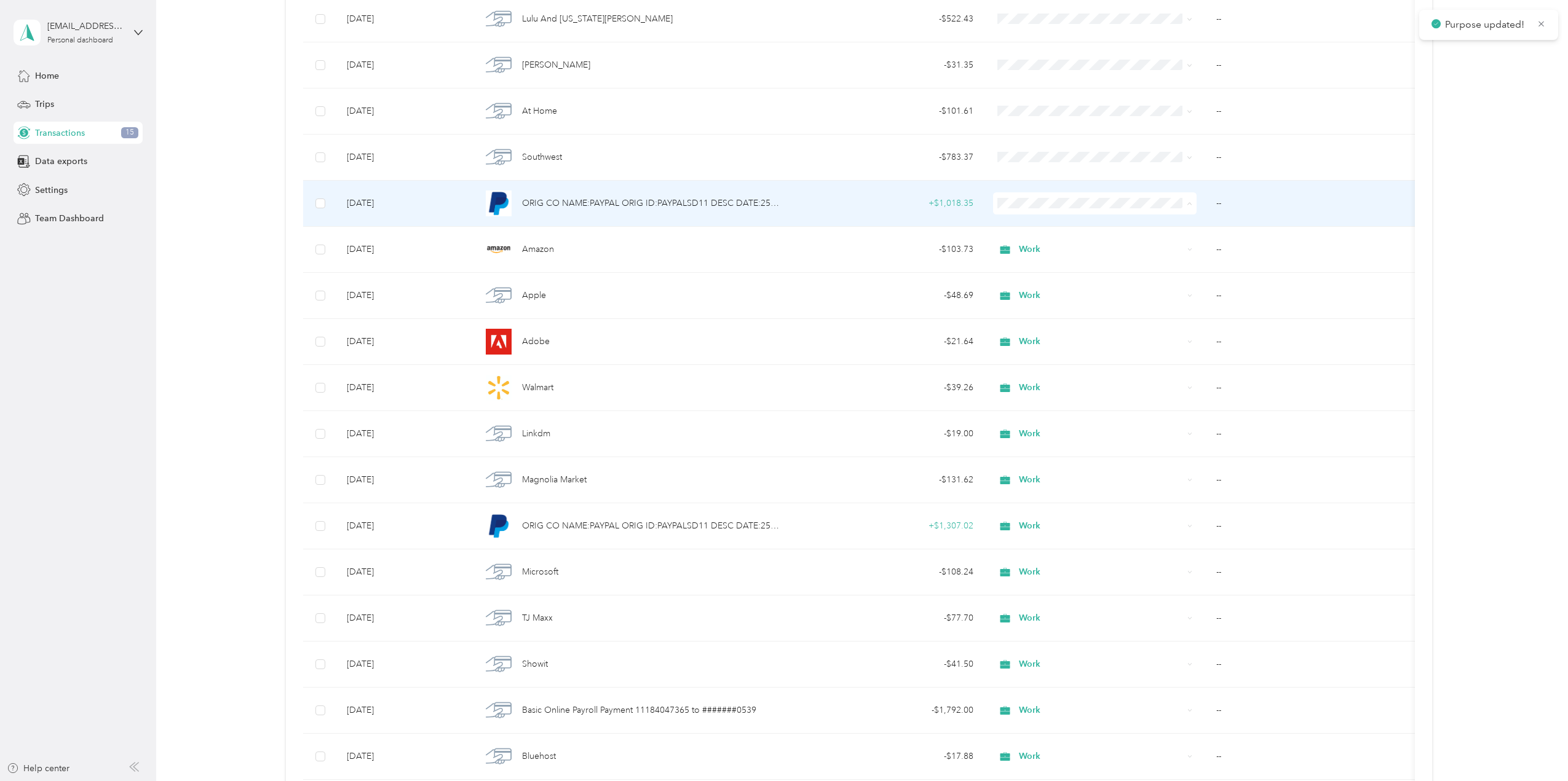
click at [1035, 222] on span "Work" at bounding box center [1105, 226] width 165 height 13
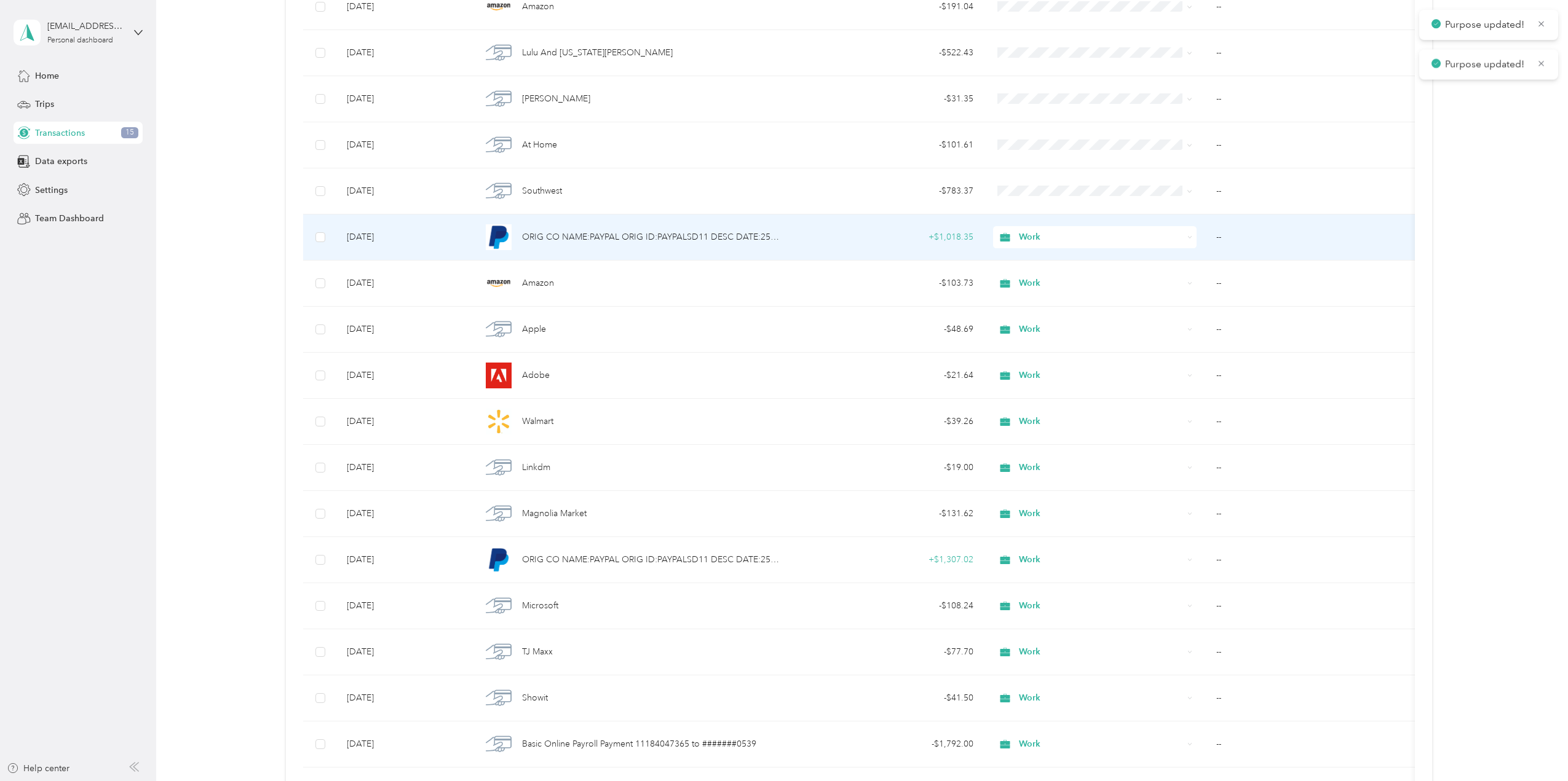
scroll to position [436, 0]
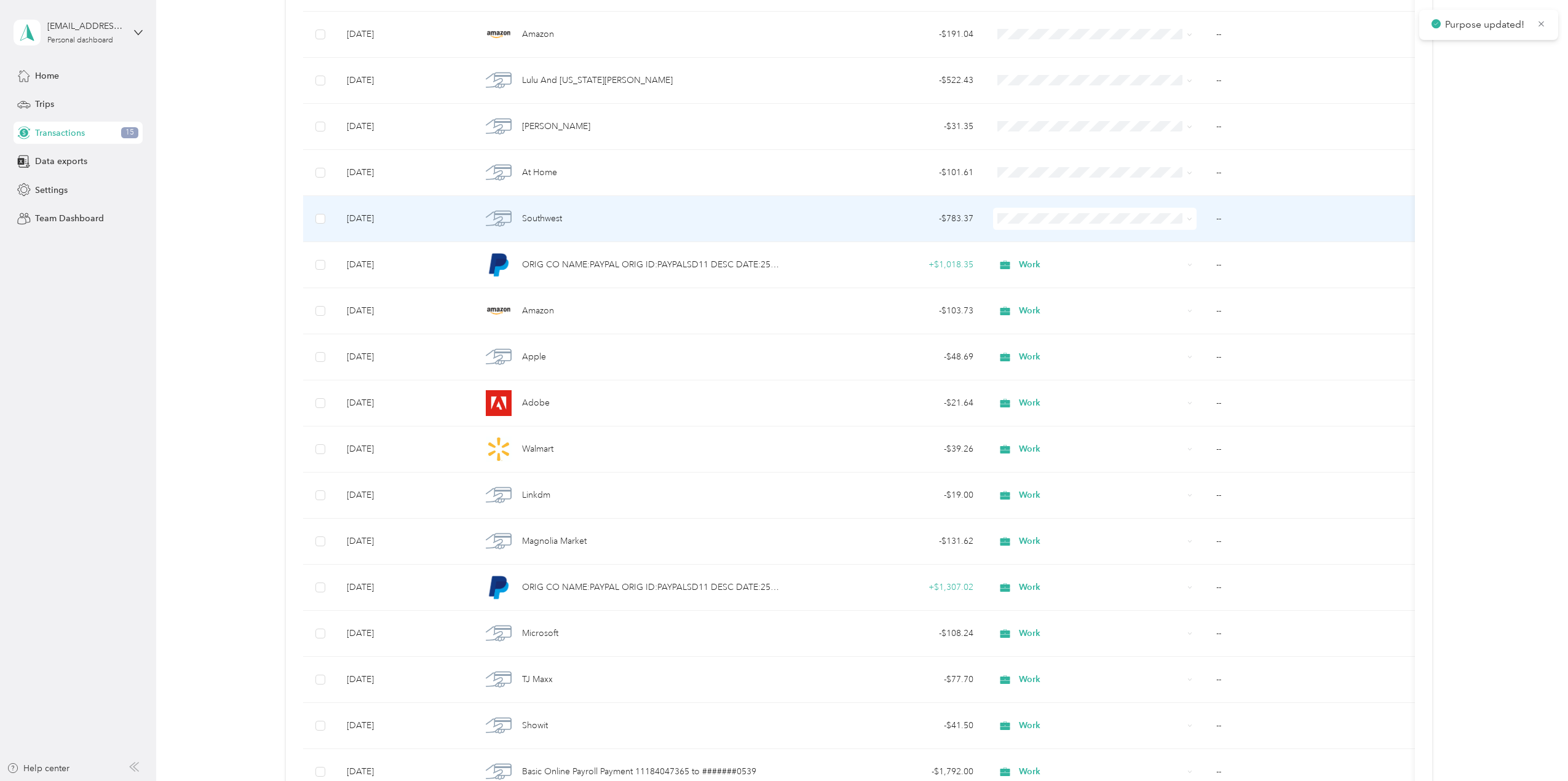
click at [1032, 237] on span "Work" at bounding box center [1105, 235] width 165 height 13
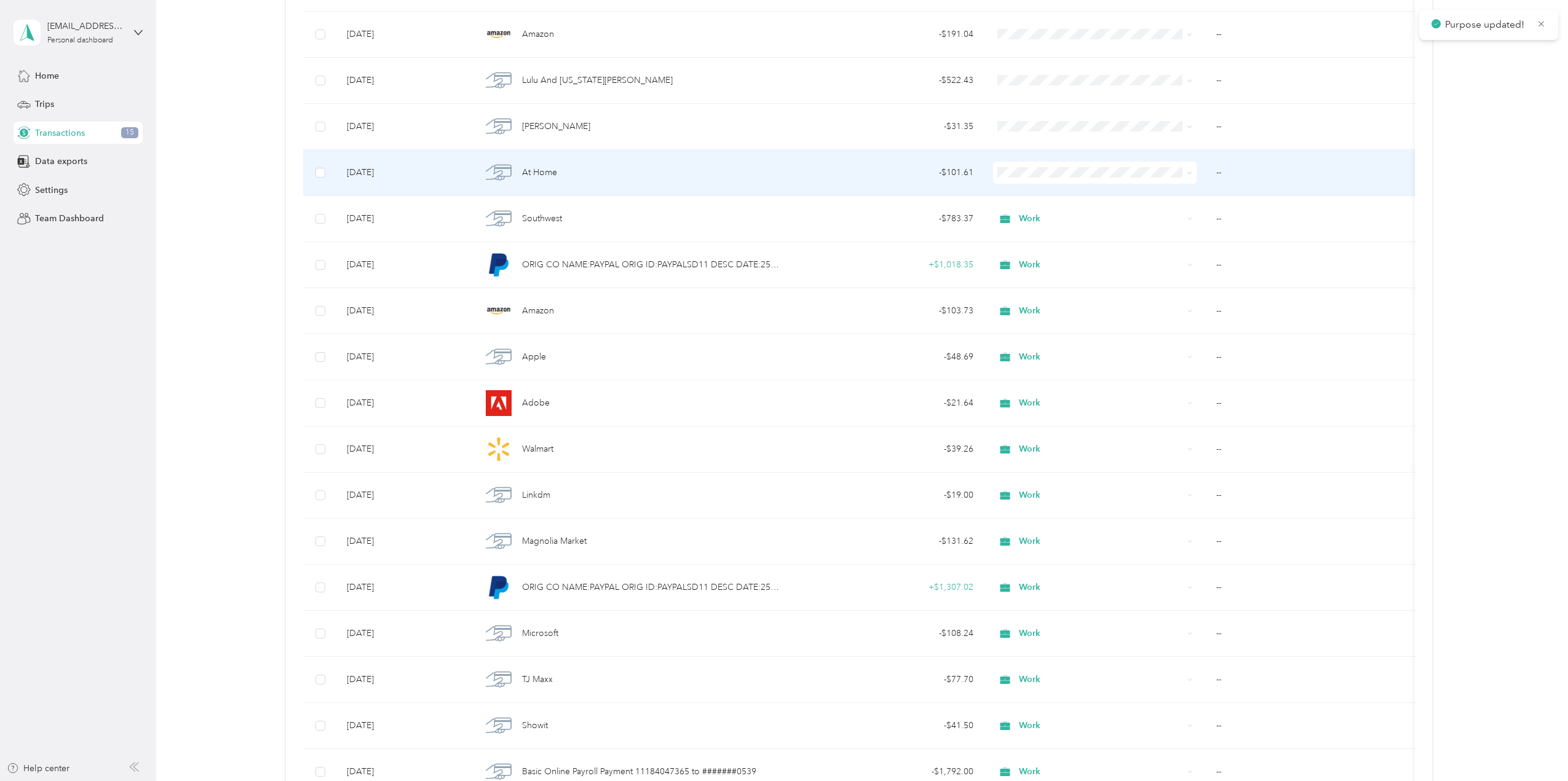
click at [1032, 201] on ol "Work Personal Creative Other Charity Medical Moving Commute" at bounding box center [1095, 270] width 204 height 172
click at [1030, 191] on span "Work" at bounding box center [1105, 190] width 165 height 13
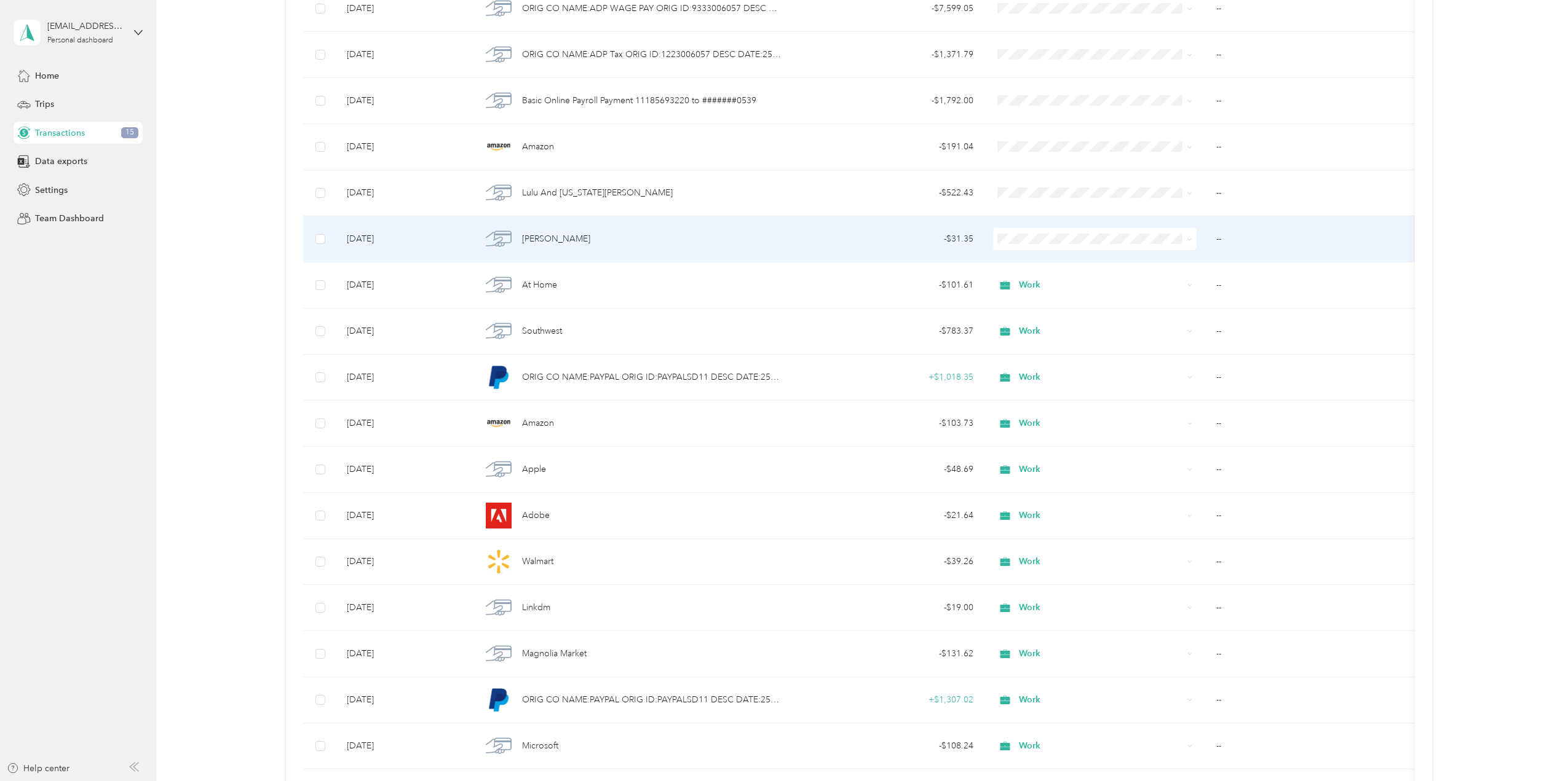
scroll to position [251, 0]
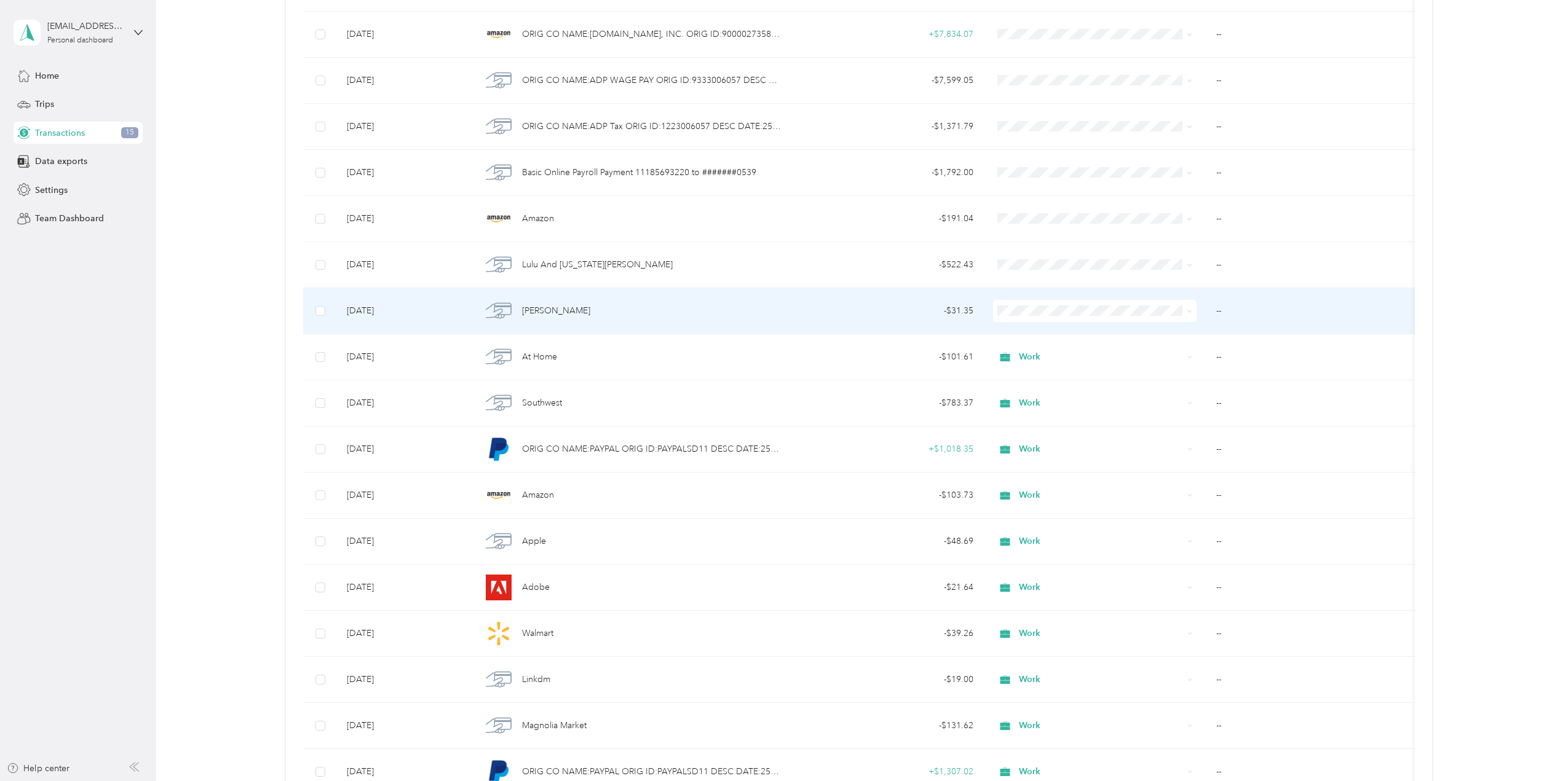
click at [690, 313] on div "[PERSON_NAME]" at bounding box center [631, 311] width 300 height 26
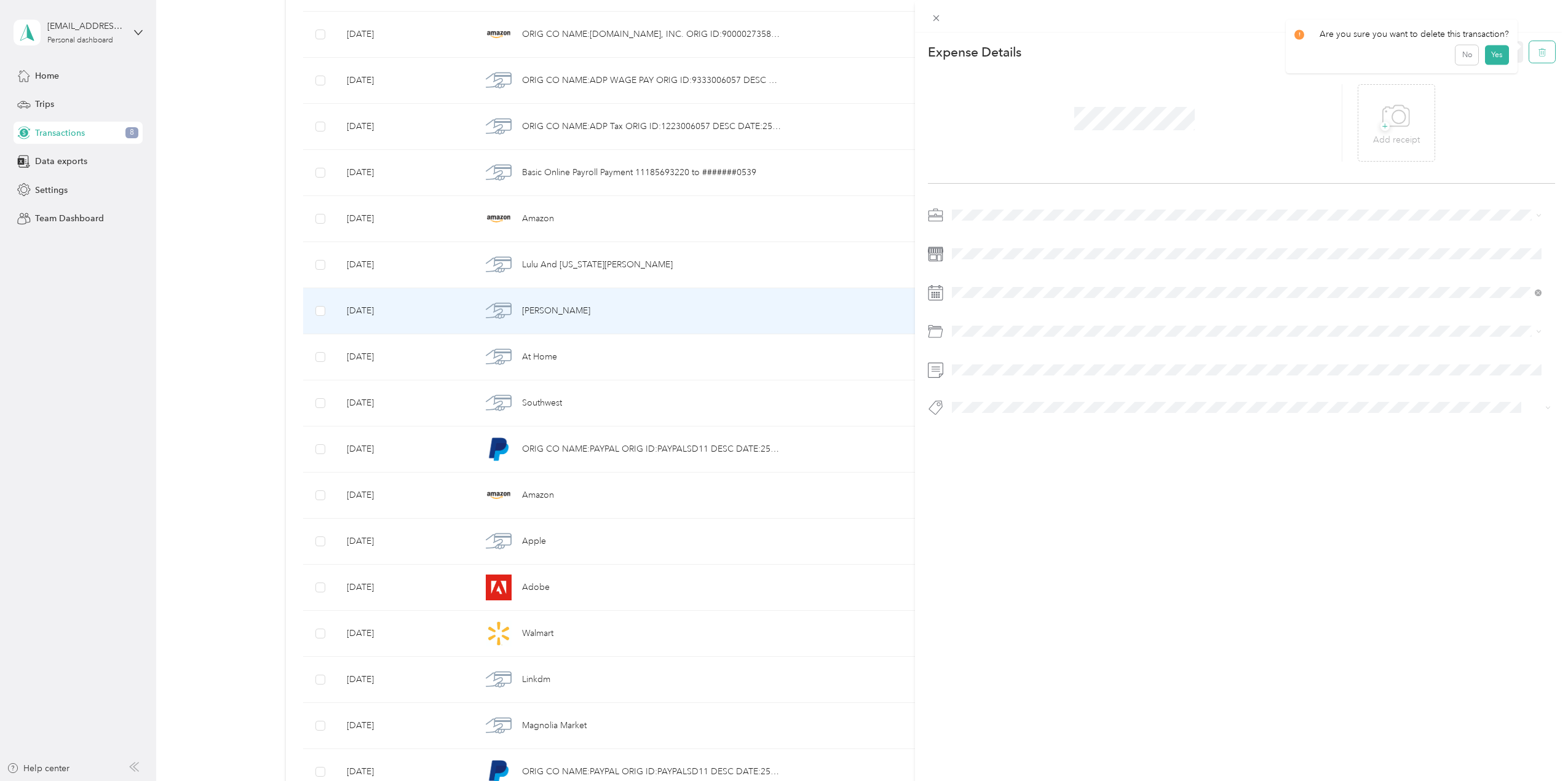
click at [1538, 48] on span "button" at bounding box center [1542, 52] width 8 height 11
click at [1490, 61] on button "Yes" at bounding box center [1496, 61] width 24 height 20
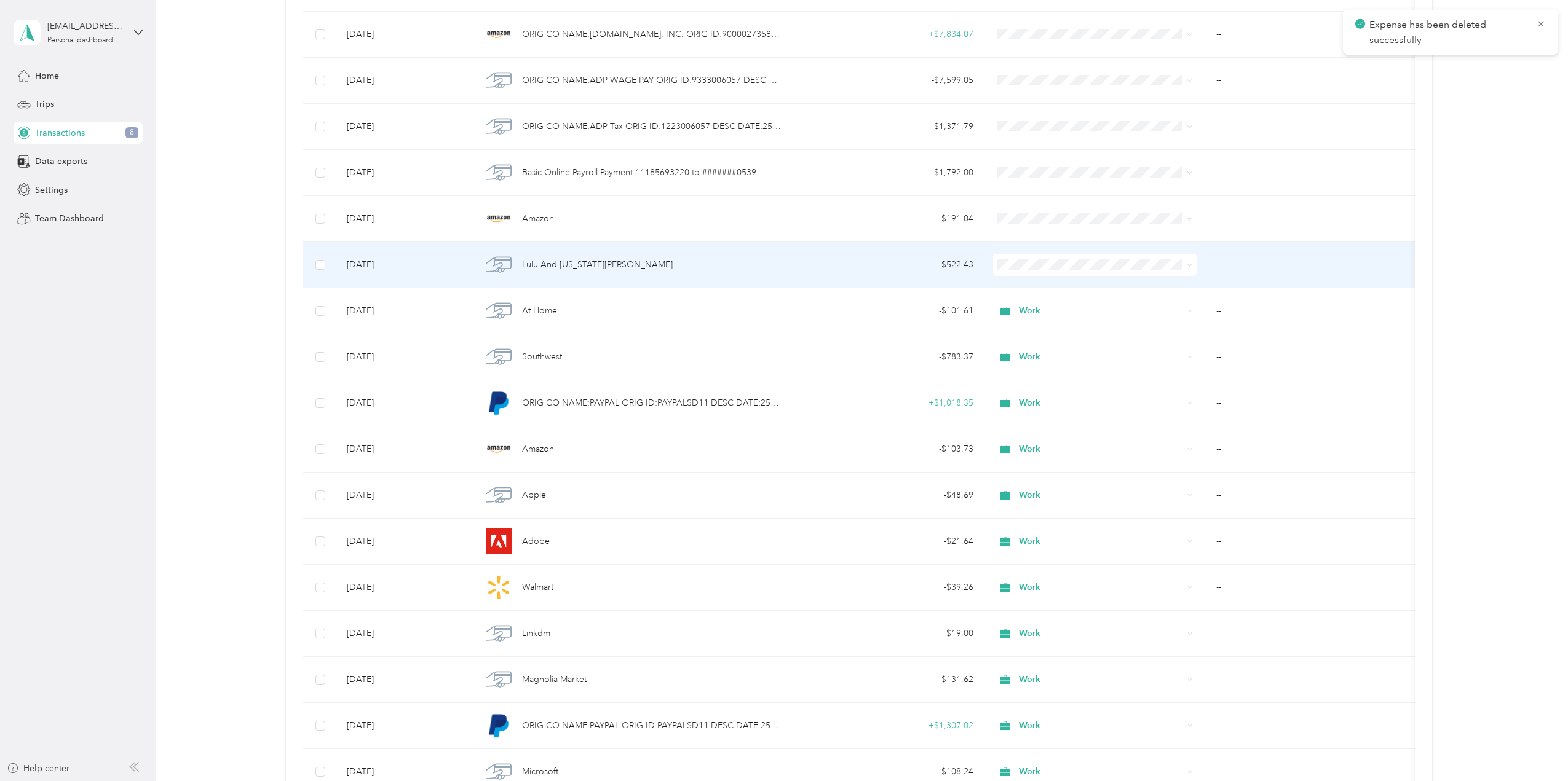
click at [820, 263] on div "- $522.43" at bounding box center [887, 265] width 172 height 14
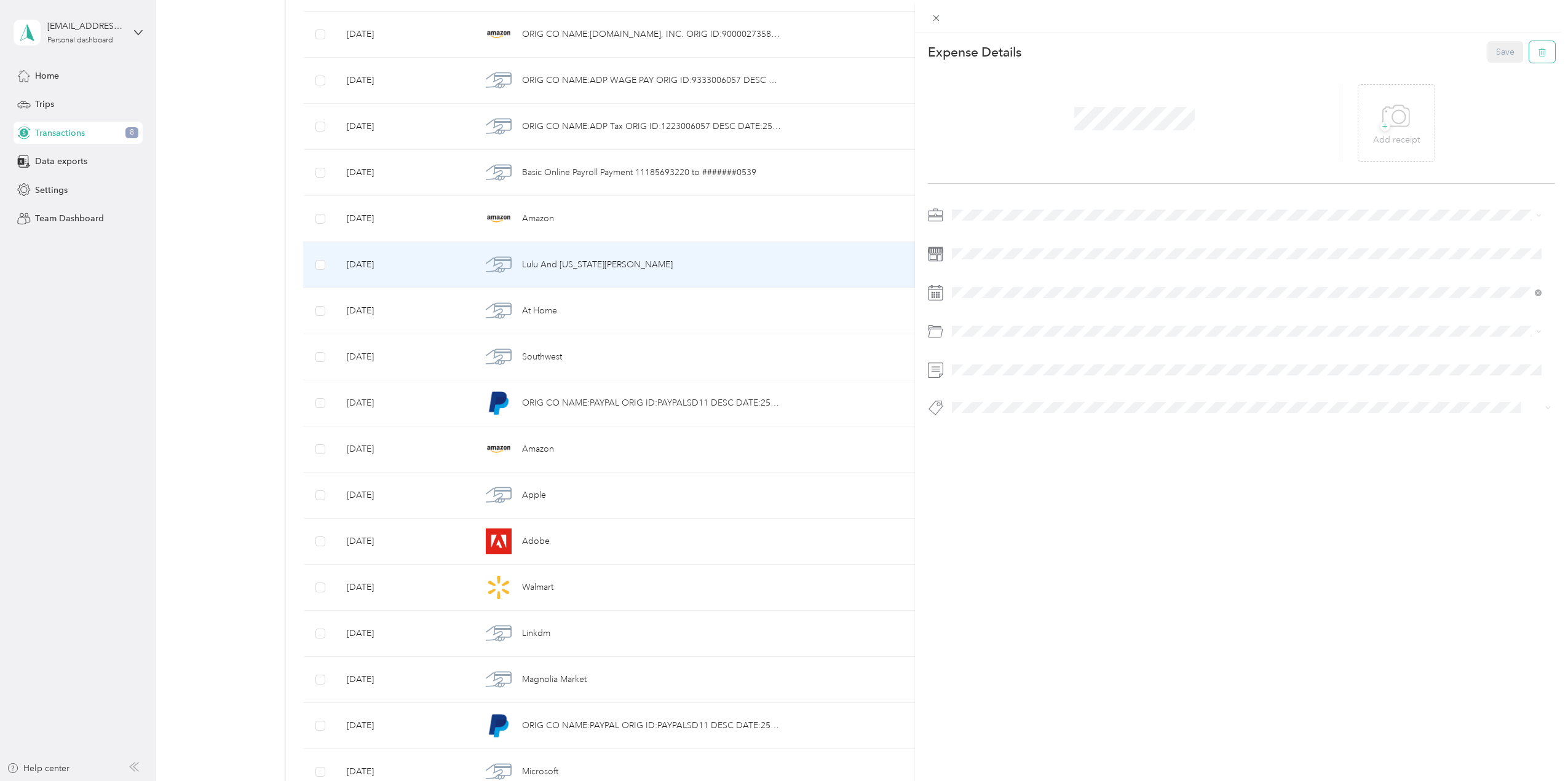
click at [1538, 48] on button "button" at bounding box center [1542, 51] width 26 height 21
click at [1494, 62] on button "Yes" at bounding box center [1496, 61] width 24 height 20
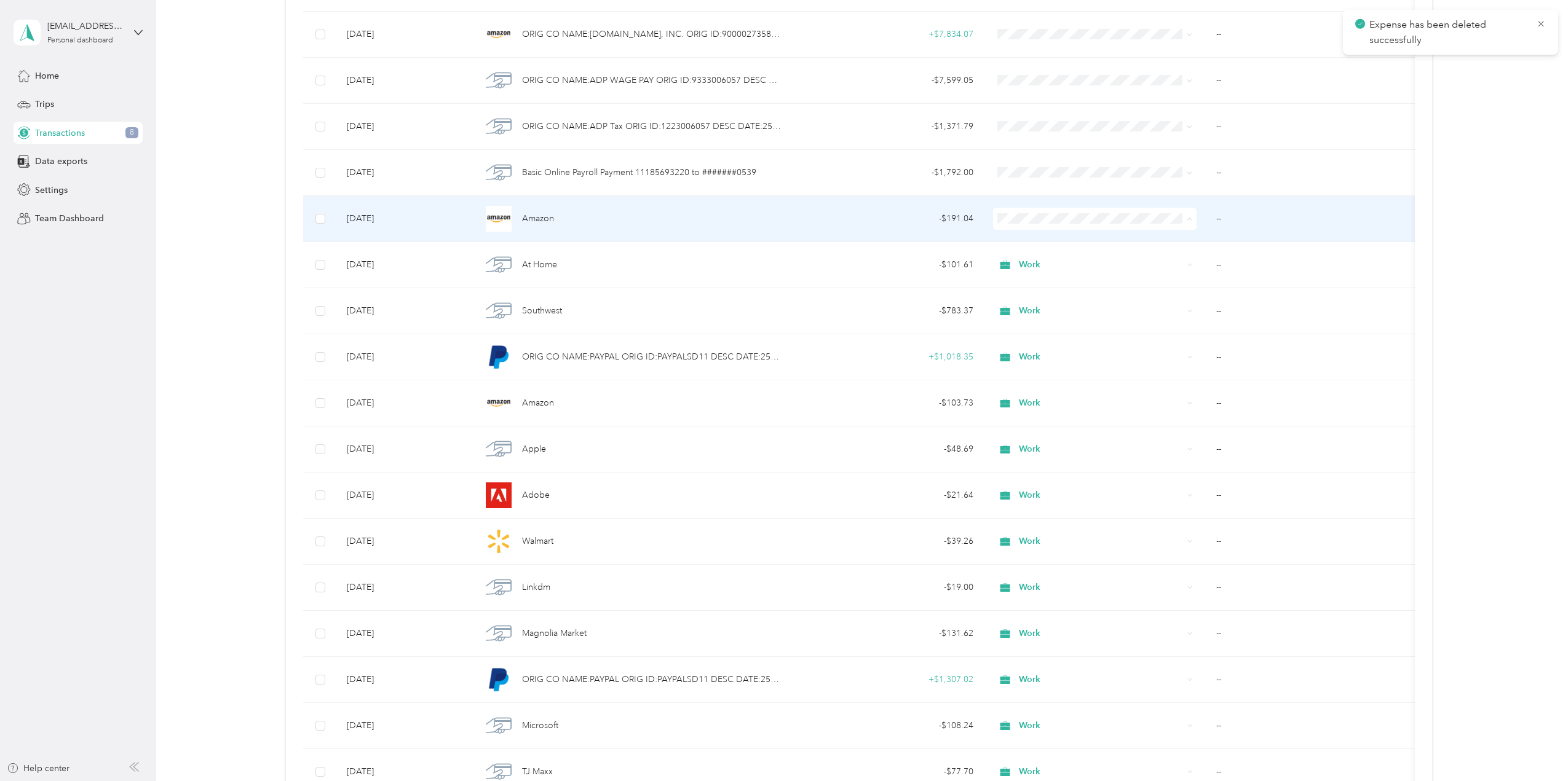
click at [1047, 241] on span "Work" at bounding box center [1105, 241] width 165 height 13
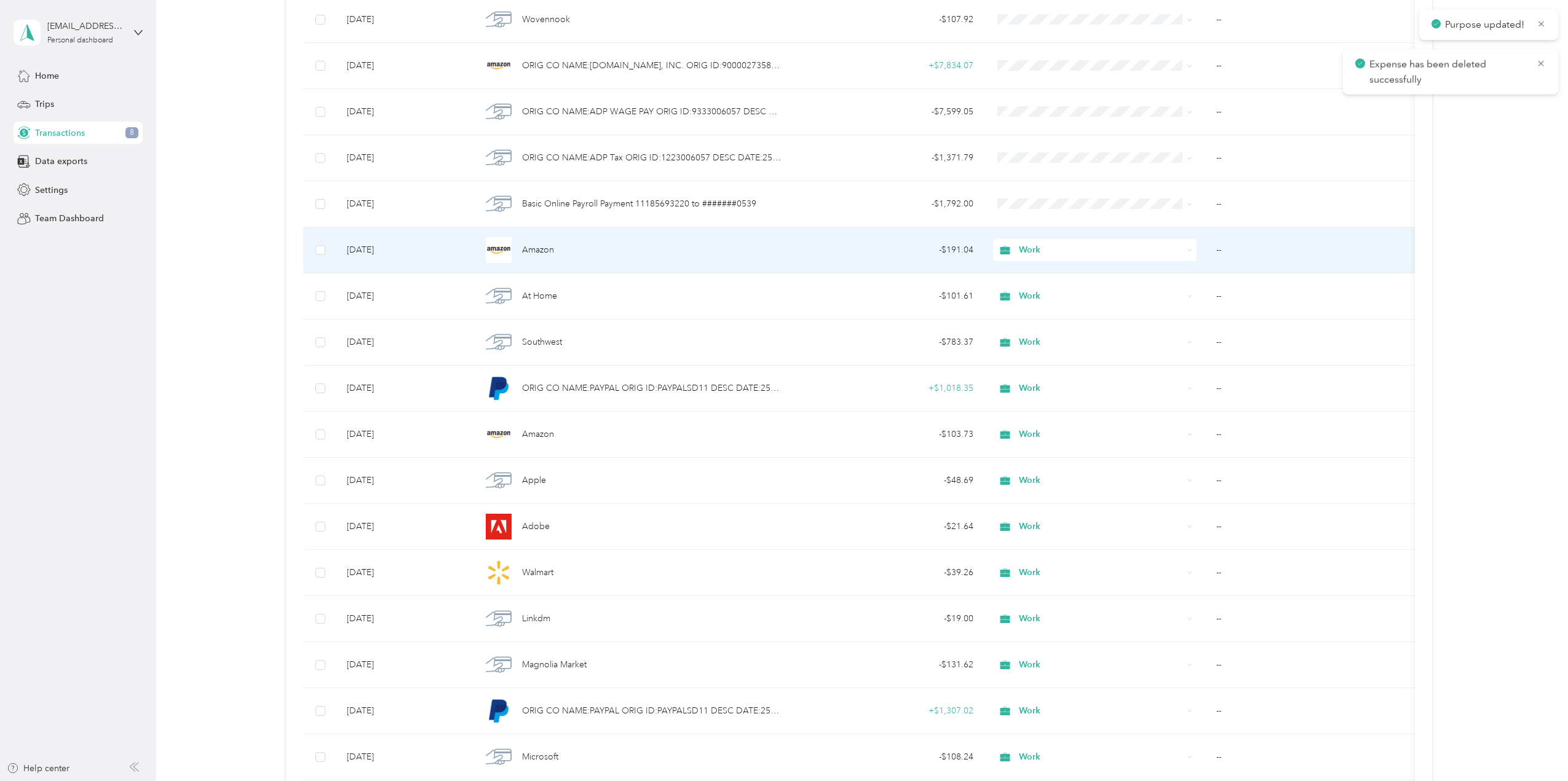
scroll to position [190, 0]
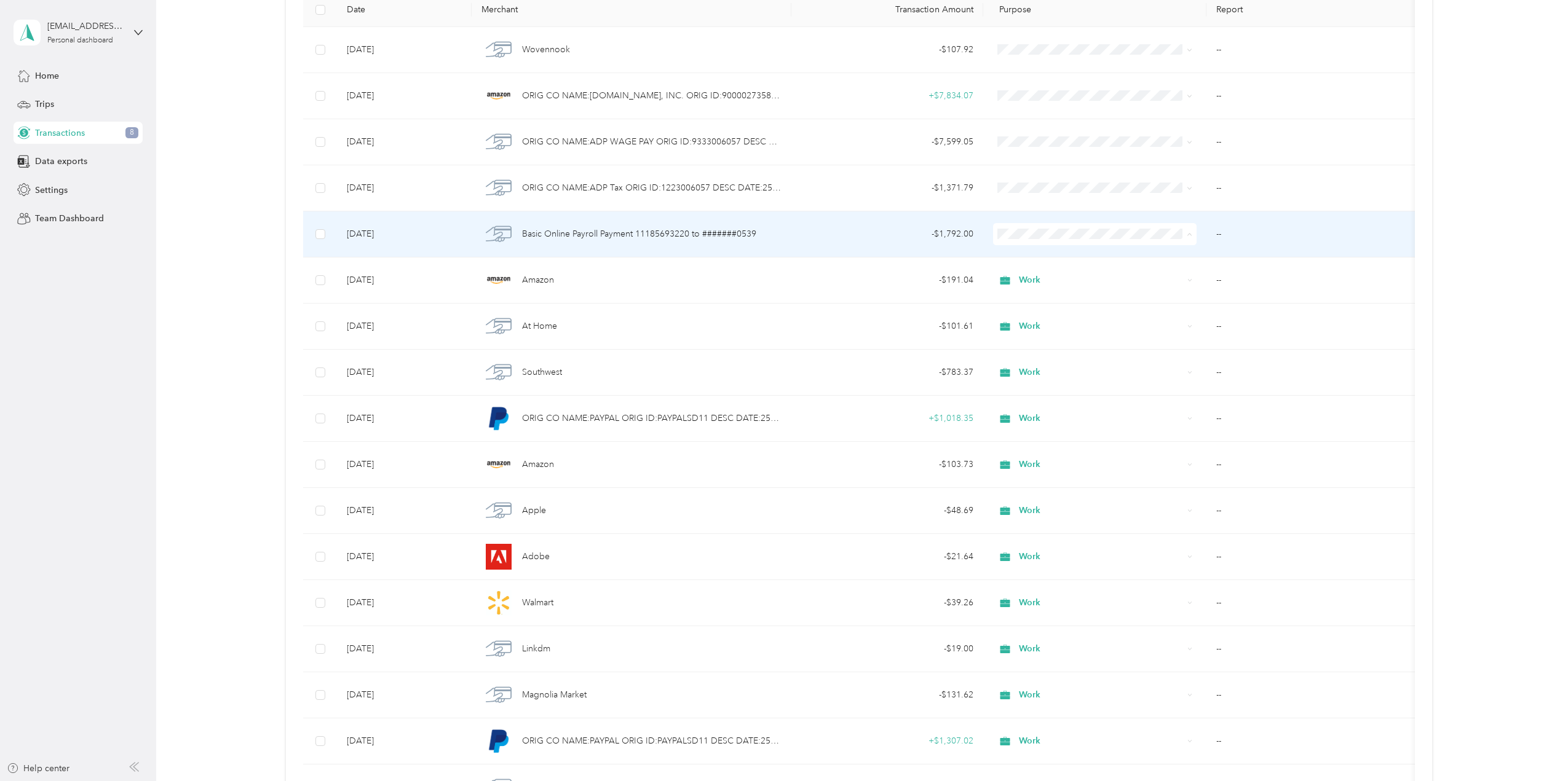
click at [1033, 254] on span "Work" at bounding box center [1105, 257] width 165 height 13
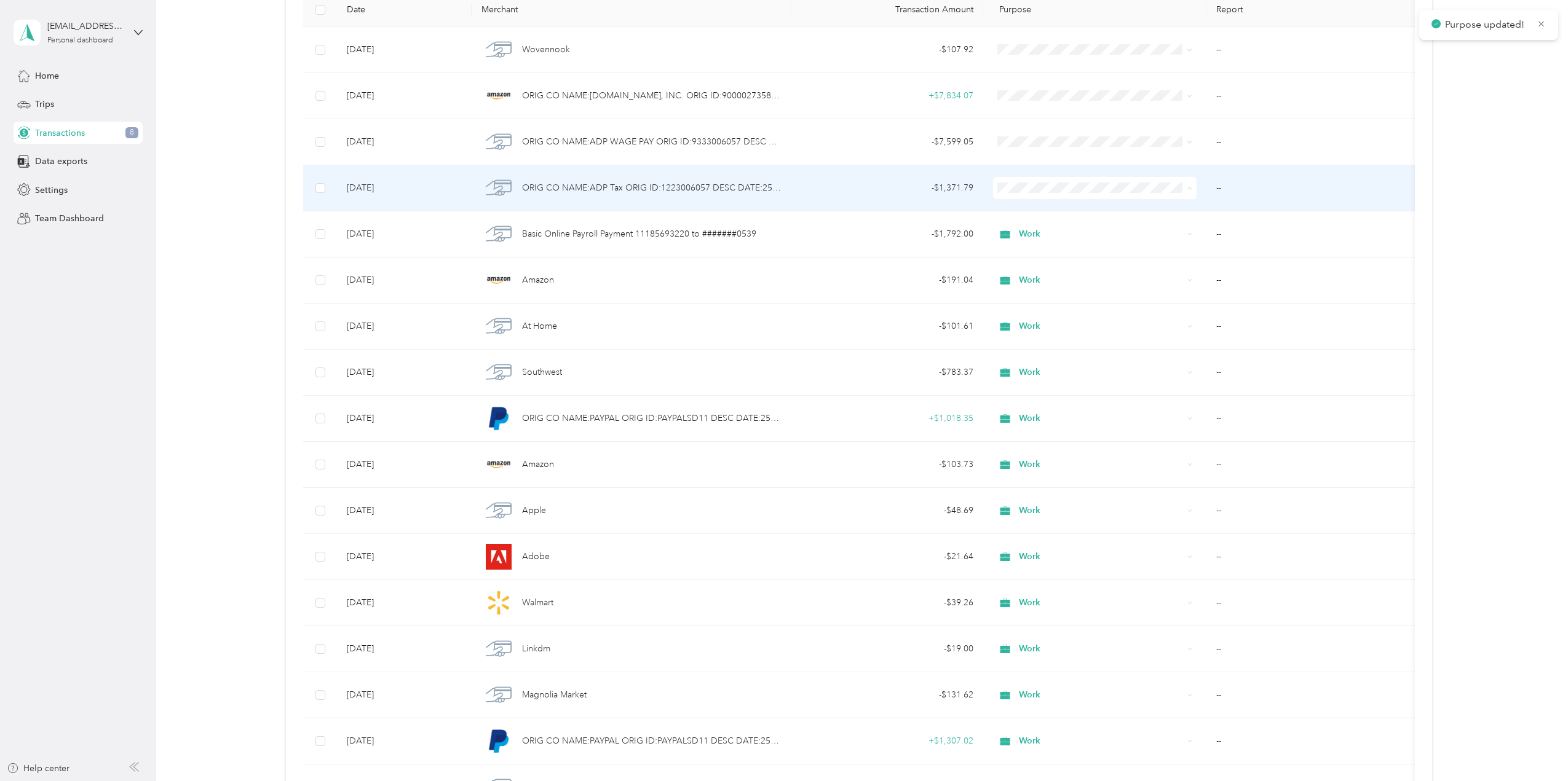
click at [1034, 212] on li "Work" at bounding box center [1095, 211] width 204 height 21
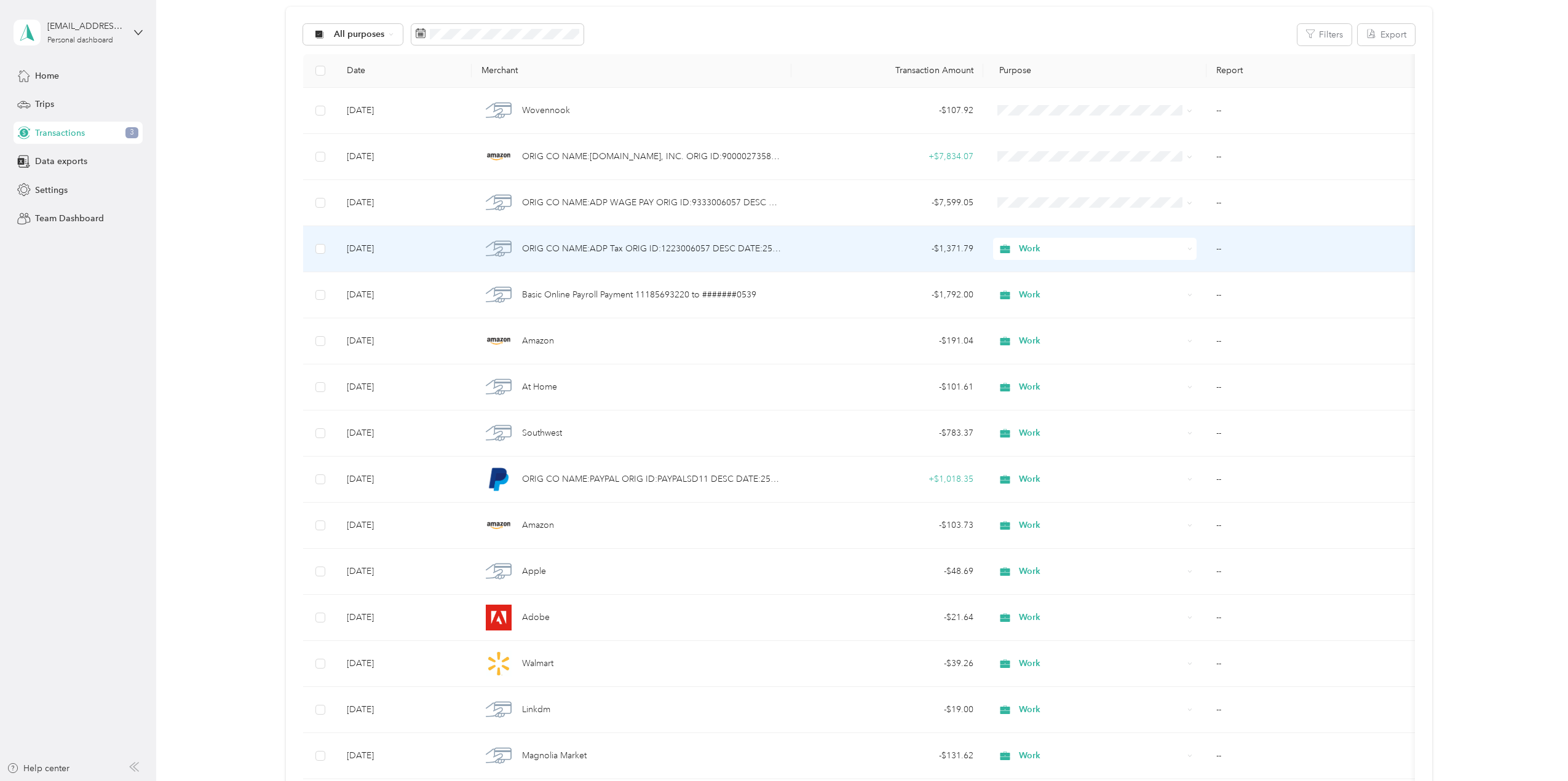
scroll to position [129, 0]
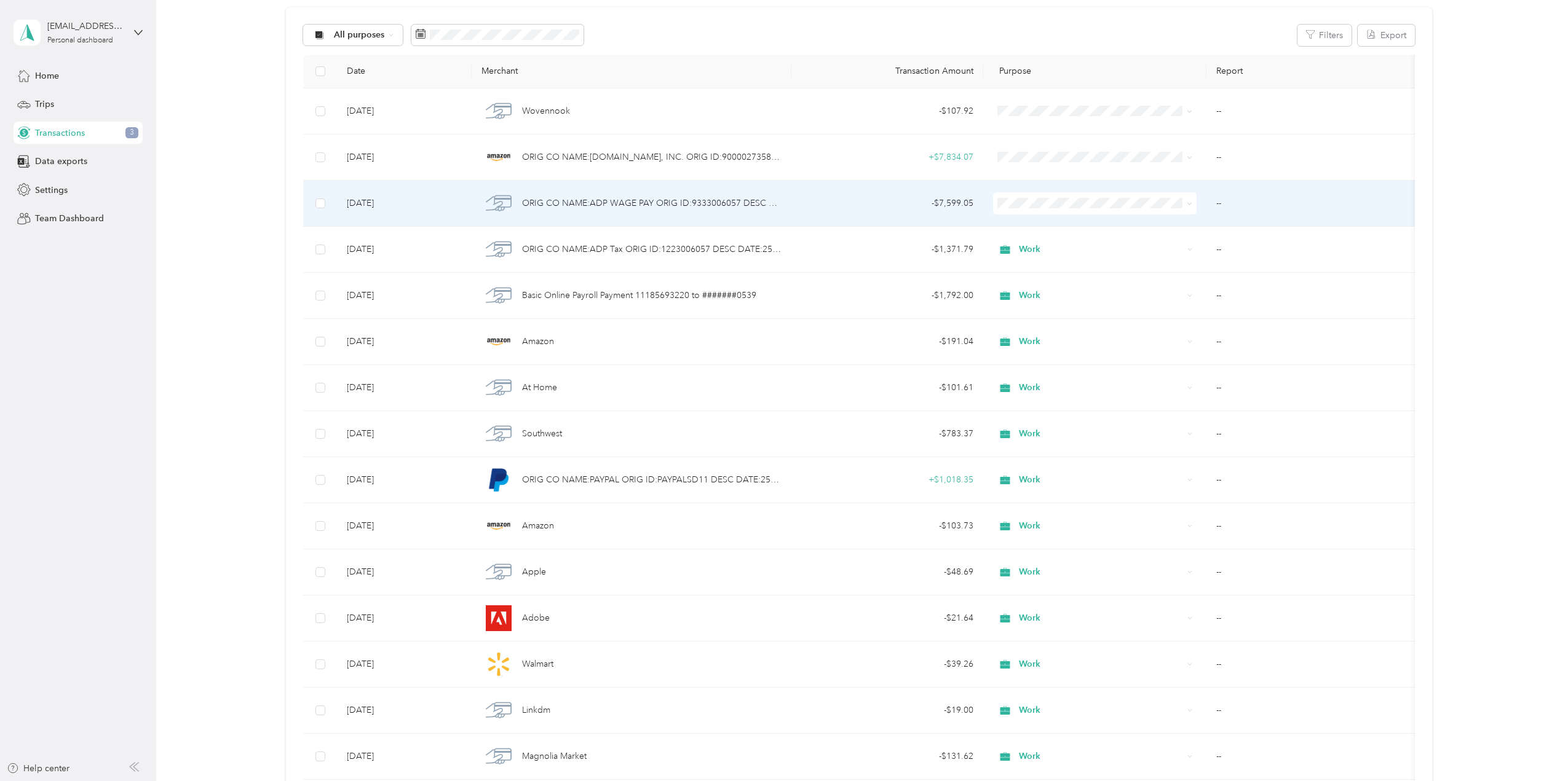
click at [843, 211] on td "- $7,599.05" at bounding box center [887, 204] width 192 height 46
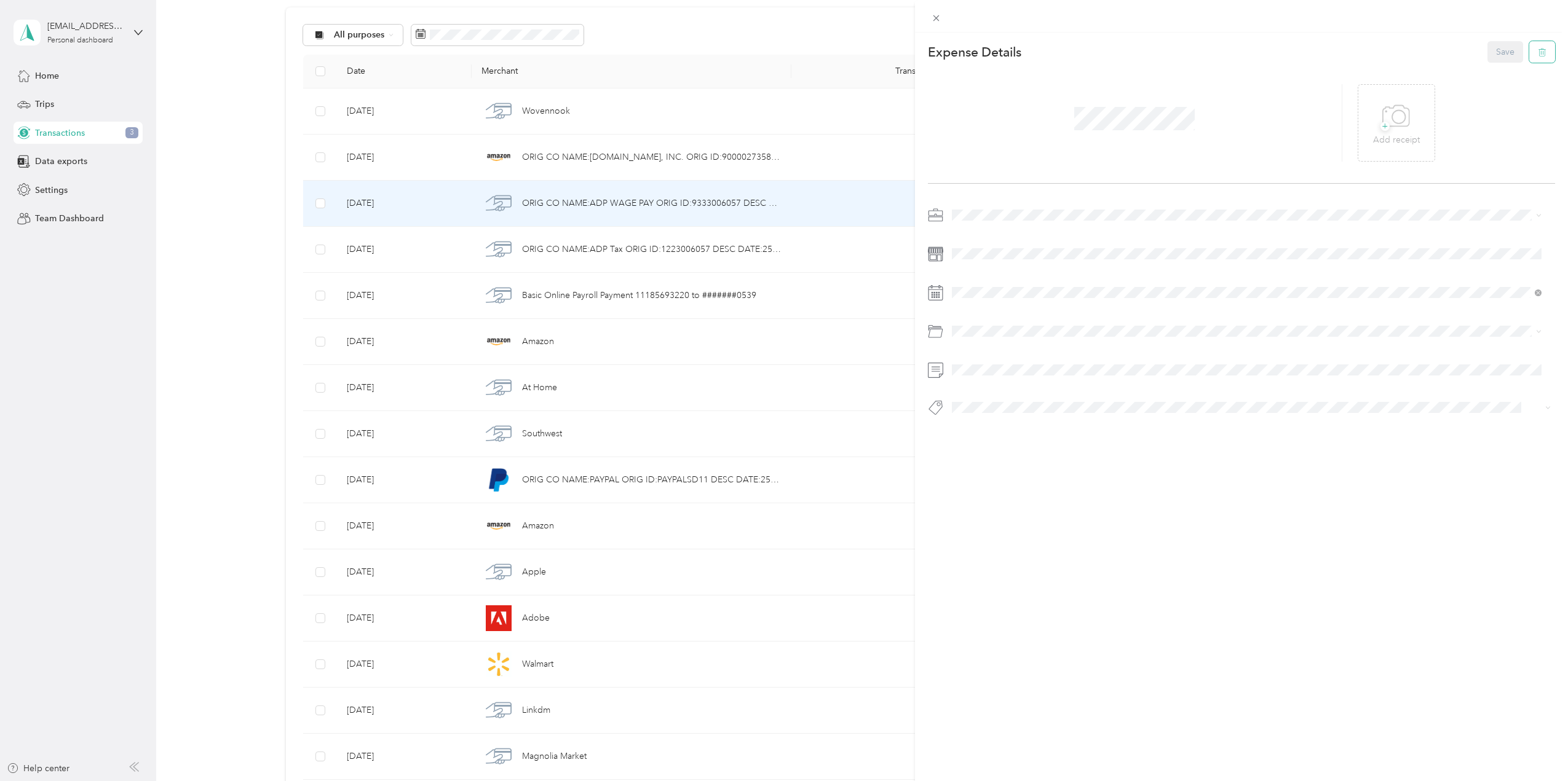
click at [1538, 57] on icon "button" at bounding box center [1542, 51] width 8 height 8
click at [1497, 63] on button "Yes" at bounding box center [1496, 61] width 24 height 20
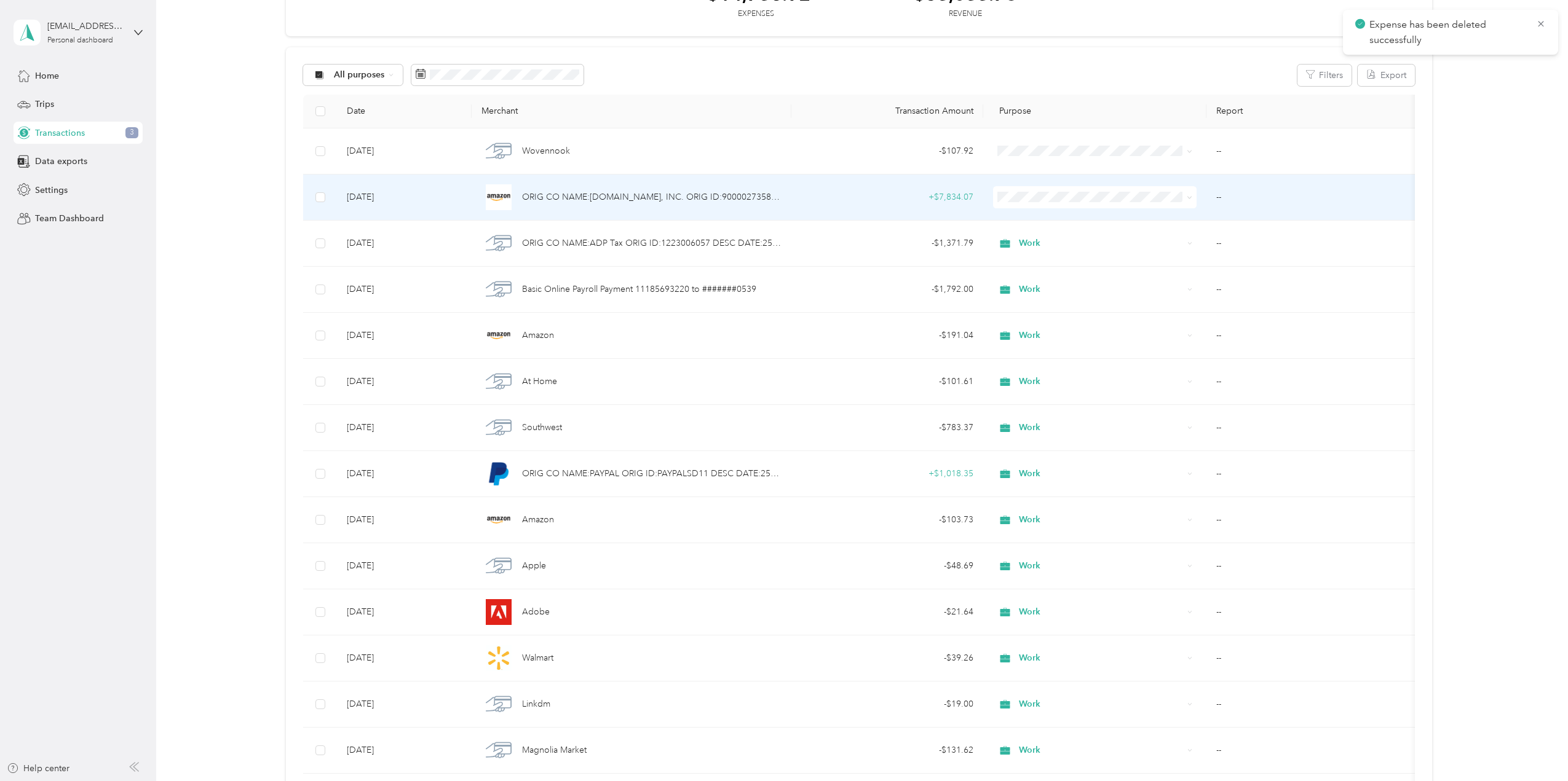
scroll to position [67, 0]
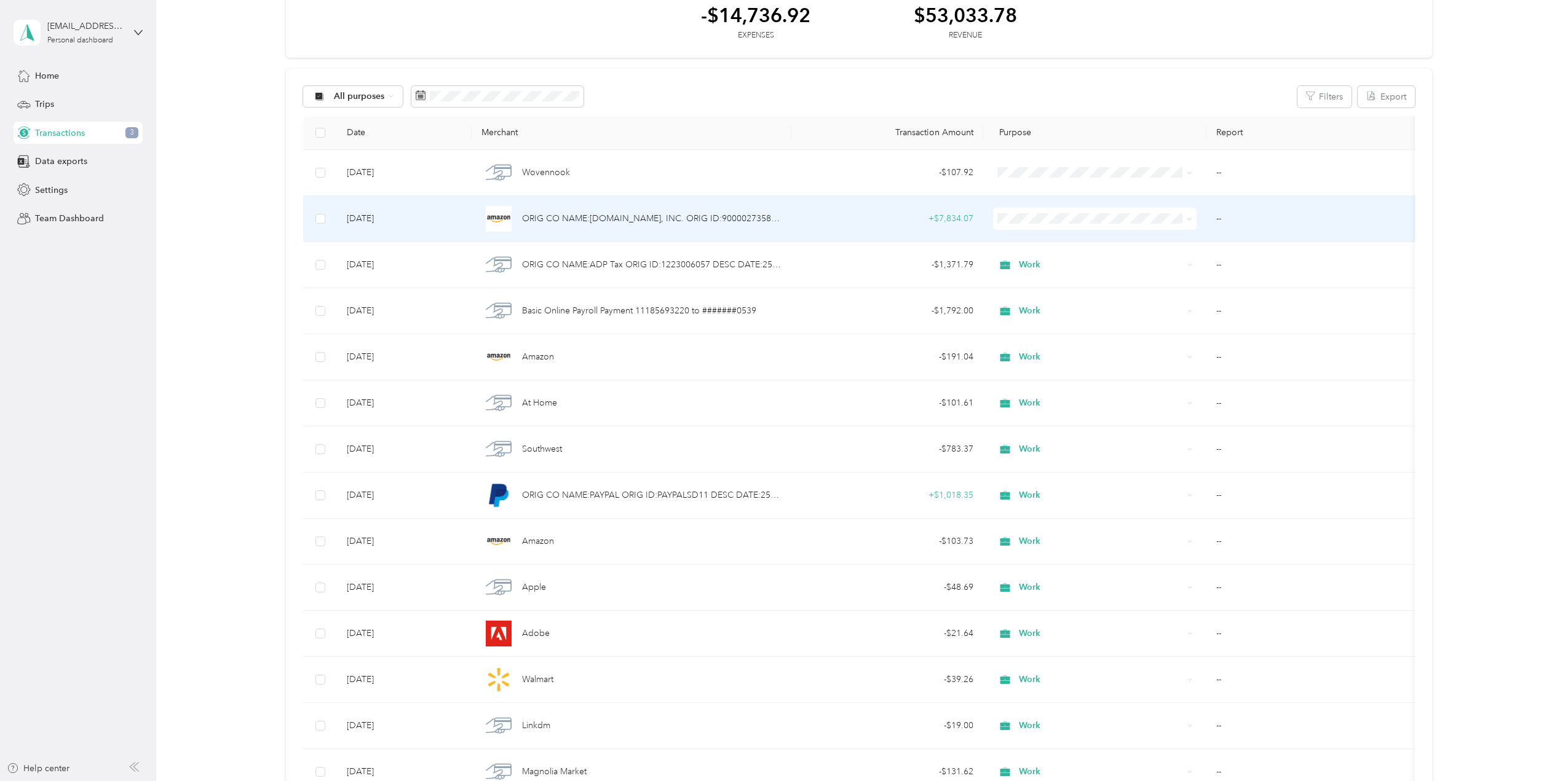
click at [1055, 238] on span "Work" at bounding box center [1105, 241] width 165 height 13
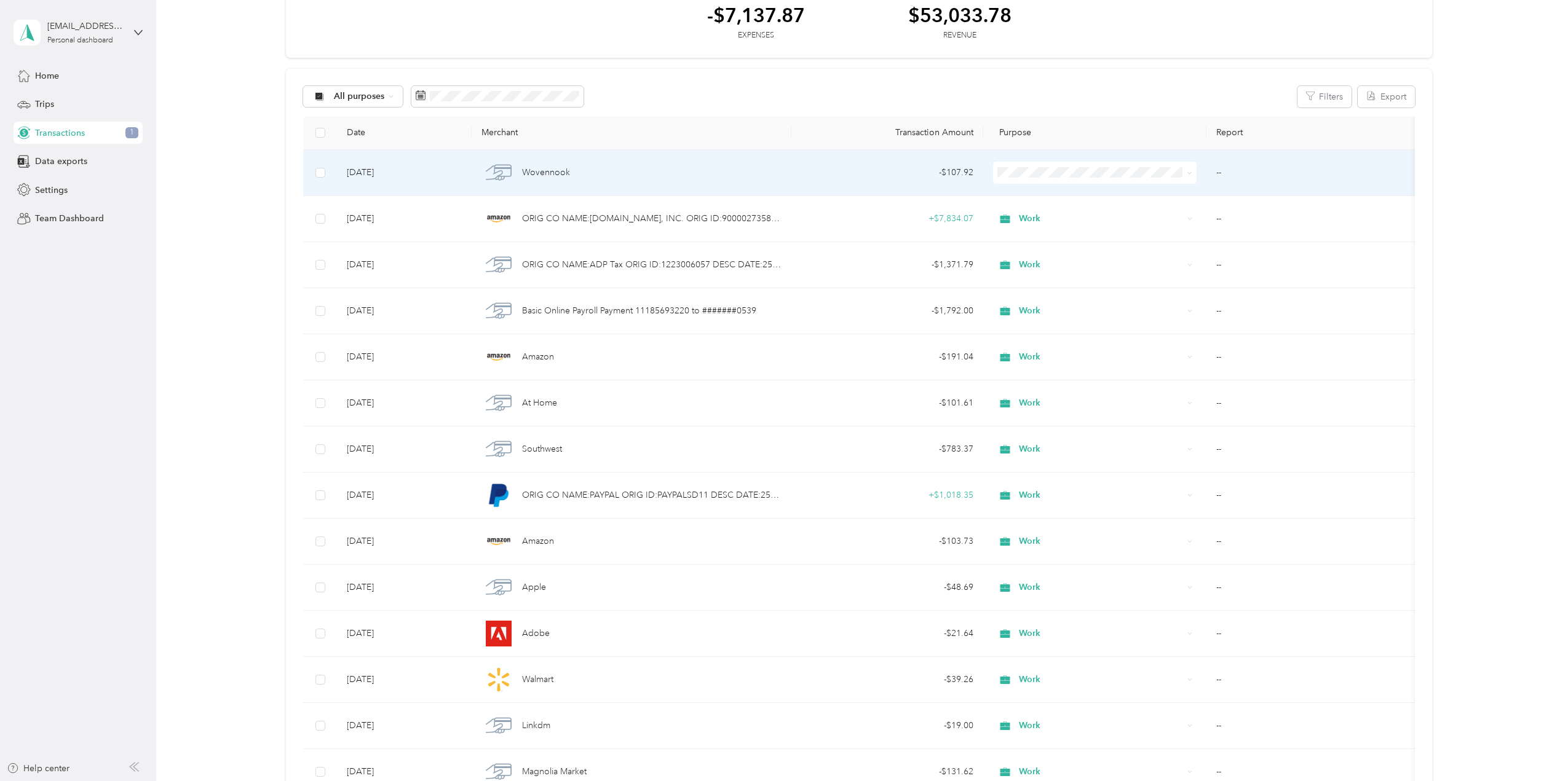
click at [1086, 201] on li "Work" at bounding box center [1095, 195] width 204 height 21
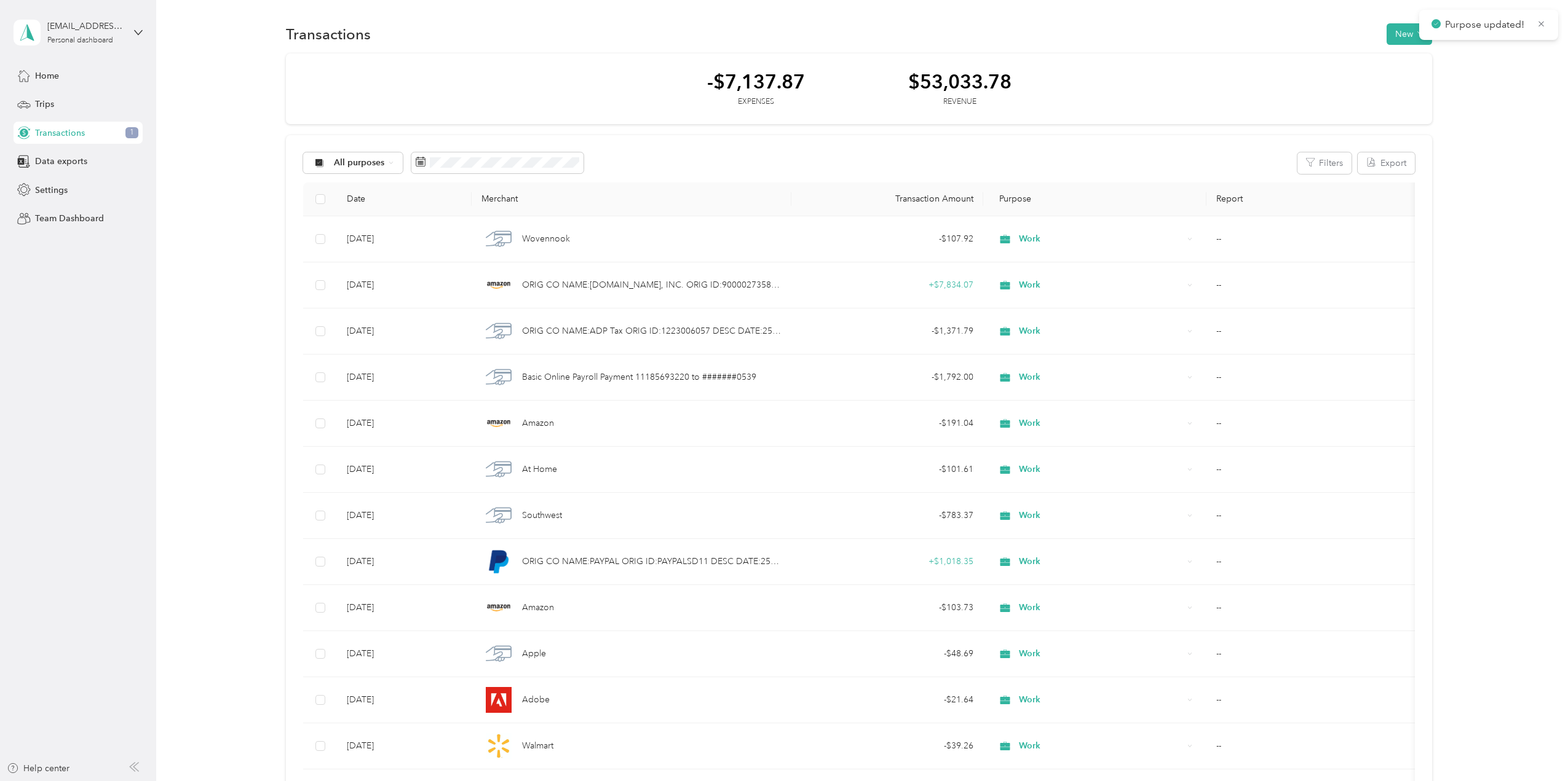
scroll to position [0, 0]
click at [1395, 161] on button "Export" at bounding box center [1386, 163] width 58 height 21
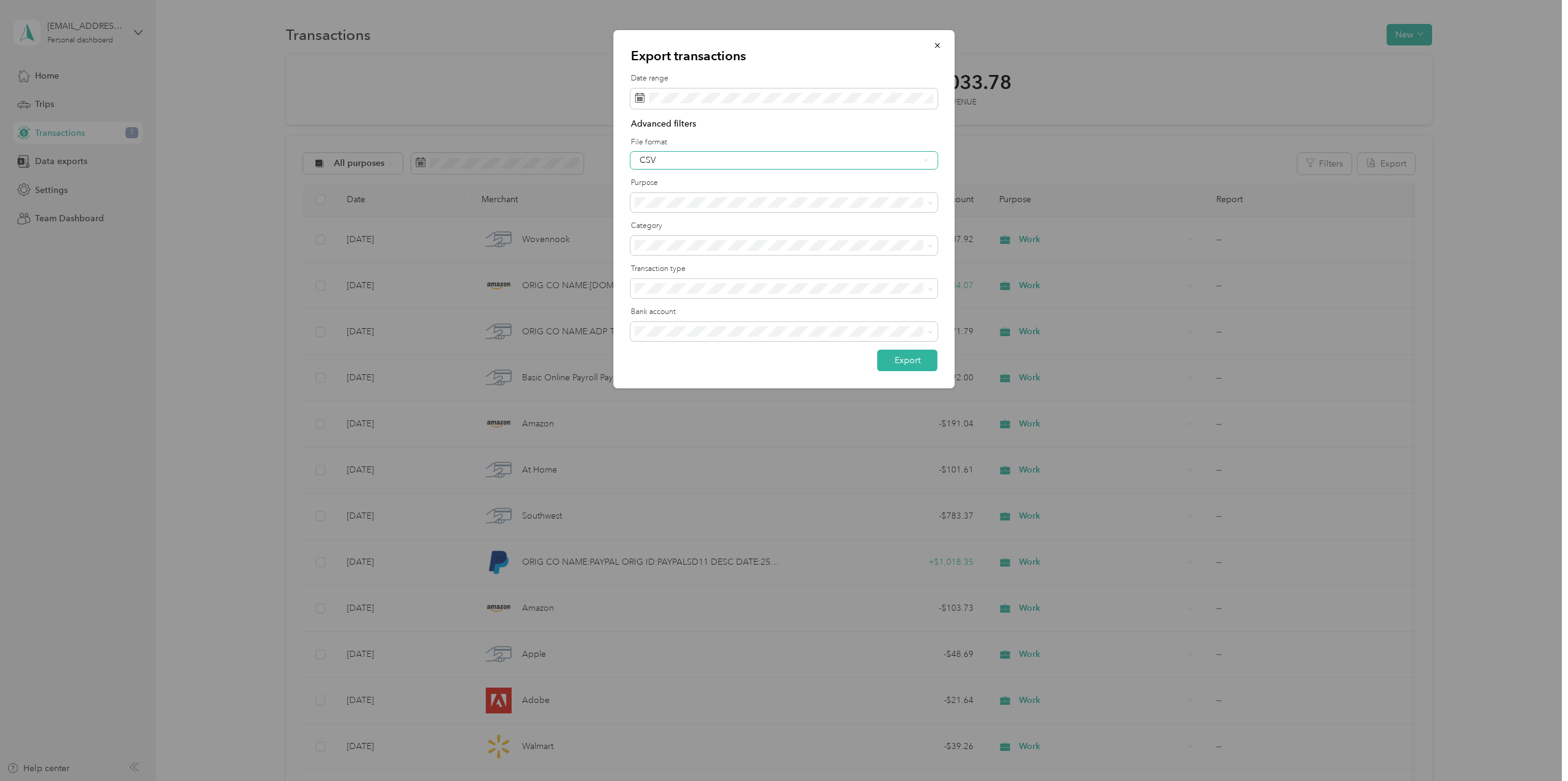
click at [731, 152] on div "CSV" at bounding box center [784, 160] width 307 height 17
click at [687, 196] on div "Excel" at bounding box center [784, 202] width 289 height 13
click at [918, 359] on button "Export" at bounding box center [908, 360] width 61 height 21
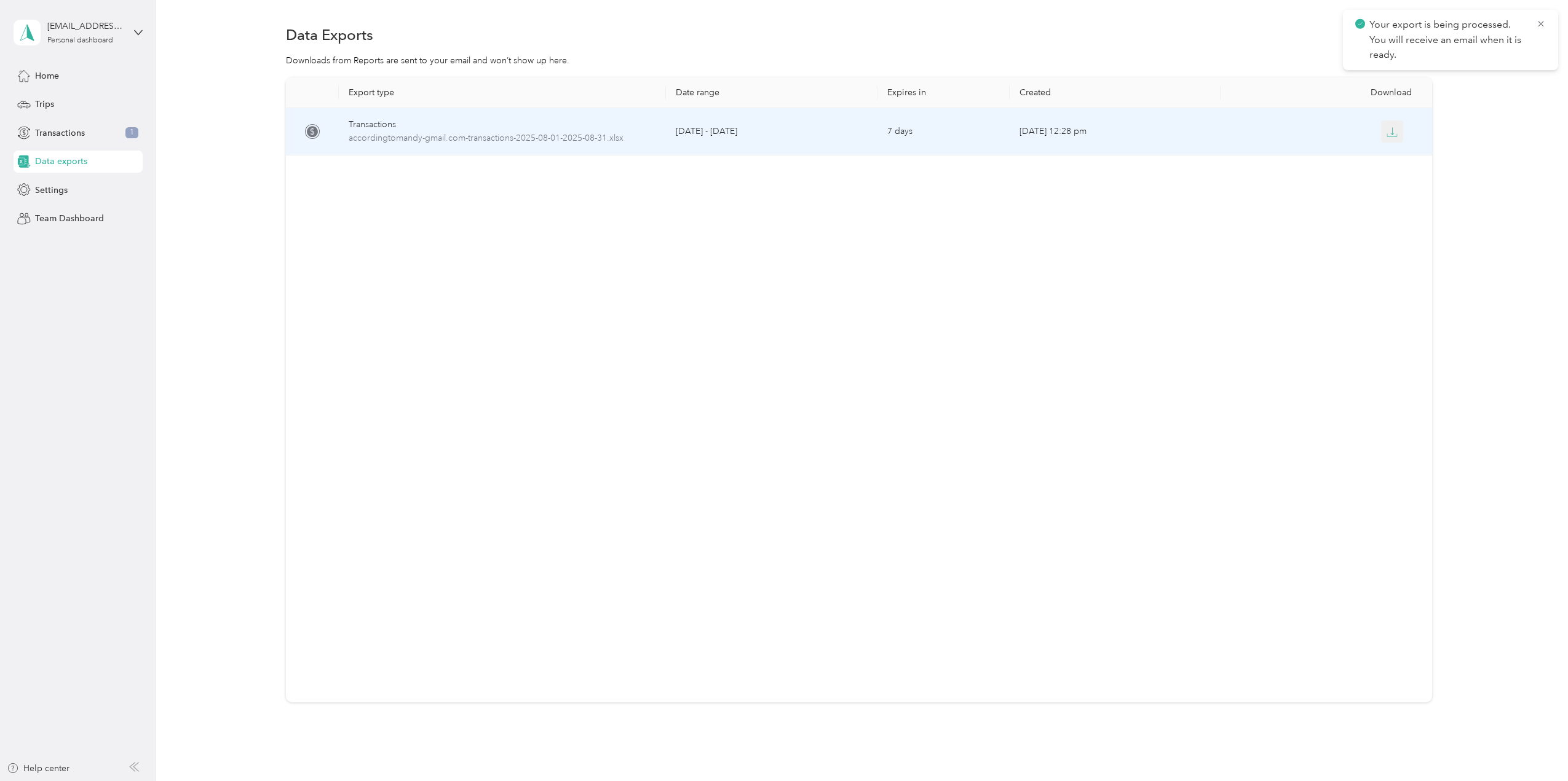
click at [1392, 132] on icon "button" at bounding box center [1392, 132] width 11 height 11
